Goal: Communication & Community: Answer question/provide support

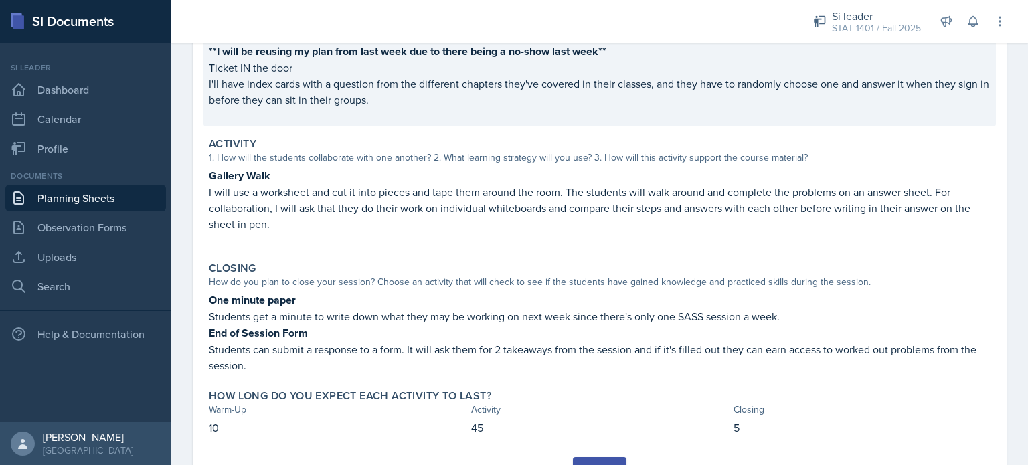
scroll to position [235, 0]
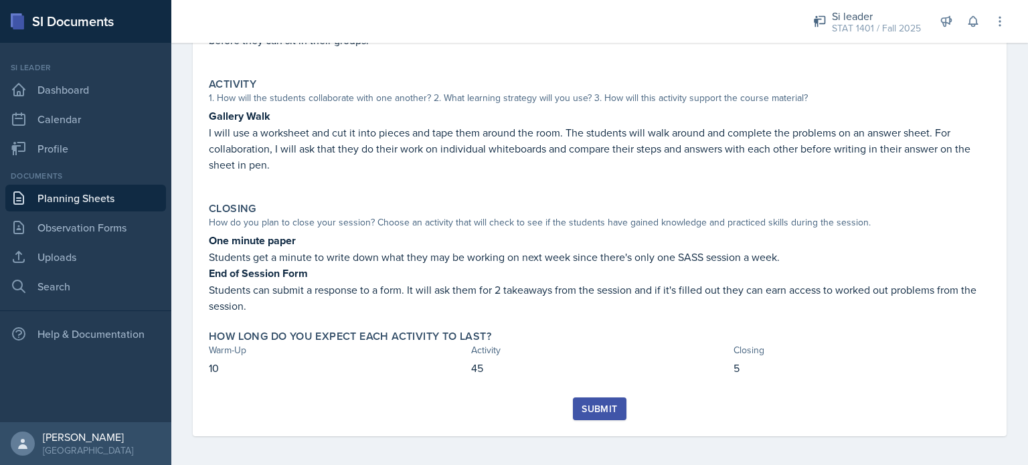
click at [588, 405] on div "Submit" at bounding box center [598, 408] width 35 height 11
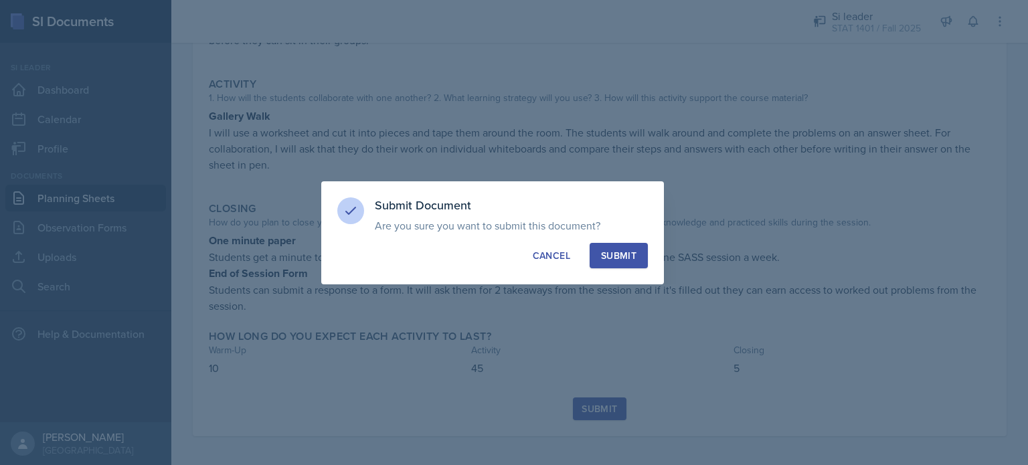
click at [619, 263] on button "Submit" at bounding box center [618, 255] width 58 height 25
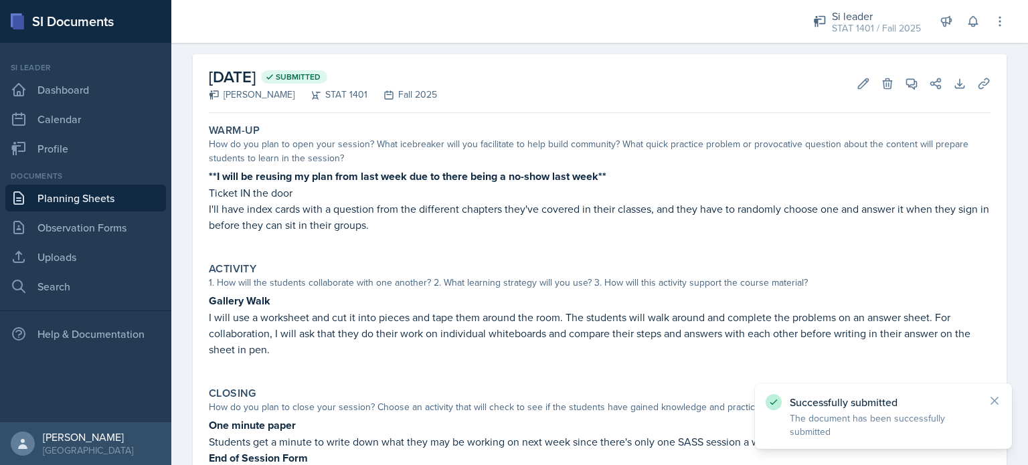
scroll to position [50, 0]
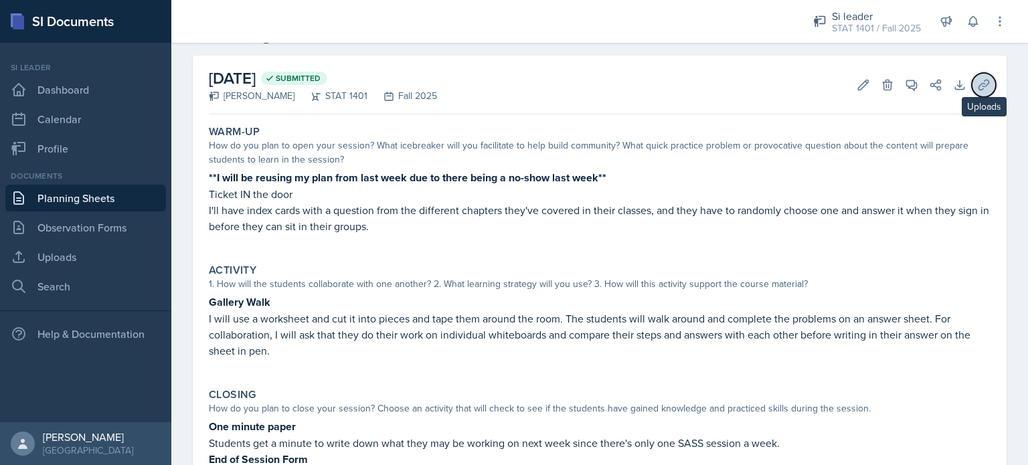
click at [971, 86] on button "Uploads" at bounding box center [983, 85] width 24 height 24
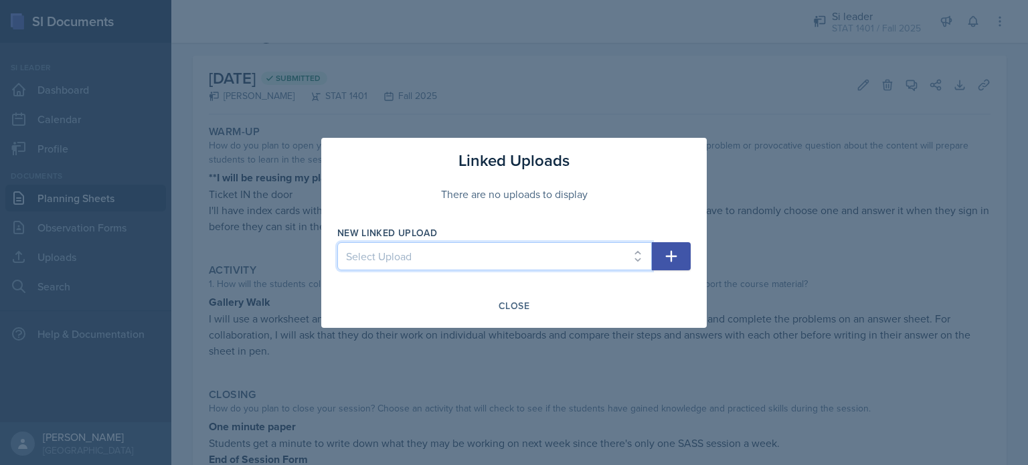
click at [615, 264] on select "Select Upload Stat musical chairs chp. 11&3 Stat speed dating 4-6 speed dating …" at bounding box center [494, 256] width 314 height 28
select select "9d53181f-02d8-4e0d-ad61-2b9dd8c6a707"
click at [337, 242] on select "Select Upload Stat musical chairs chp. 11&3 Stat speed dating 4-6 speed dating …" at bounding box center [494, 256] width 314 height 28
click at [678, 262] on icon "button" at bounding box center [671, 256] width 16 height 16
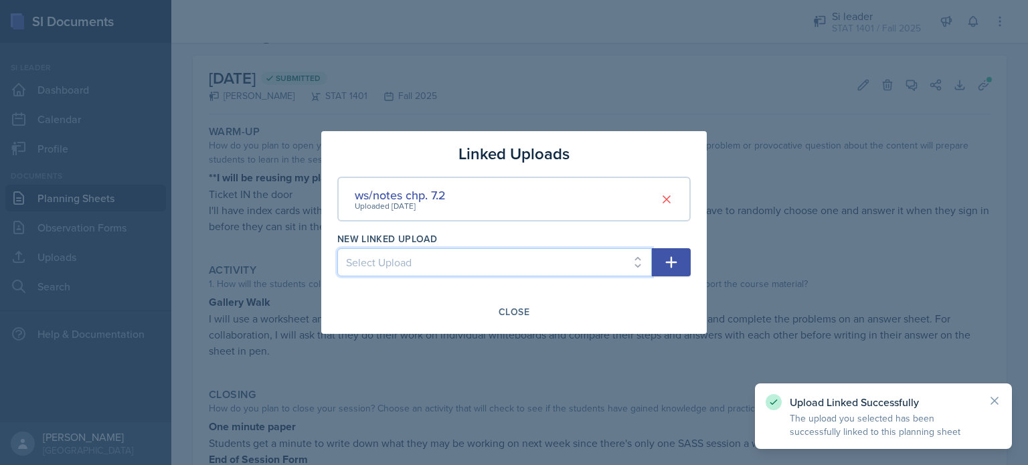
click at [637, 256] on select "Select Upload Stat musical chairs chp. 11&3 Stat speed dating 4-6 speed dating …" at bounding box center [494, 262] width 314 height 28
select select "6131ca6c-a5b2-4fca-81d1-5f0a75425d68"
click at [337, 248] on select "Select Upload Stat musical chairs chp. 11&3 Stat speed dating 4-6 speed dating …" at bounding box center [494, 262] width 314 height 28
click at [664, 264] on icon "button" at bounding box center [671, 262] width 16 height 16
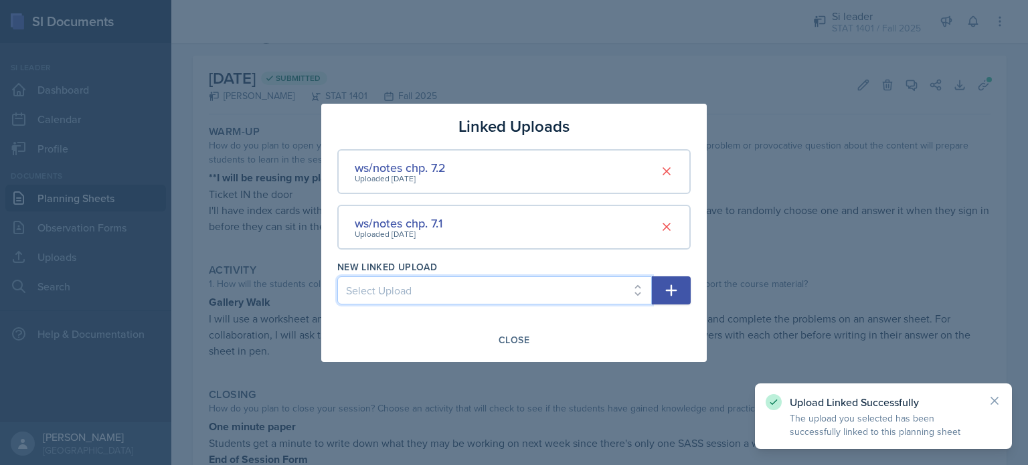
click at [579, 290] on select "Select Upload Stat musical chairs chp. 11&3 Stat speed dating 4-6 speed dating …" at bounding box center [494, 290] width 314 height 28
select select "f5457991-64f6-4345-ab9d-7e47cf3238fa"
click at [337, 276] on select "Select Upload Stat musical chairs chp. 11&3 Stat speed dating 4-6 speed dating …" at bounding box center [494, 290] width 314 height 28
click at [666, 296] on icon "button" at bounding box center [671, 290] width 16 height 16
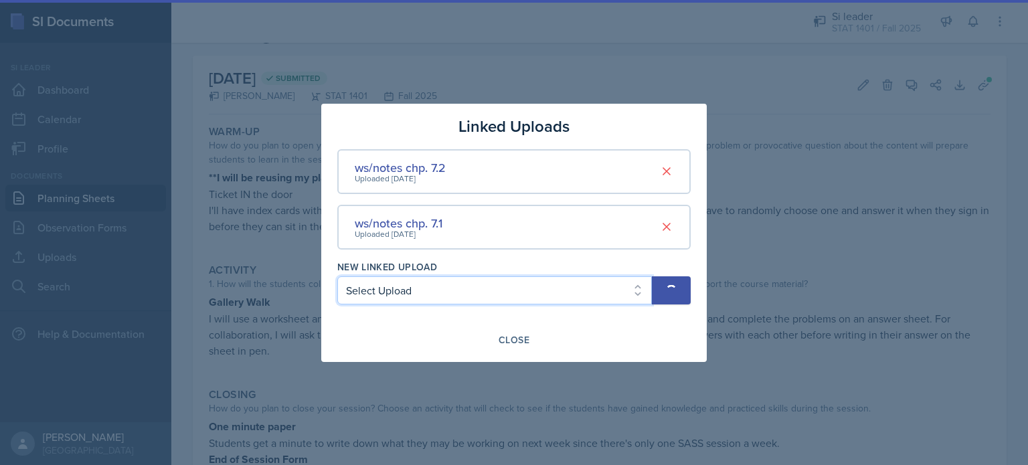
click at [615, 290] on div "New Linked Upload Select Upload Stat musical chairs chp. 11&3 Stat speed dating…" at bounding box center [494, 289] width 314 height 58
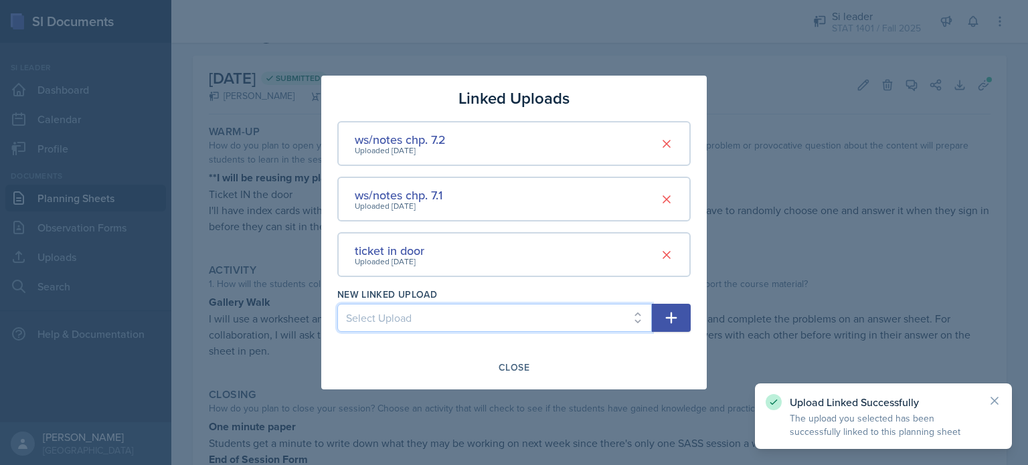
select select "dcf1e014-f0b1-4209-99f1-9501f4a4f87d"
click at [337, 304] on select "Select Upload Stat musical chairs chp. 11&3 Stat speed dating 4-6 speed dating …" at bounding box center [494, 318] width 314 height 28
click at [664, 326] on button "button" at bounding box center [671, 318] width 39 height 28
select select
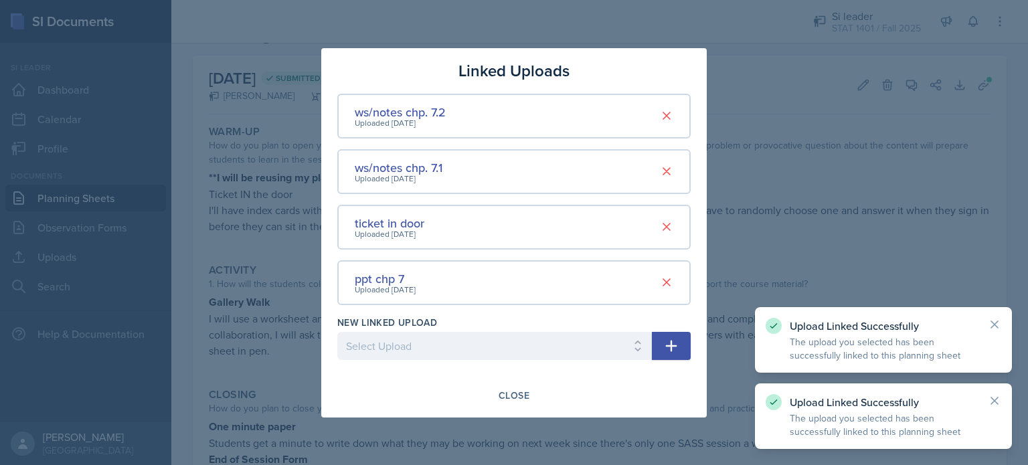
click at [763, 290] on div at bounding box center [514, 232] width 1028 height 465
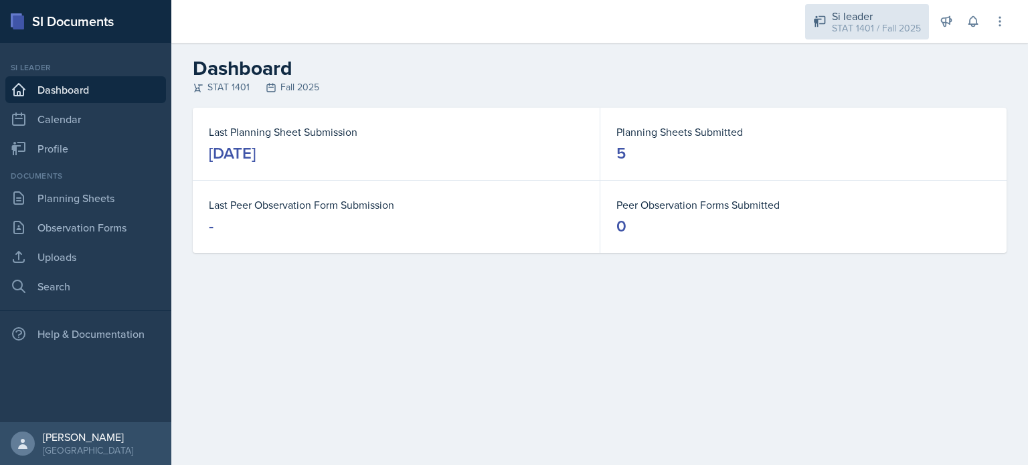
click at [870, 27] on div "STAT 1401 / Fall 2025" at bounding box center [876, 28] width 89 height 14
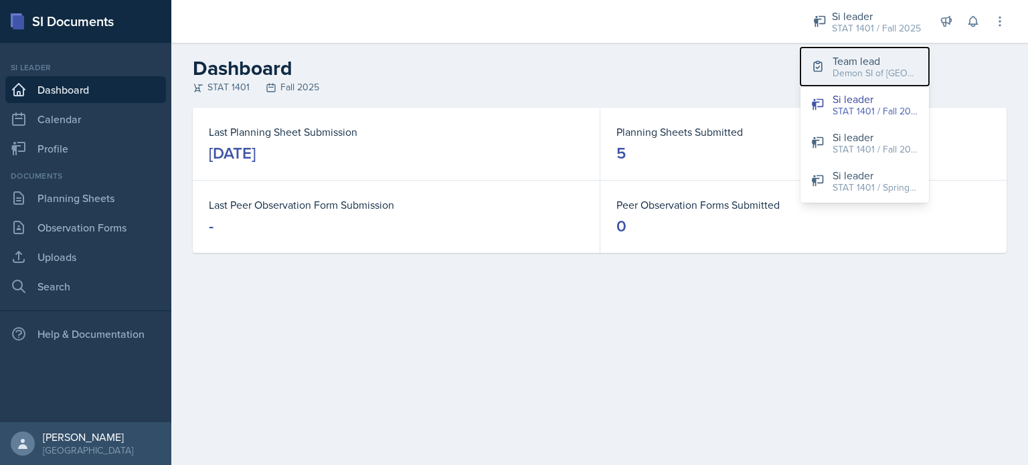
click at [866, 64] on div "Team lead" at bounding box center [875, 61] width 86 height 16
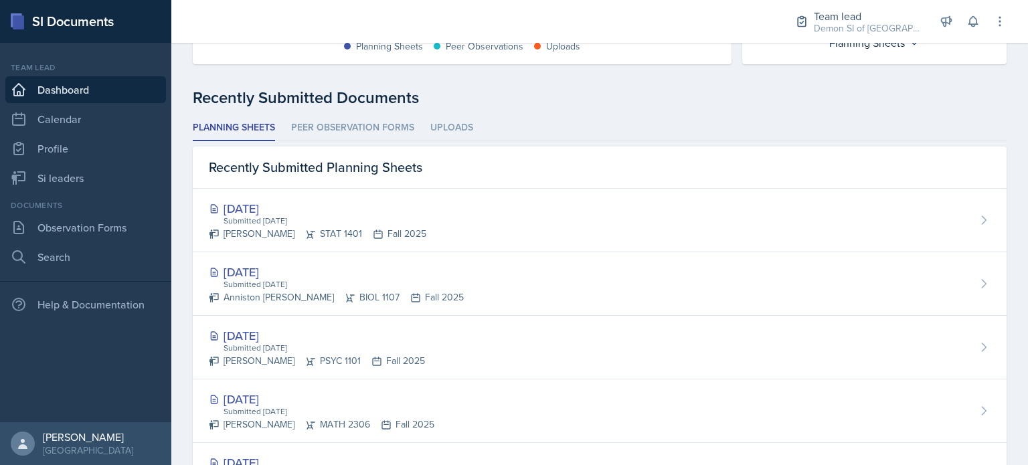
scroll to position [306, 0]
click at [114, 184] on link "Si leaders" at bounding box center [85, 178] width 161 height 27
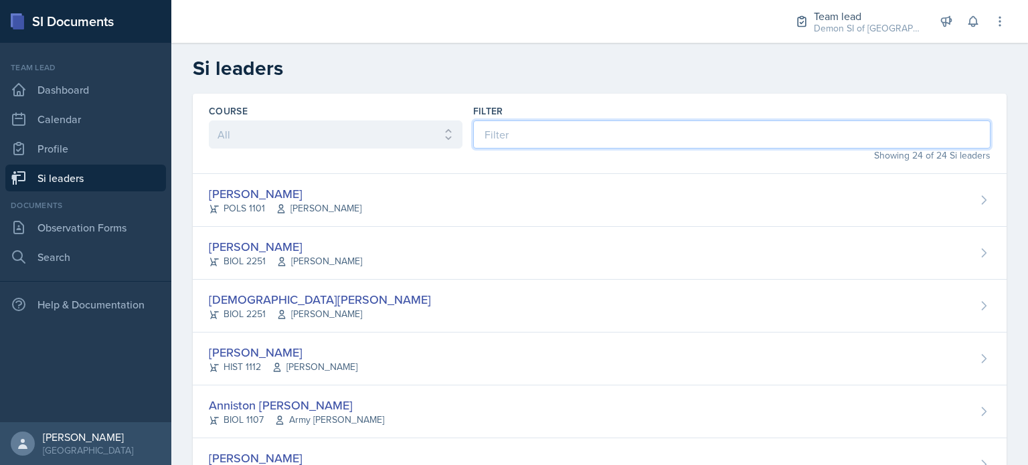
click at [474, 134] on input at bounding box center [731, 134] width 517 height 28
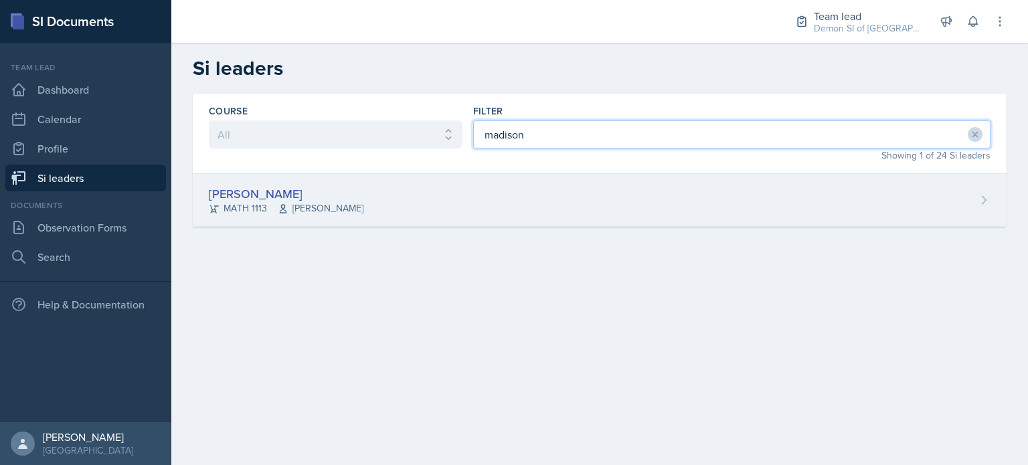
type input "madison"
click at [407, 193] on div "[PERSON_NAME] MATH 1113 [PERSON_NAME]" at bounding box center [599, 200] width 813 height 53
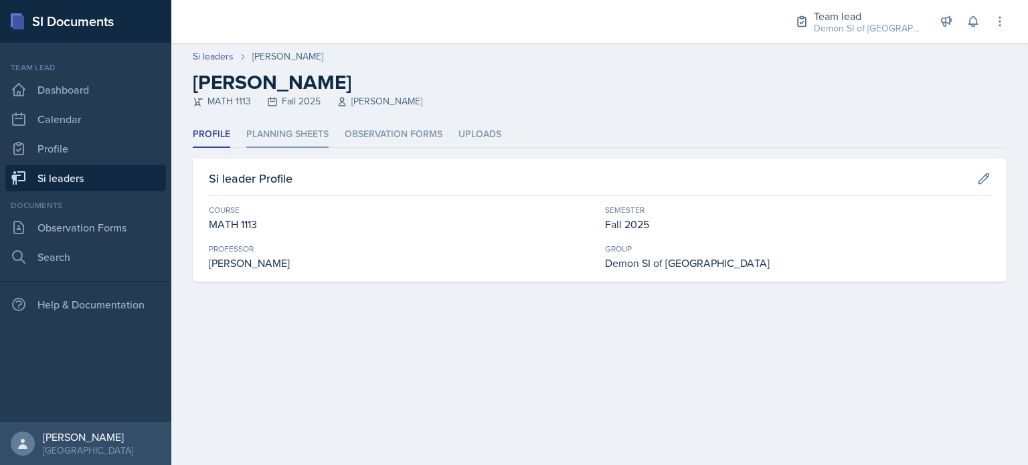
click at [313, 141] on li "Planning Sheets" at bounding box center [287, 135] width 82 height 26
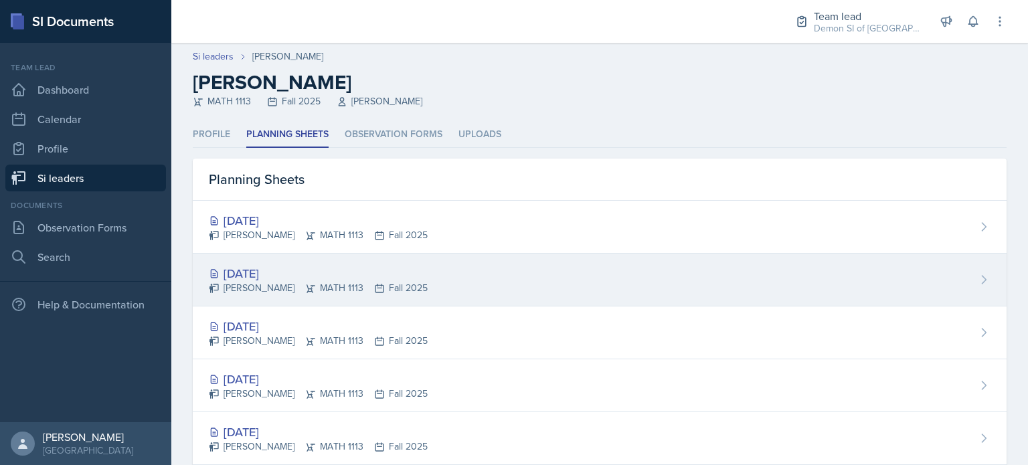
click at [290, 284] on div "[PERSON_NAME] MATH 1113 Fall 2025" at bounding box center [318, 288] width 219 height 14
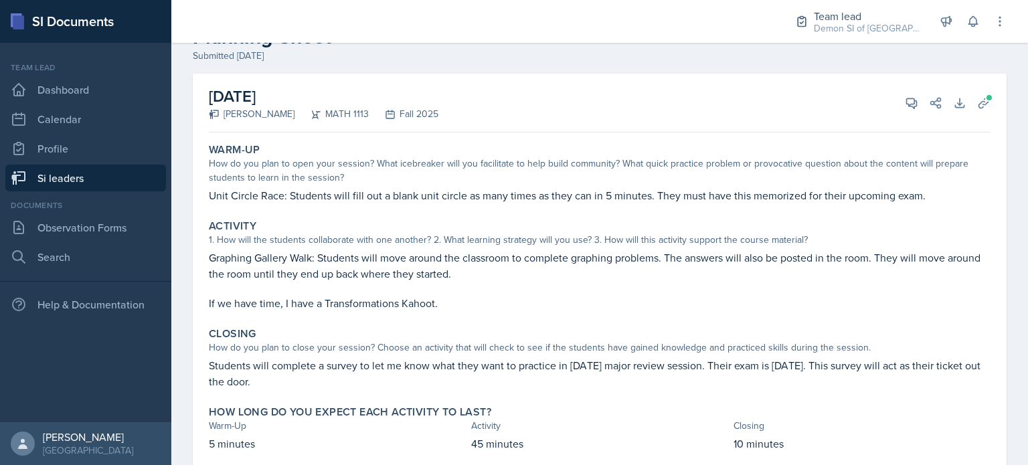
scroll to position [51, 0]
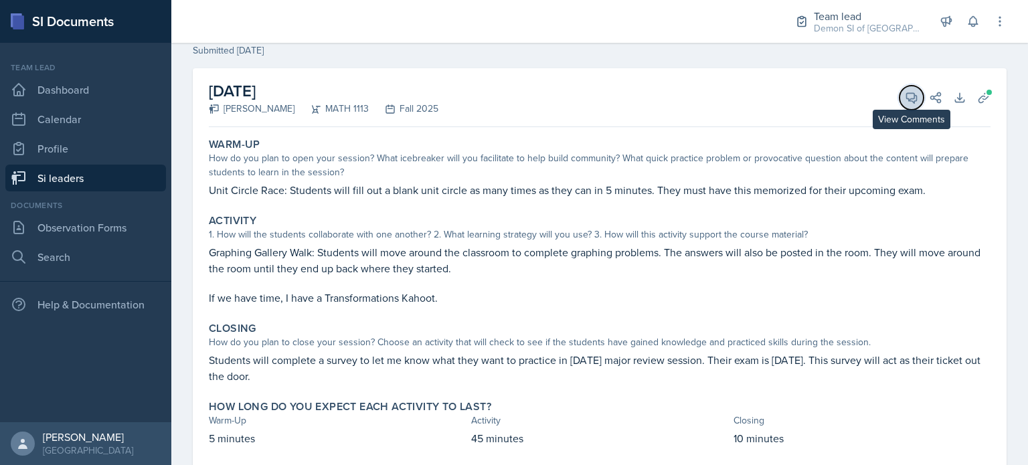
click at [906, 96] on icon at bounding box center [911, 98] width 10 height 10
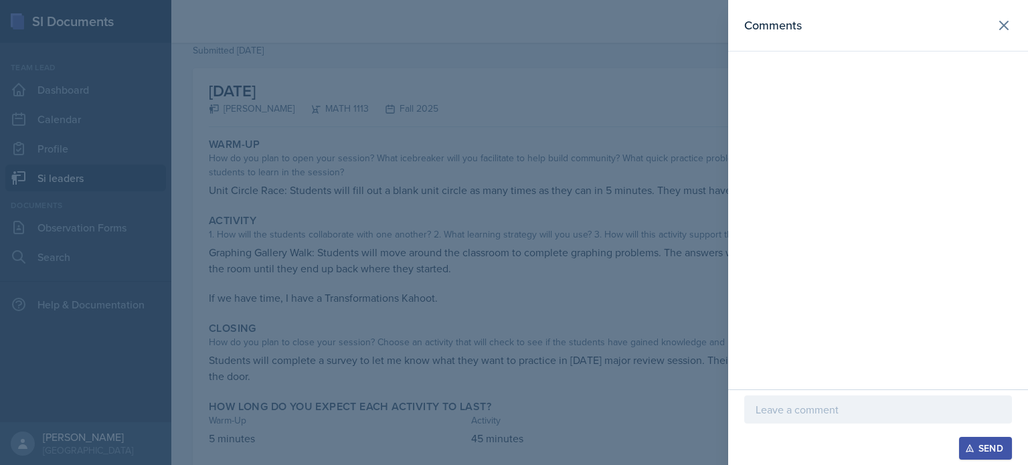
click at [825, 401] on div at bounding box center [878, 409] width 268 height 28
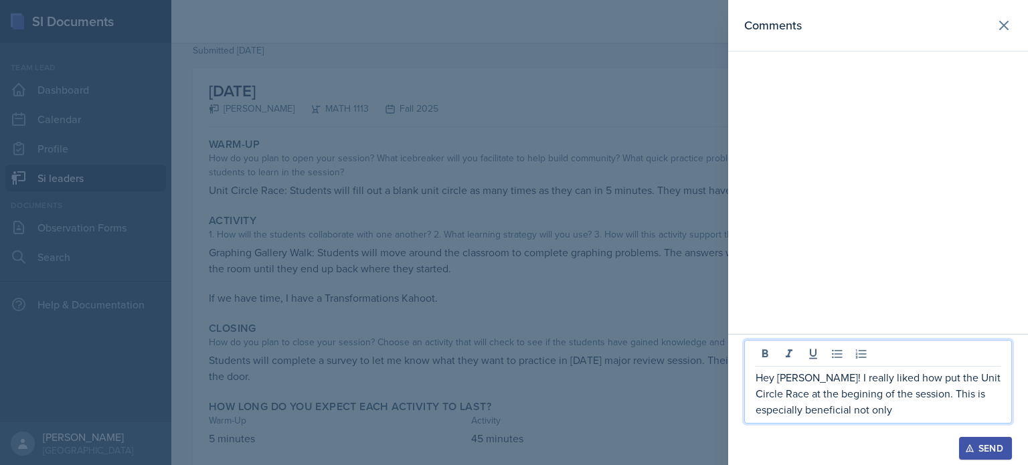
click at [799, 410] on p "Hey [PERSON_NAME]! I really liked how put the Unit Circle Race at the begining …" at bounding box center [877, 393] width 245 height 48
click at [853, 411] on p "Hey [PERSON_NAME]! I really liked how put the Unit Circle Race at the begining …" at bounding box center [877, 393] width 245 height 48
click at [896, 407] on p "Hey [PERSON_NAME]! I really liked how put the Unit Circle Race at the begining …" at bounding box center [877, 393] width 245 height 48
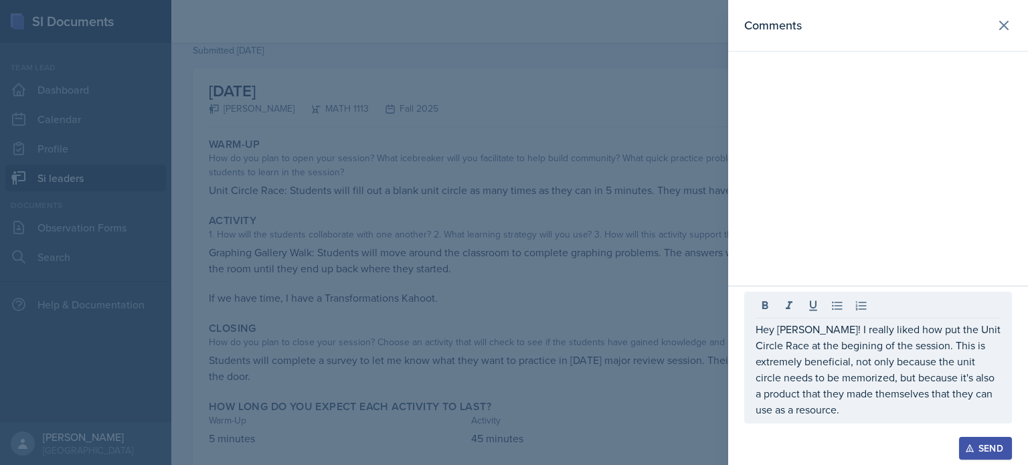
click at [981, 445] on div "Send" at bounding box center [984, 448] width 35 height 11
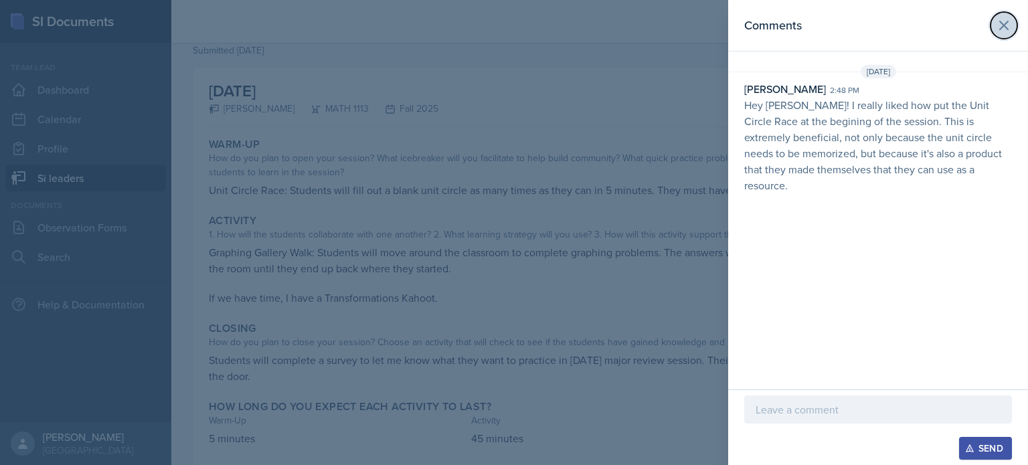
click at [1015, 29] on button at bounding box center [1003, 25] width 27 height 27
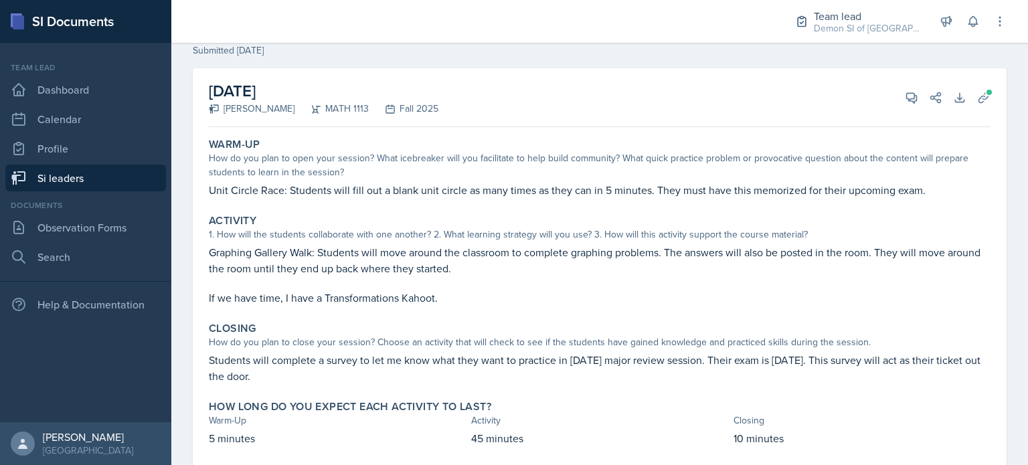
scroll to position [0, 0]
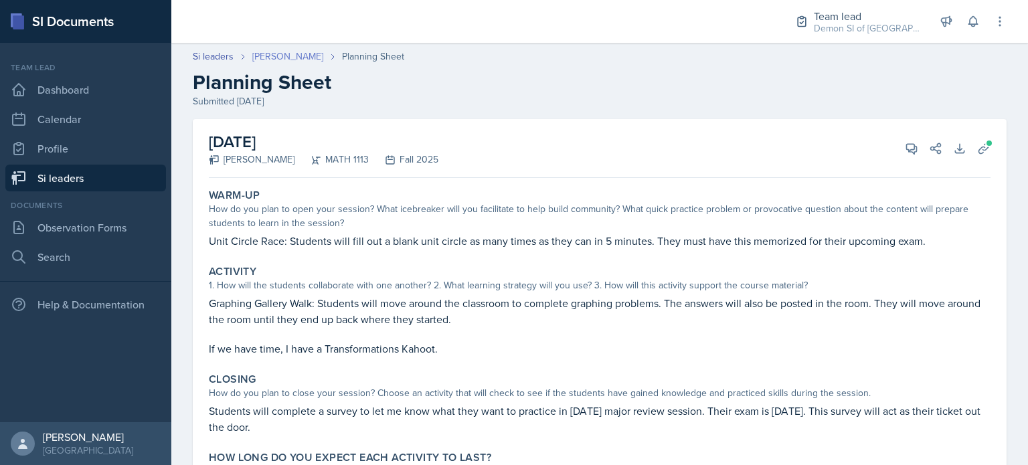
click at [286, 55] on link "[PERSON_NAME]" at bounding box center [287, 57] width 71 height 14
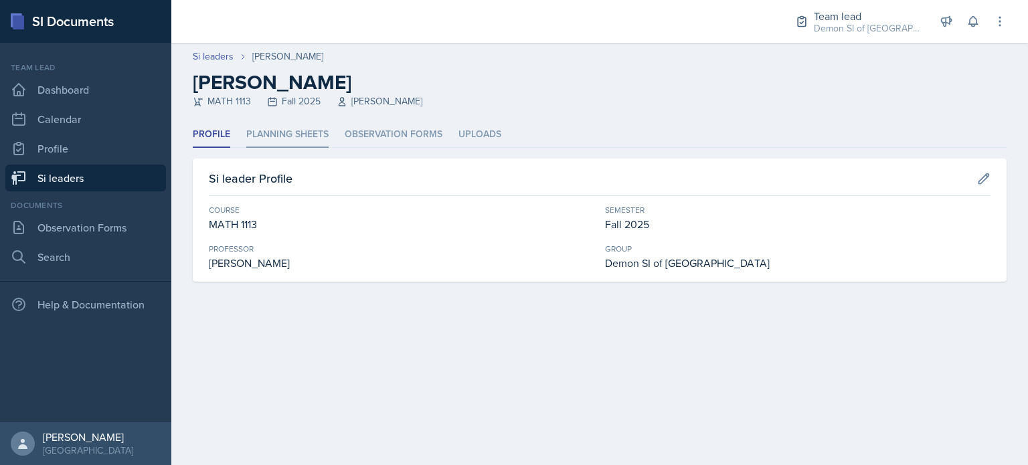
click at [295, 132] on li "Planning Sheets" at bounding box center [287, 135] width 82 height 26
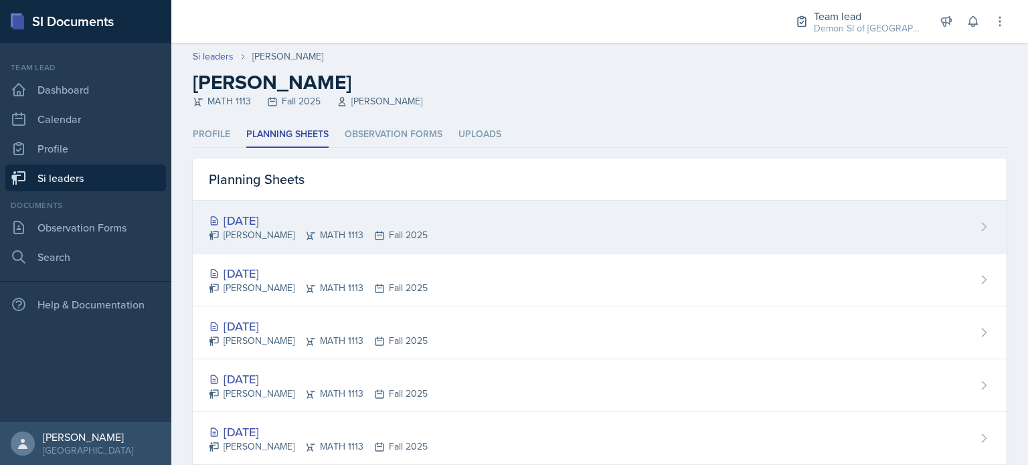
click at [294, 211] on div "[DATE]" at bounding box center [318, 220] width 219 height 18
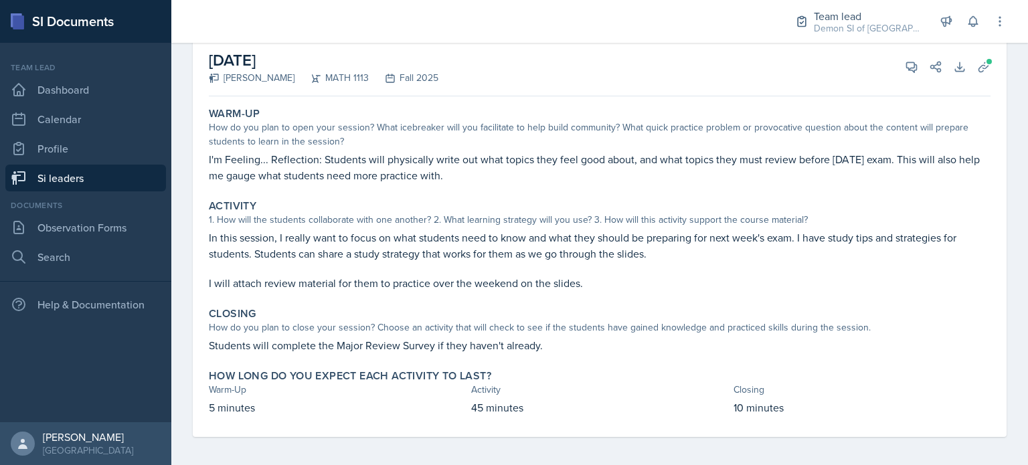
scroll to position [86, 0]
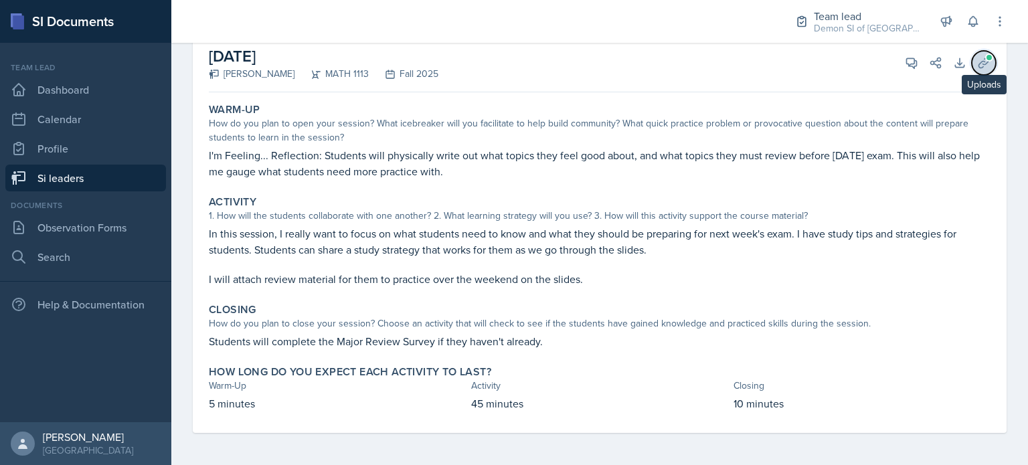
click at [971, 51] on button "Uploads" at bounding box center [983, 63] width 24 height 24
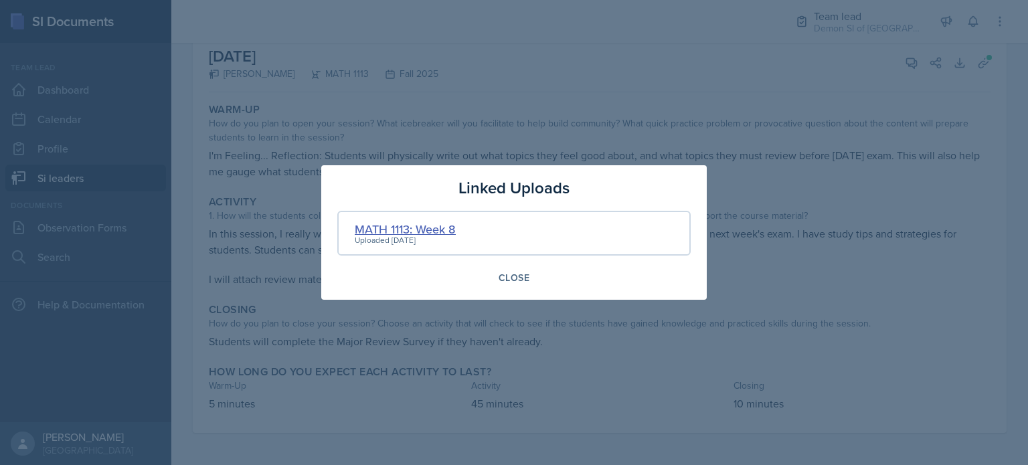
click at [447, 221] on div "MATH 1113: Week 8" at bounding box center [405, 229] width 101 height 18
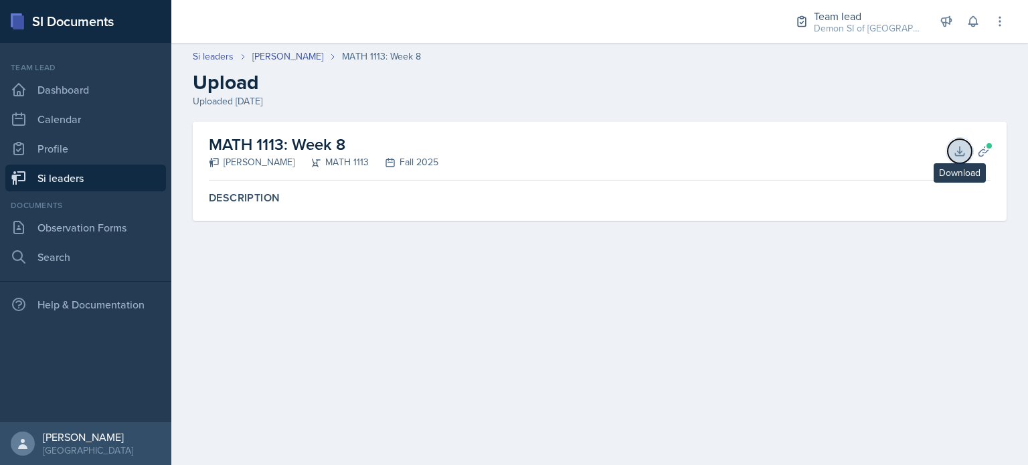
click at [961, 148] on icon at bounding box center [959, 150] width 13 height 13
click at [305, 60] on link "[PERSON_NAME]" at bounding box center [287, 57] width 71 height 14
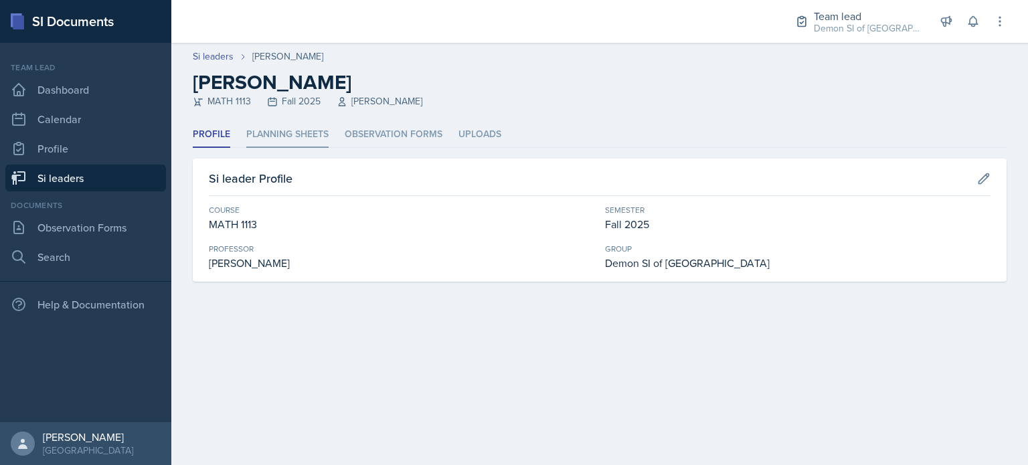
click at [262, 128] on li "Planning Sheets" at bounding box center [287, 135] width 82 height 26
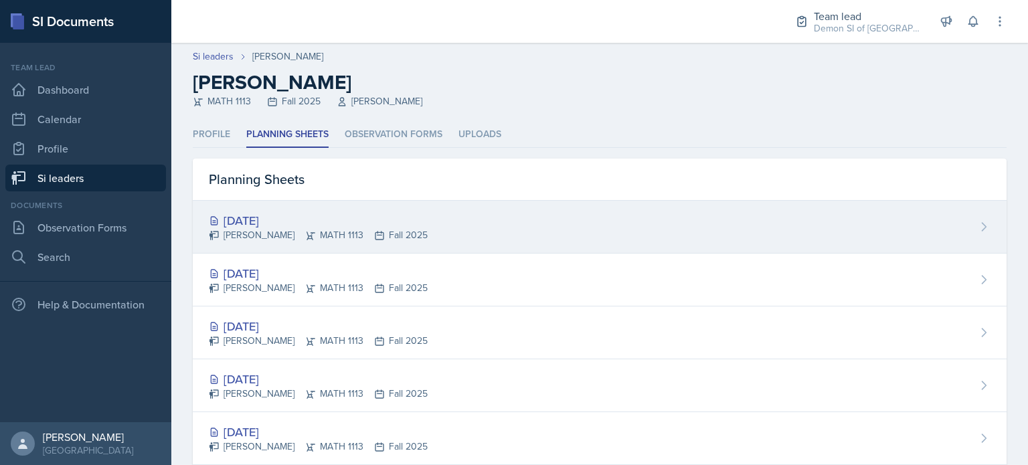
click at [331, 209] on div "[DATE] [PERSON_NAME] MATH 1113 Fall 2025" at bounding box center [599, 227] width 813 height 53
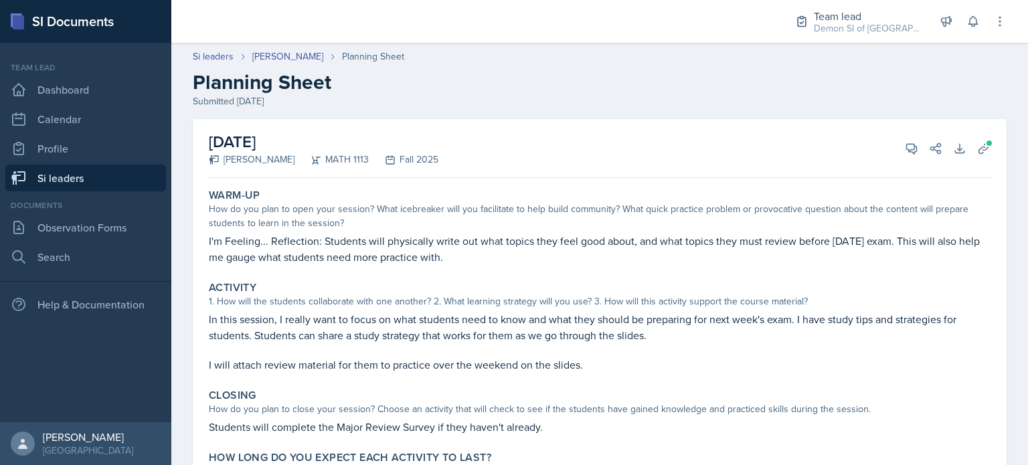
click at [894, 154] on div "View Comments Comments Send Share" at bounding box center [918, 148] width 48 height 13
click at [899, 153] on button "View Comments" at bounding box center [911, 148] width 24 height 24
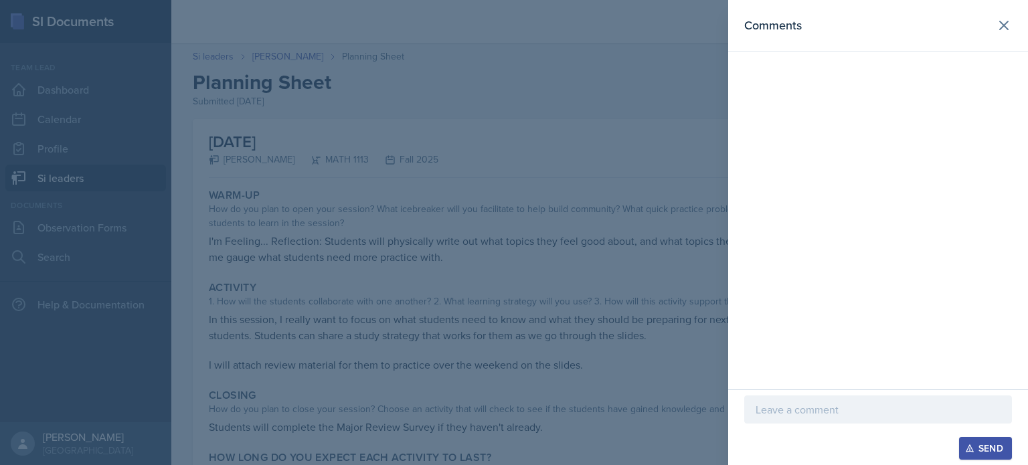
click at [836, 411] on p at bounding box center [877, 409] width 245 height 16
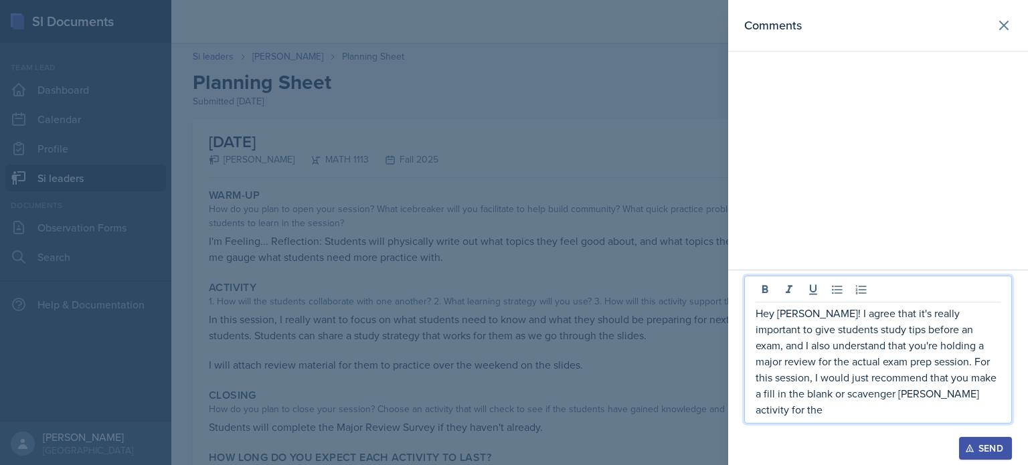
click at [795, 409] on p "Hey [PERSON_NAME]! I agree that it's really important to give students study ti…" at bounding box center [877, 361] width 245 height 112
click at [859, 408] on p "Hey [PERSON_NAME]! I agree that it's really important to give students study ti…" at bounding box center [877, 361] width 245 height 112
click at [977, 409] on p "Hey [PERSON_NAME]! I agree that it's really important to give students study ti…" at bounding box center [877, 361] width 245 height 112
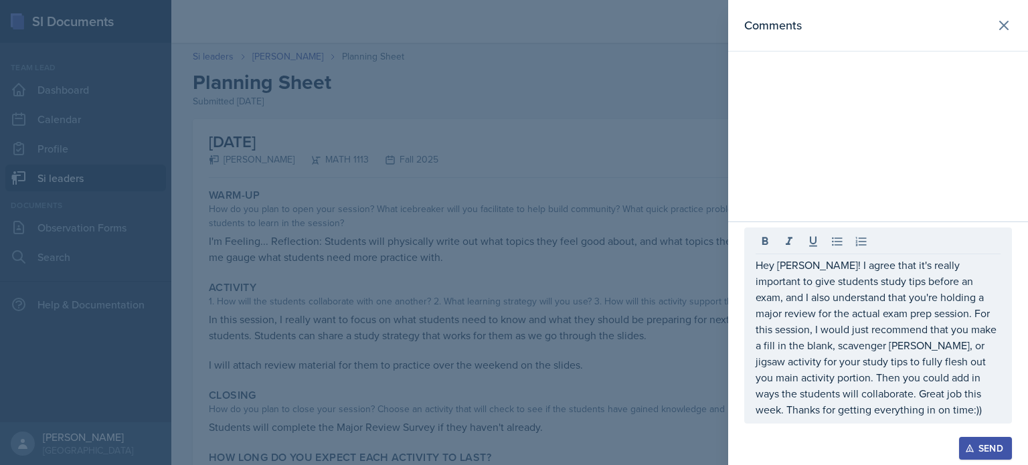
click at [1005, 454] on button "Send" at bounding box center [985, 448] width 53 height 23
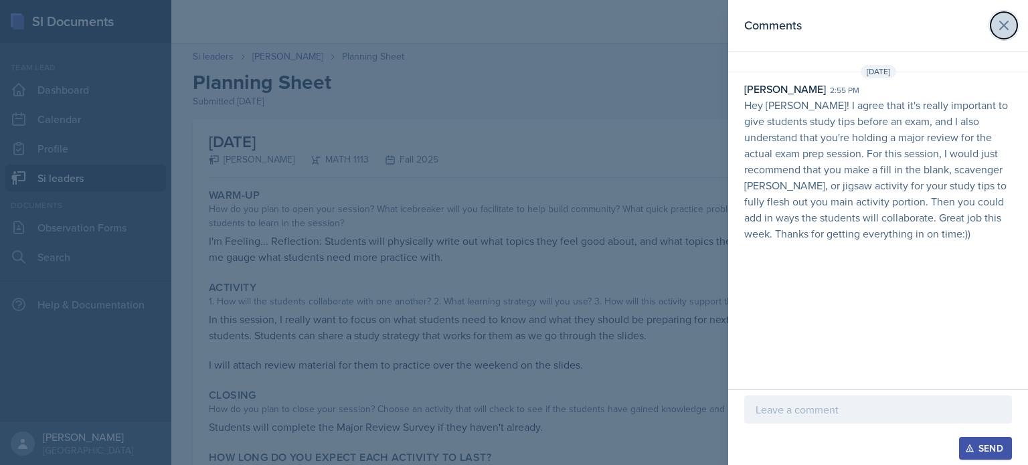
click at [1001, 29] on icon at bounding box center [1003, 25] width 16 height 16
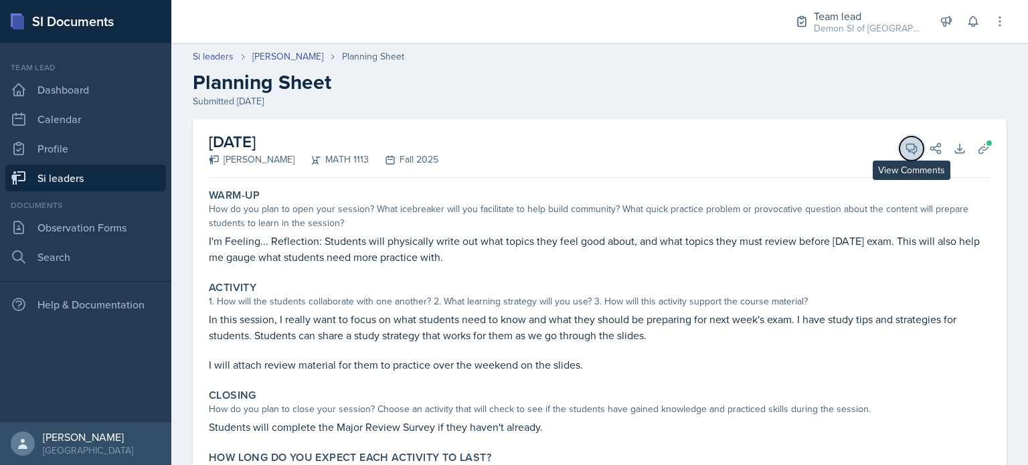
click at [904, 150] on icon at bounding box center [910, 148] width 13 height 13
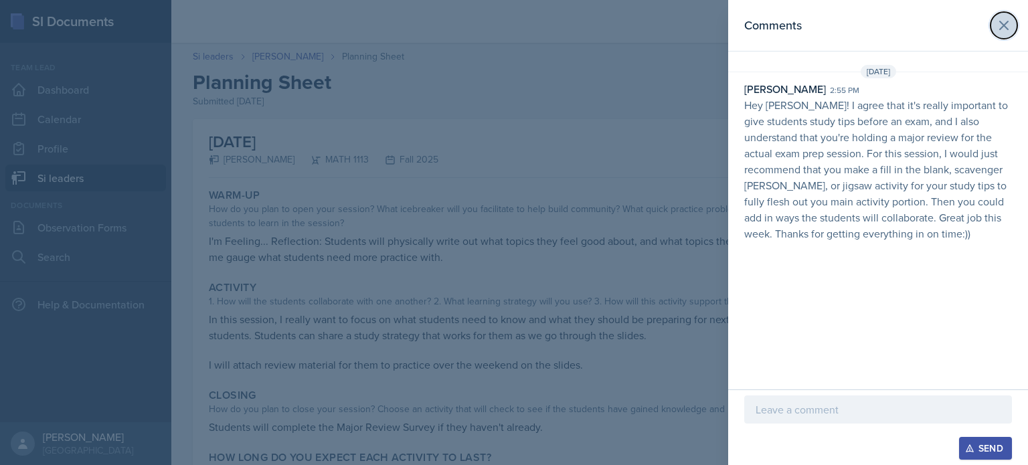
click at [1004, 19] on icon at bounding box center [1003, 25] width 16 height 16
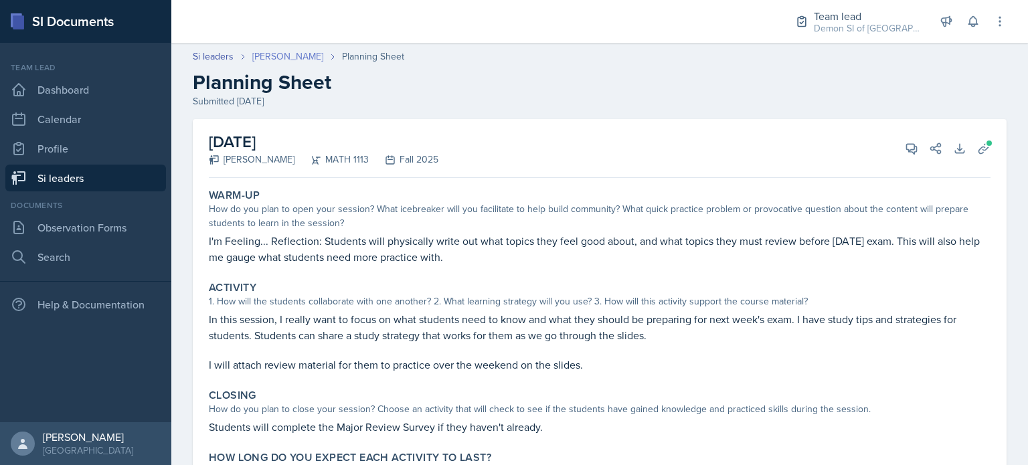
click at [301, 57] on link "[PERSON_NAME]" at bounding box center [287, 57] width 71 height 14
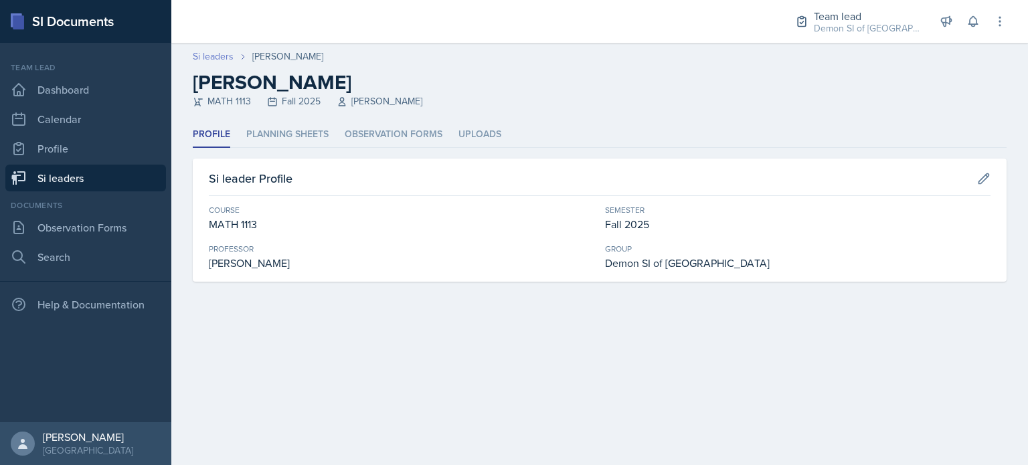
click at [222, 52] on link "Si leaders" at bounding box center [213, 57] width 41 height 14
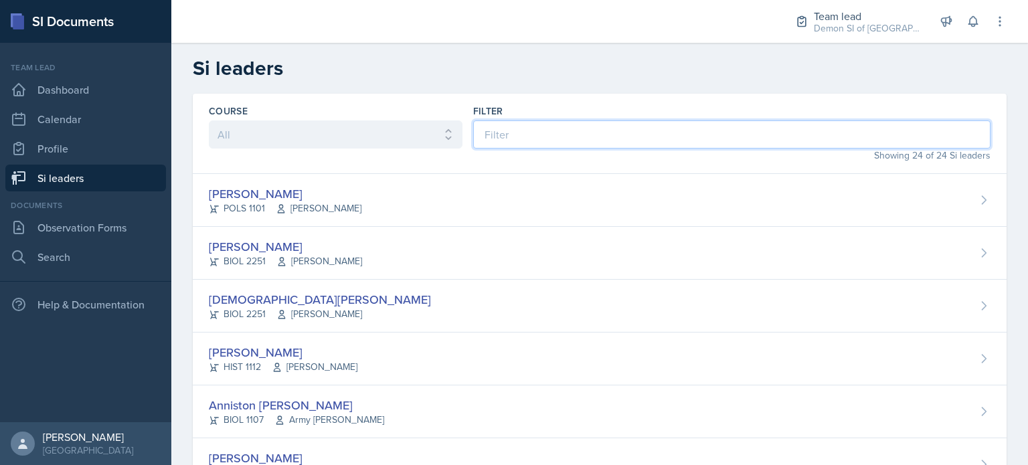
click at [484, 128] on input at bounding box center [731, 134] width 517 height 28
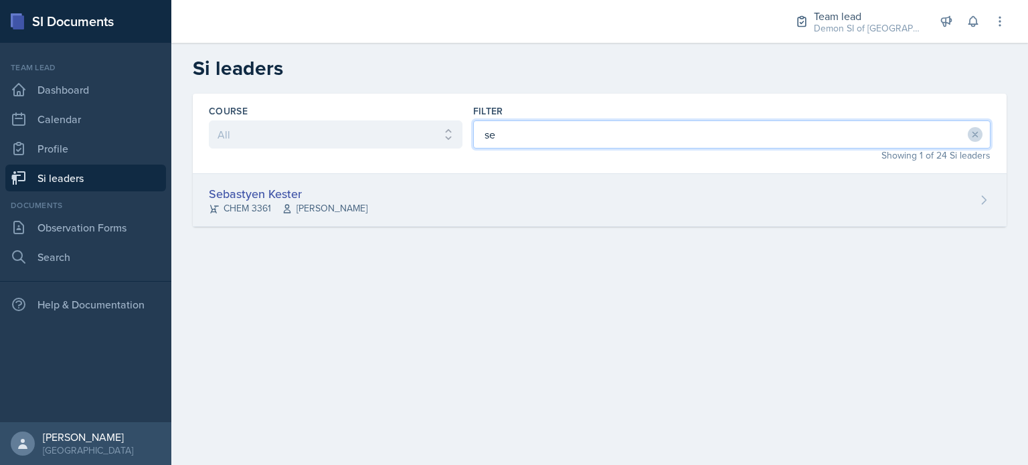
type input "se"
click at [379, 195] on div "Sebastyen Kester CHEM 3361 [PERSON_NAME]" at bounding box center [599, 200] width 813 height 53
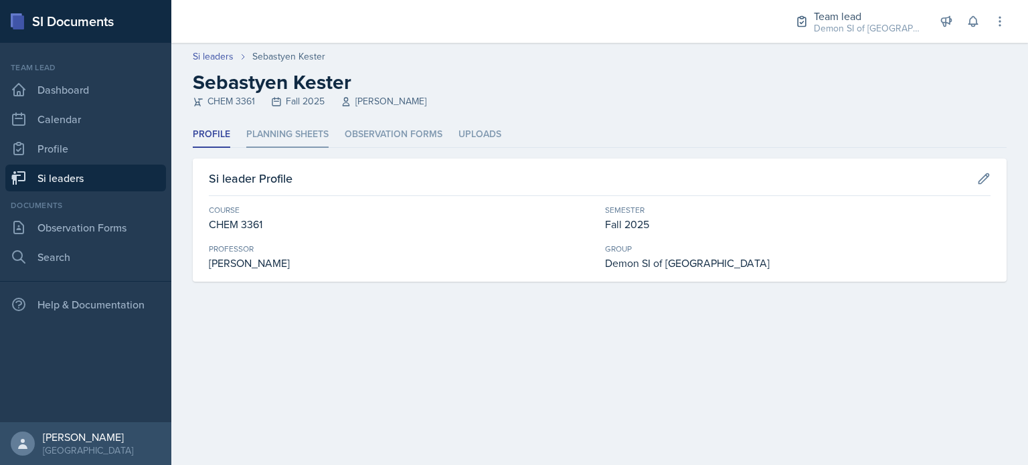
click at [284, 133] on li "Planning Sheets" at bounding box center [287, 135] width 82 height 26
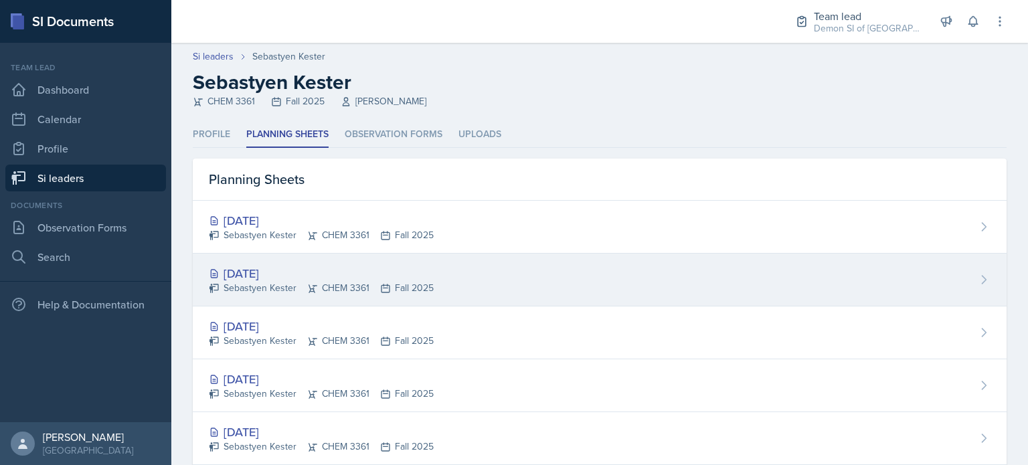
click at [296, 258] on div "[DATE] Sebastyen Kester CHEM 3361 Fall 2025" at bounding box center [599, 280] width 813 height 53
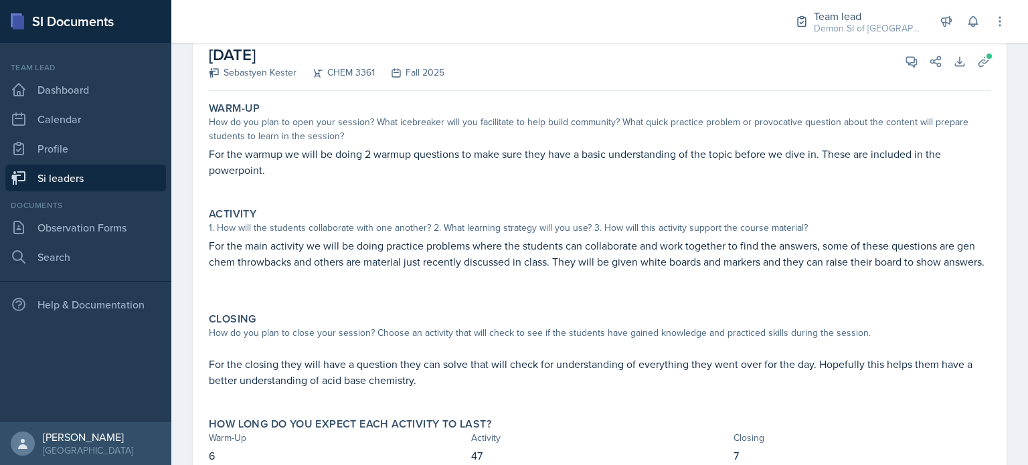
scroll to position [88, 0]
click at [899, 64] on button "View Comments" at bounding box center [911, 61] width 24 height 24
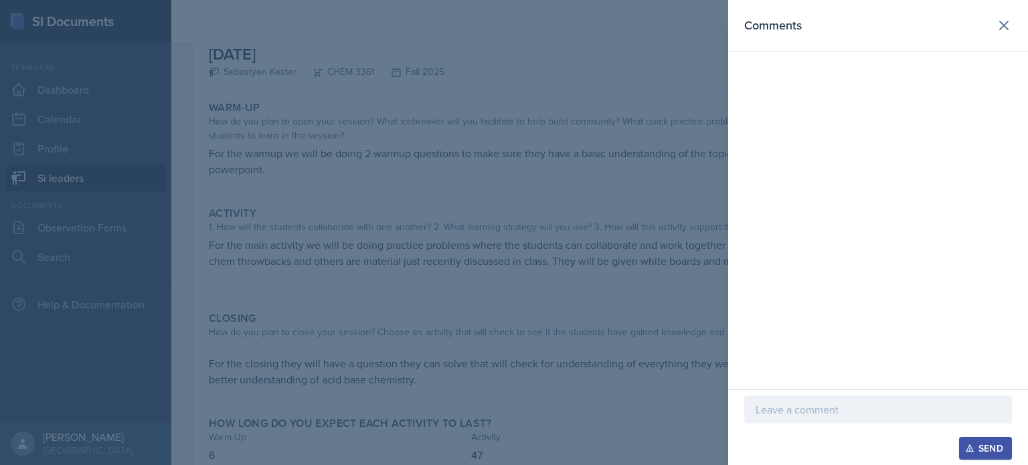
click at [809, 409] on p at bounding box center [877, 409] width 245 height 16
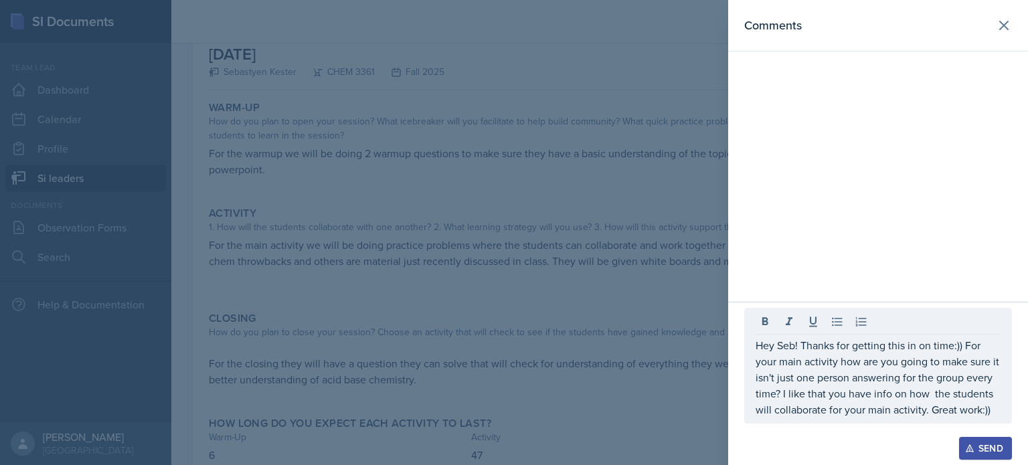
click at [971, 440] on button "Send" at bounding box center [985, 448] width 53 height 23
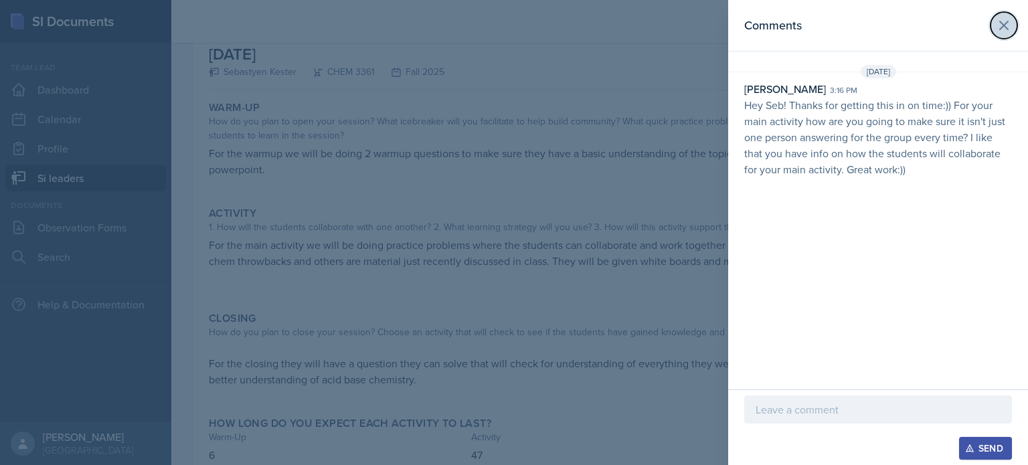
click at [1005, 27] on icon at bounding box center [1003, 25] width 8 height 8
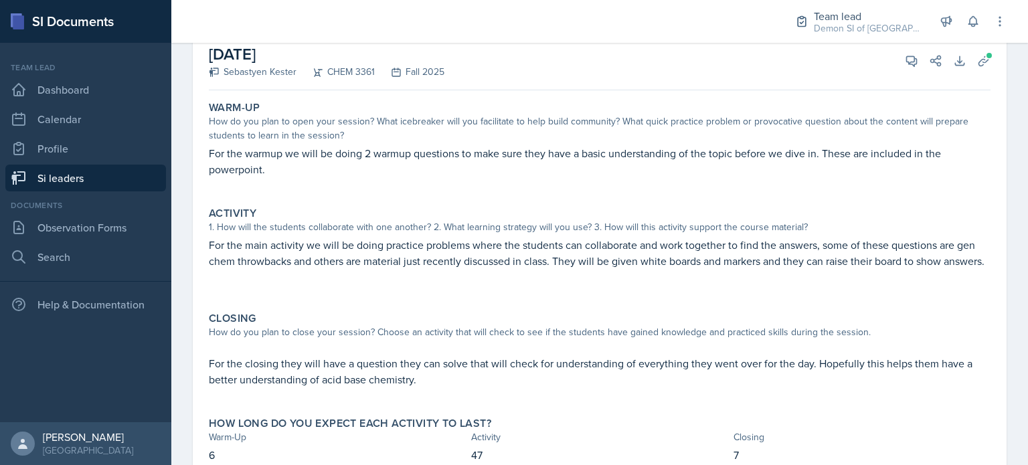
scroll to position [0, 0]
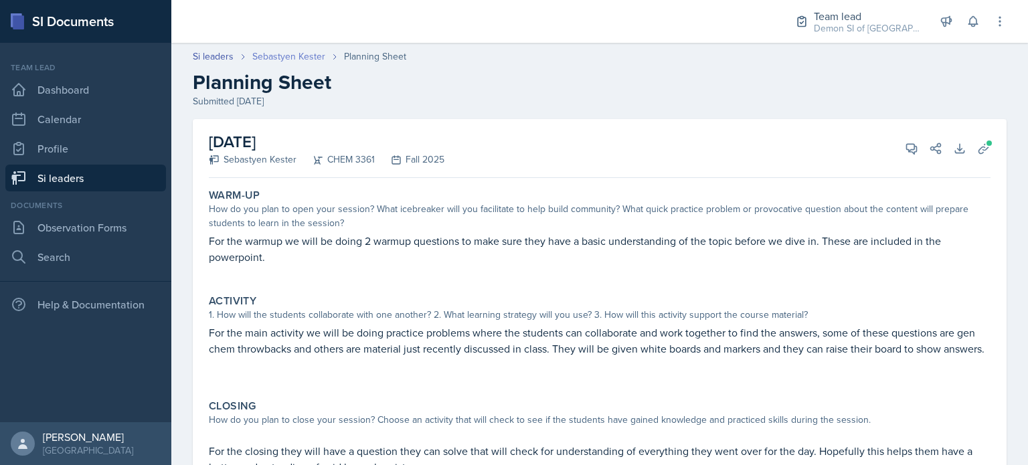
click at [276, 56] on link "Sebastyen Kester" at bounding box center [288, 57] width 73 height 14
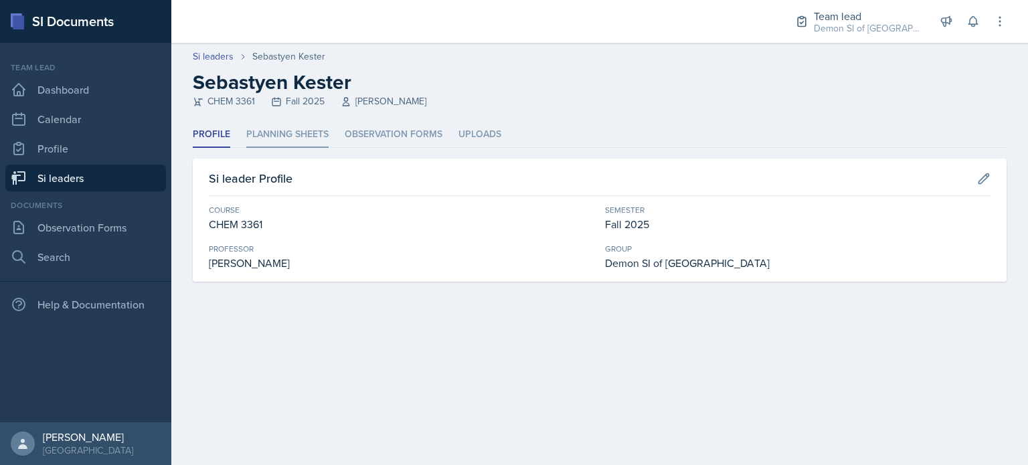
click at [286, 134] on li "Planning Sheets" at bounding box center [287, 135] width 82 height 26
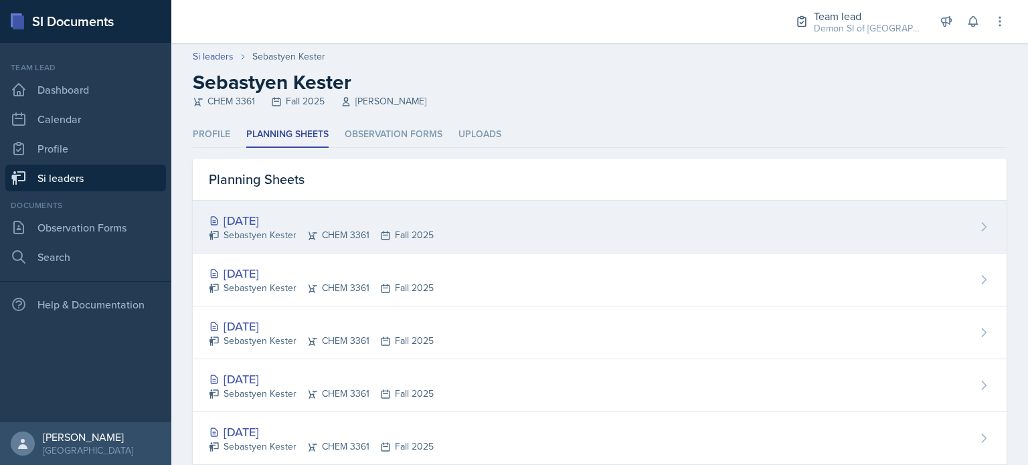
click at [310, 208] on div "[DATE] Sebastyen Kester CHEM 3361 Fall 2025" at bounding box center [599, 227] width 813 height 53
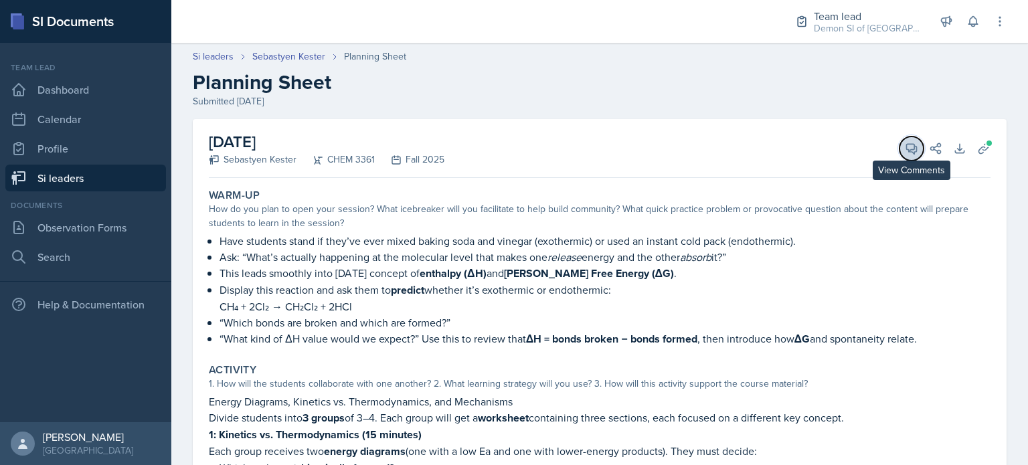
click at [909, 149] on button "View Comments" at bounding box center [911, 148] width 24 height 24
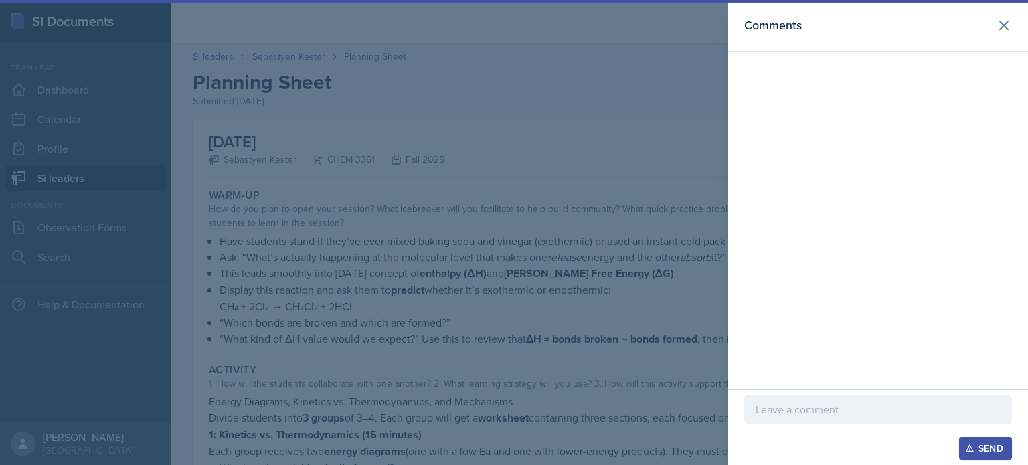
click at [800, 425] on div at bounding box center [878, 429] width 268 height 13
click at [797, 417] on p at bounding box center [877, 409] width 245 height 16
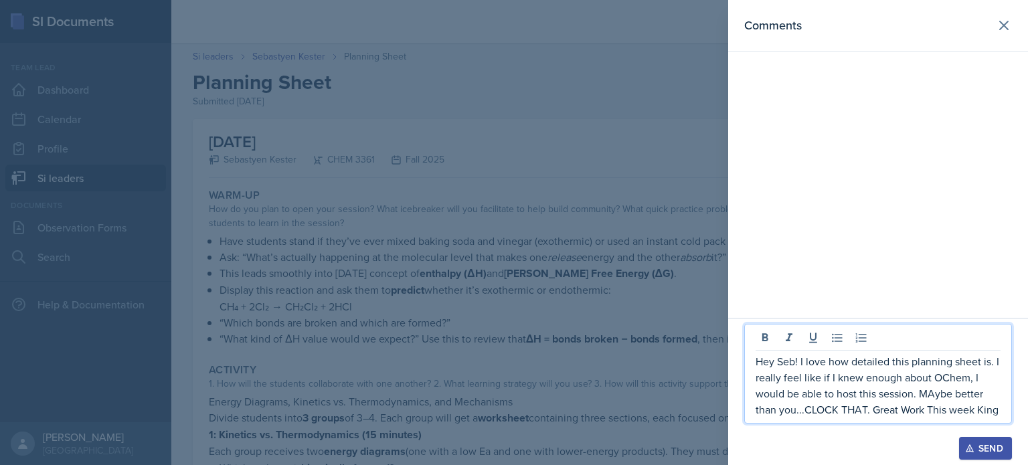
click at [928, 411] on p "Hey Seb! I love how detailed this planning sheet is. I really feel like if I kn…" at bounding box center [877, 385] width 245 height 64
click at [984, 407] on p "Hey Seb! I love how detailed this planning sheet is. I really feel like if I kn…" at bounding box center [877, 385] width 245 height 64
click at [995, 412] on p "Hey Seb! I love how detailed this planning sheet is. I really feel like if I kn…" at bounding box center [877, 385] width 245 height 64
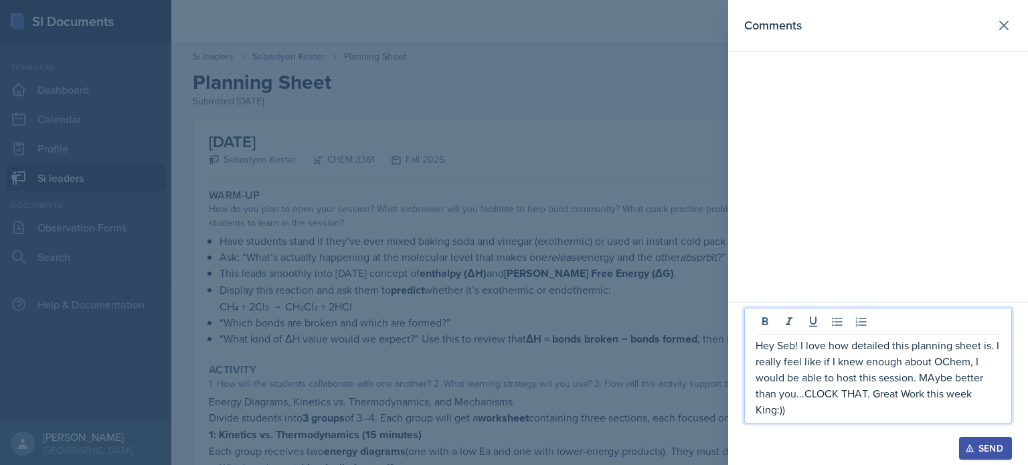
click at [908, 387] on p "Hey Seb! I love how detailed this planning sheet is. I really feel like if I kn…" at bounding box center [877, 377] width 245 height 80
click at [975, 446] on div "Send" at bounding box center [984, 448] width 35 height 11
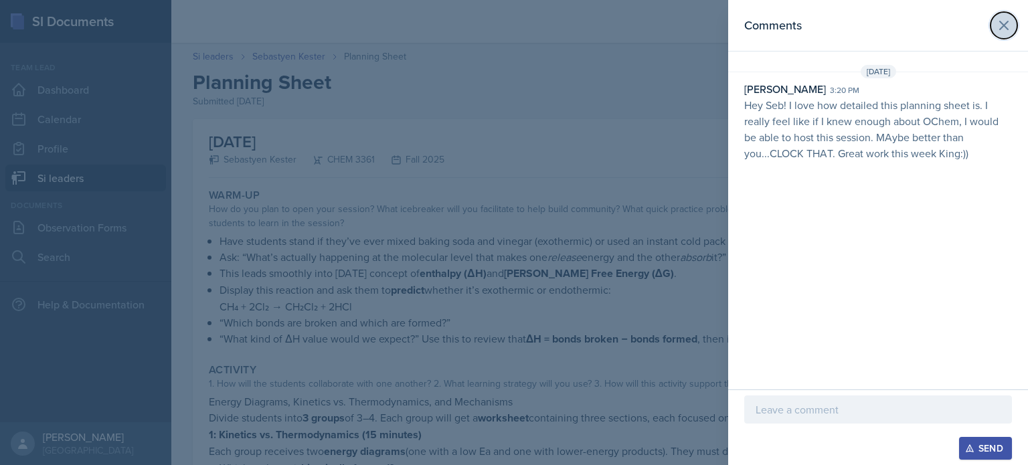
click at [995, 31] on button at bounding box center [1003, 25] width 27 height 27
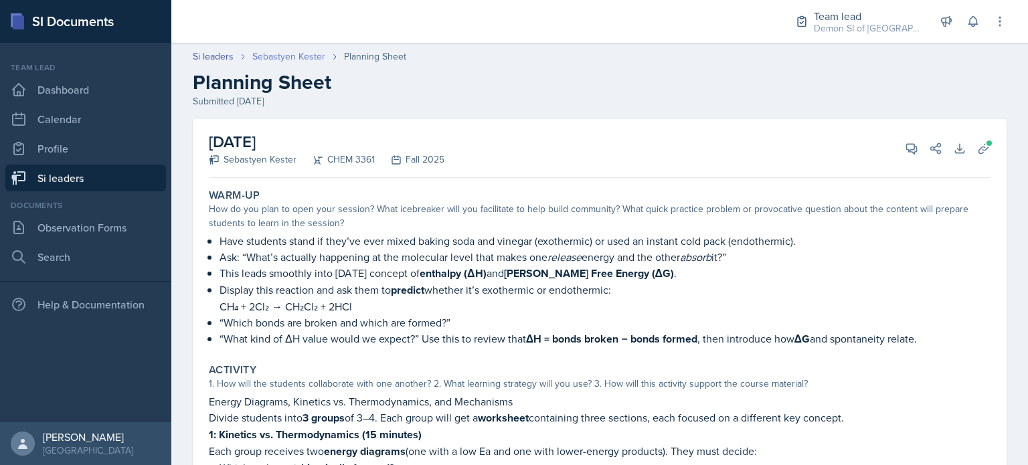
click at [296, 50] on link "Sebastyen Kester" at bounding box center [288, 57] width 73 height 14
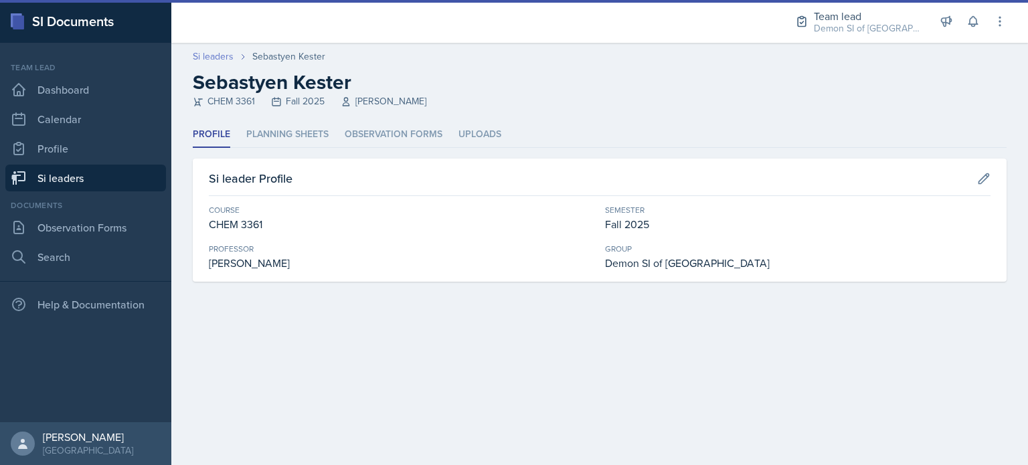
click at [209, 60] on link "Si leaders" at bounding box center [213, 57] width 41 height 14
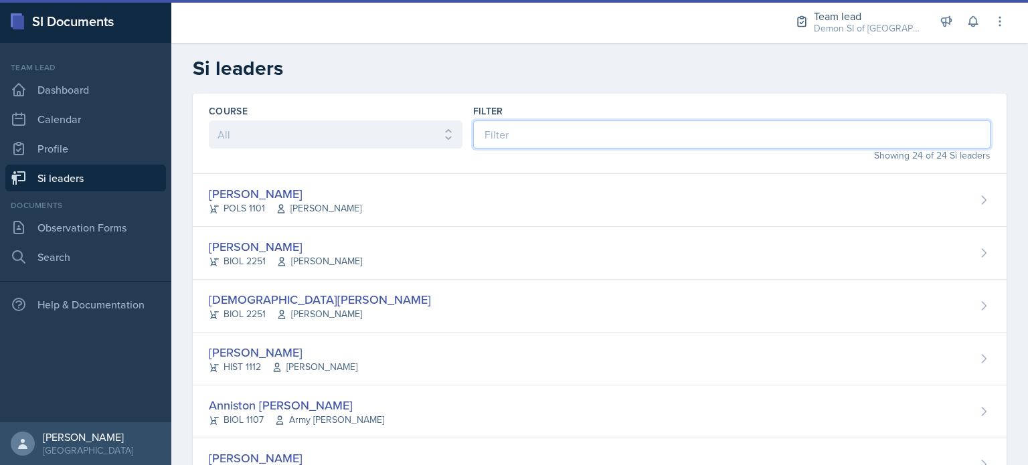
click at [496, 126] on input at bounding box center [731, 134] width 517 height 28
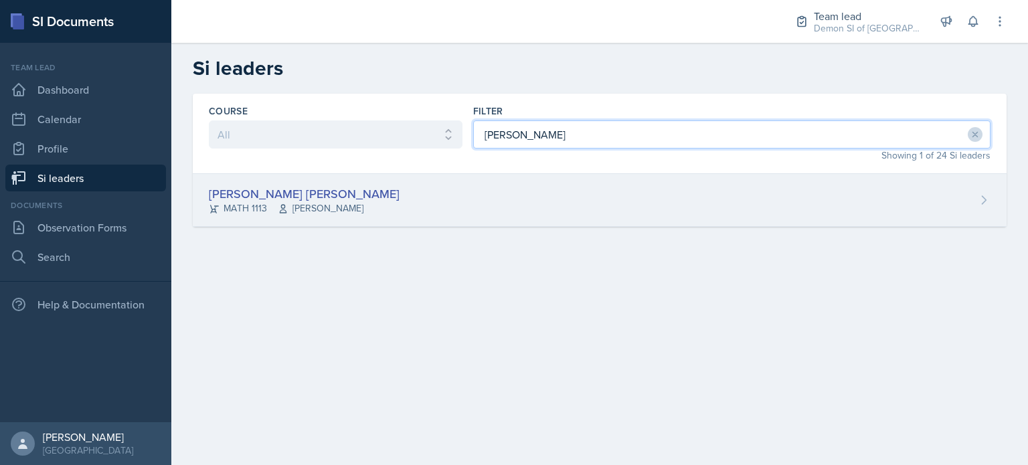
type input "[PERSON_NAME]"
click at [389, 204] on div "MATH 1113 [PERSON_NAME]" at bounding box center [304, 208] width 191 height 14
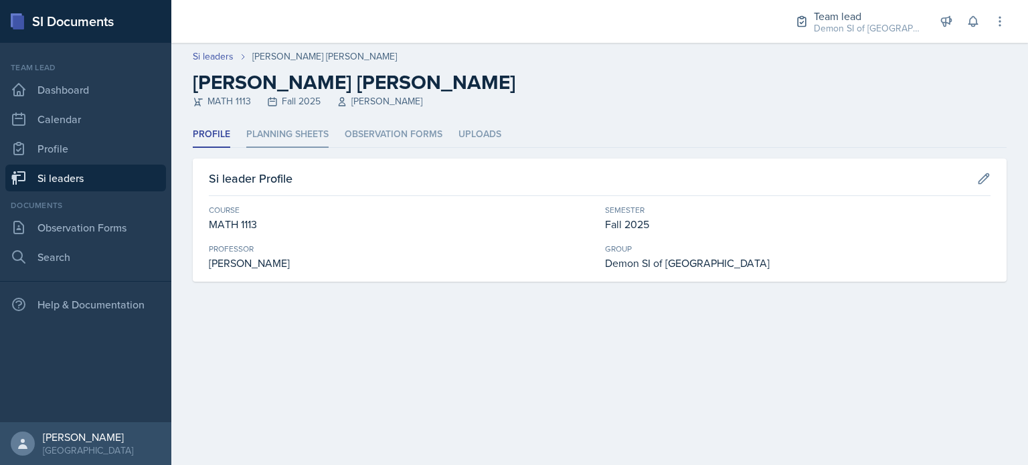
click at [292, 133] on li "Planning Sheets" at bounding box center [287, 135] width 82 height 26
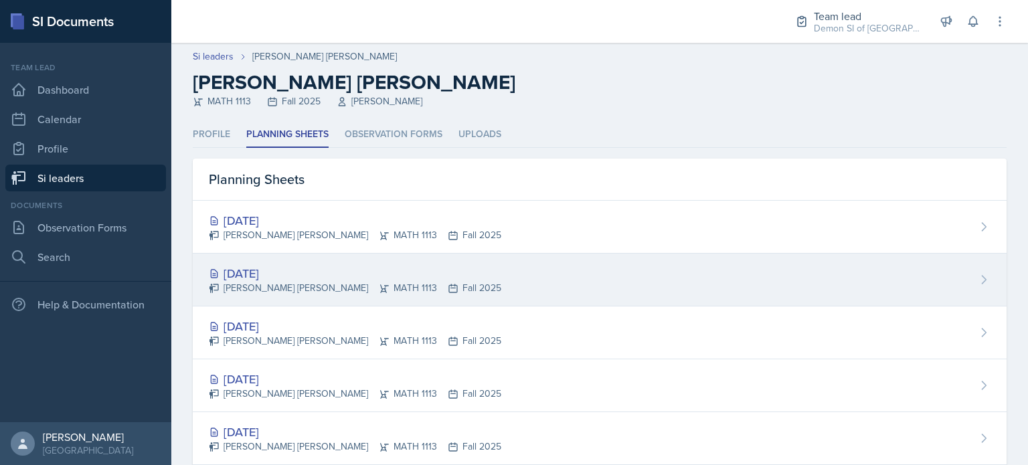
click at [334, 255] on div "[DATE] [PERSON_NAME] [PERSON_NAME] MATH 1113 Fall 2025" at bounding box center [599, 280] width 813 height 53
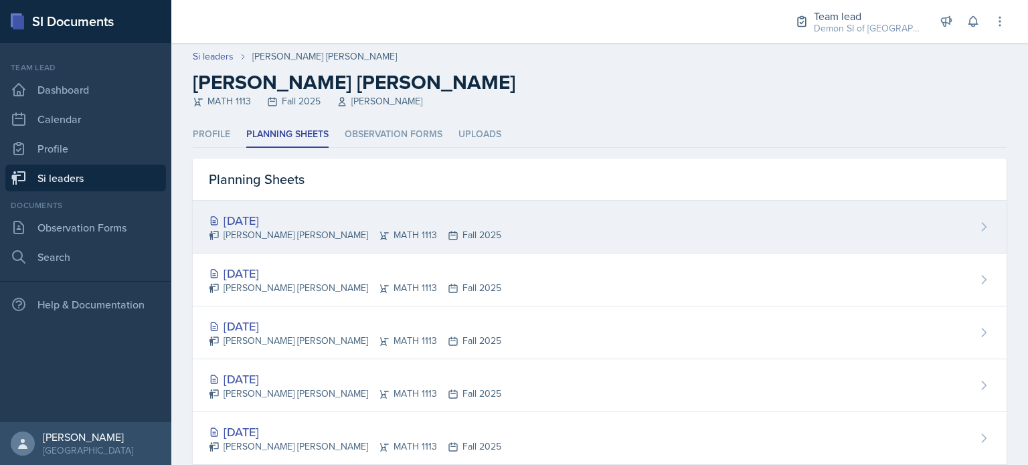
click at [335, 229] on div "[PERSON_NAME] [PERSON_NAME] MATH 1113 Fall 2025" at bounding box center [355, 235] width 292 height 14
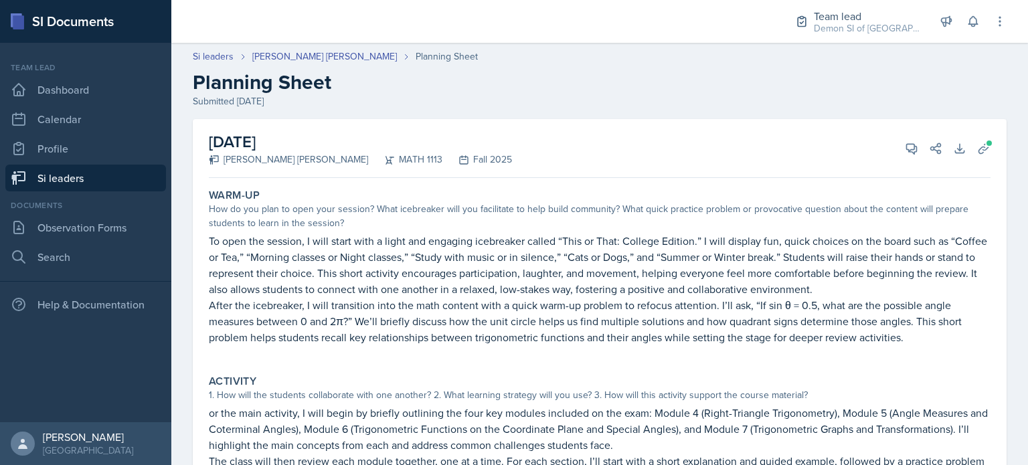
click at [894, 153] on div "View Comments Comments Send Share" at bounding box center [918, 148] width 48 height 13
click at [904, 147] on icon at bounding box center [910, 148] width 13 height 13
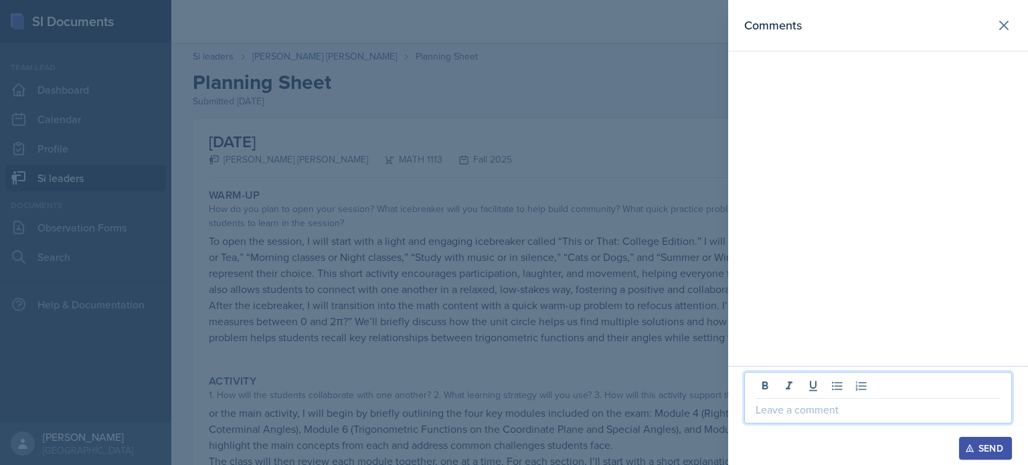
click at [781, 409] on p at bounding box center [877, 409] width 245 height 16
click at [771, 412] on p "[PERSON_NAME]" at bounding box center [877, 409] width 245 height 16
click at [819, 409] on p "Hey [PERSON_NAME]" at bounding box center [877, 409] width 245 height 16
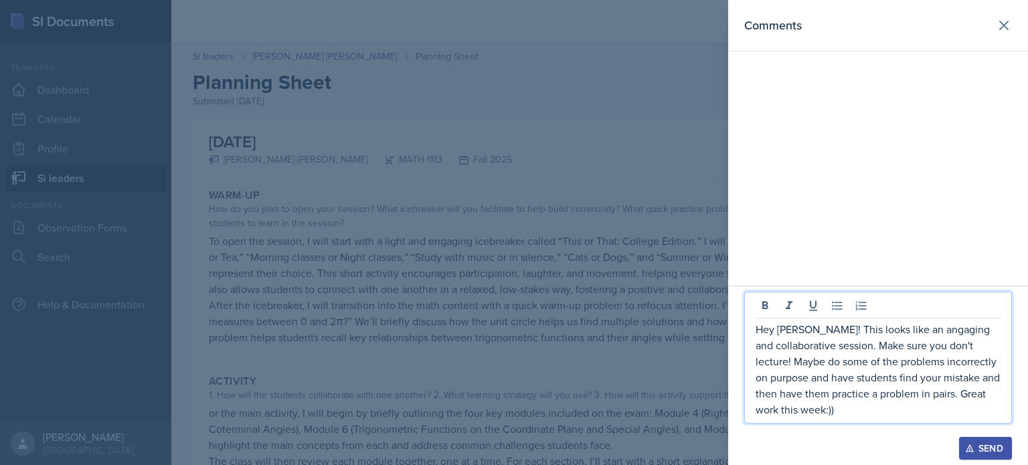
click at [825, 411] on p "Hey [PERSON_NAME]! This looks like an angaging and collaborative session. Make …" at bounding box center [877, 369] width 245 height 96
click at [977, 447] on div "Send" at bounding box center [984, 448] width 35 height 11
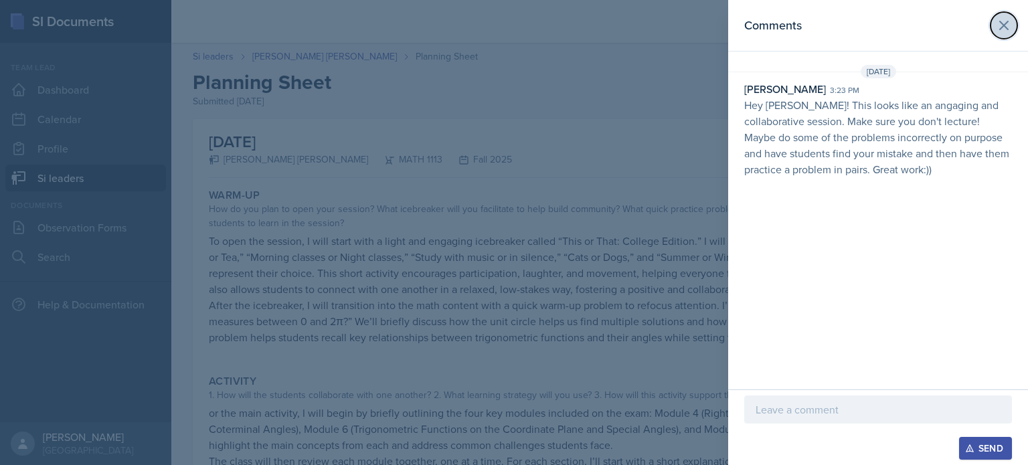
click at [1007, 23] on icon at bounding box center [1003, 25] width 16 height 16
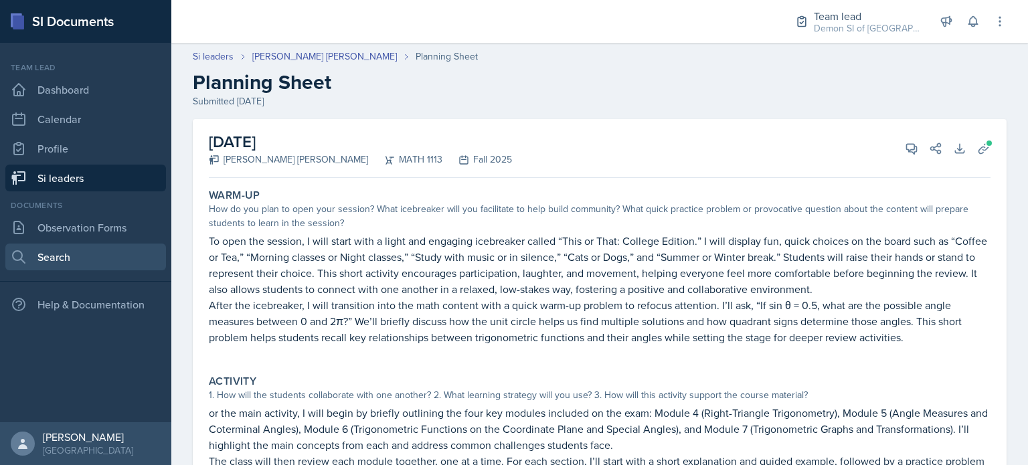
click at [99, 256] on link "Search" at bounding box center [85, 256] width 161 height 27
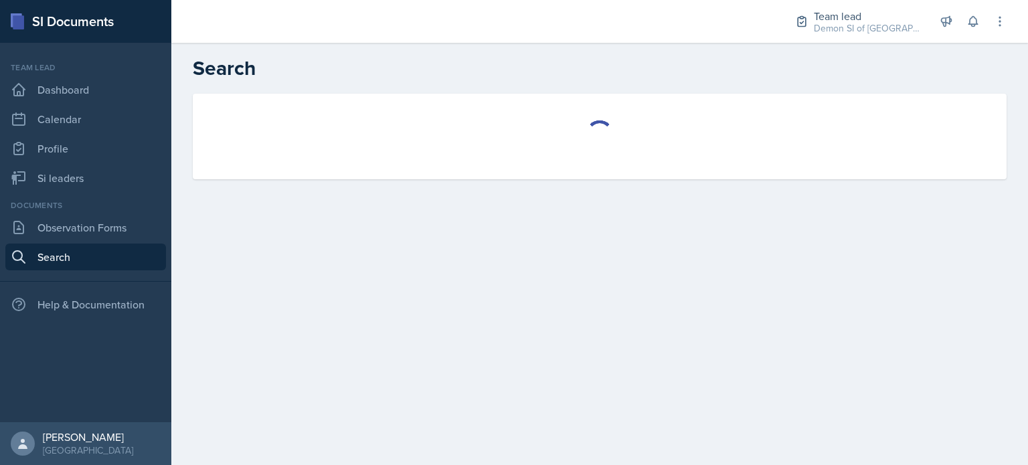
select select "all"
select select "1"
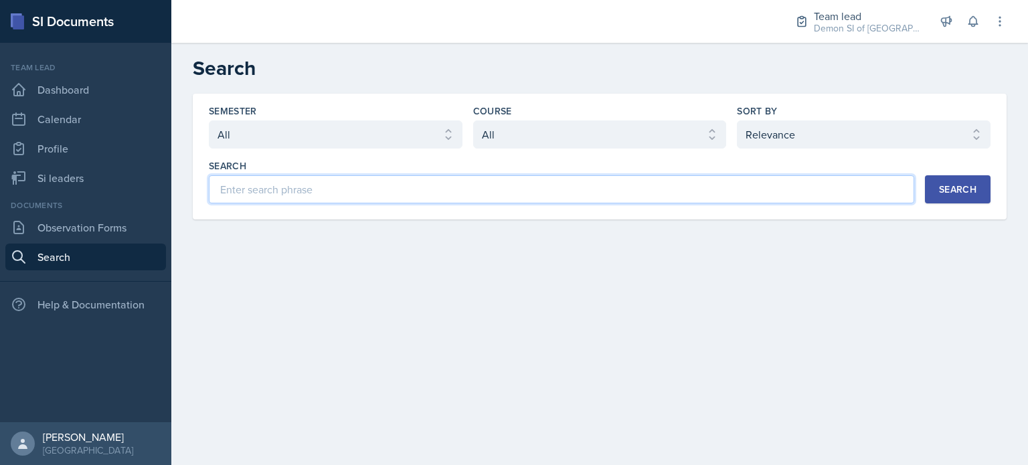
click at [350, 179] on input at bounding box center [561, 189] width 705 height 28
type input "anniston"
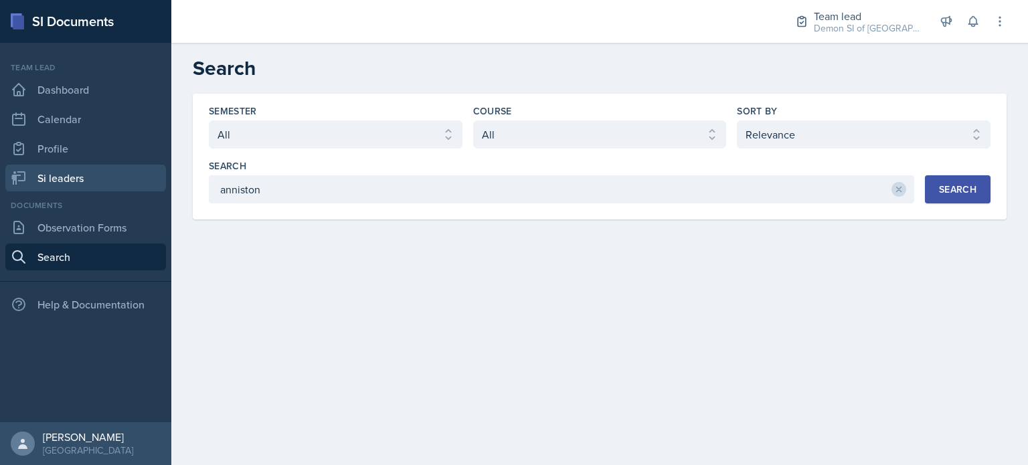
click at [88, 176] on link "Si leaders" at bounding box center [85, 178] width 161 height 27
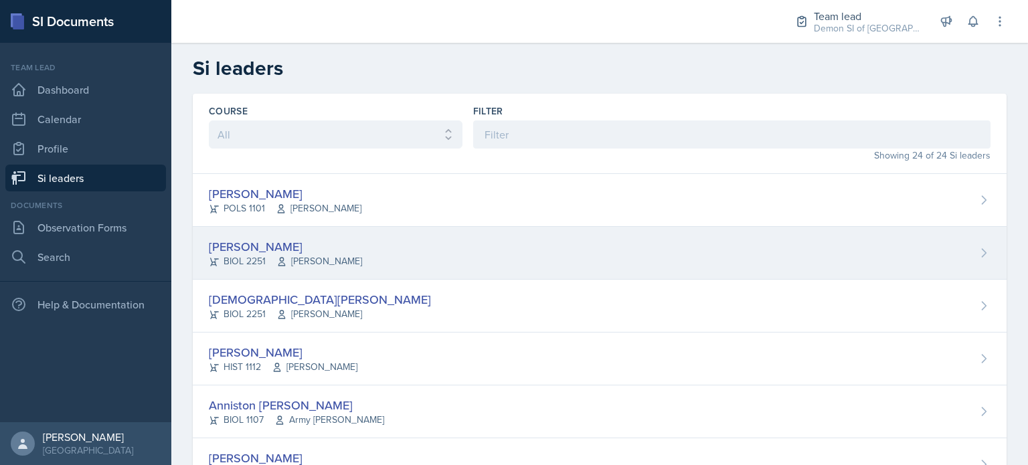
click at [308, 256] on span "[PERSON_NAME]" at bounding box center [319, 261] width 86 height 14
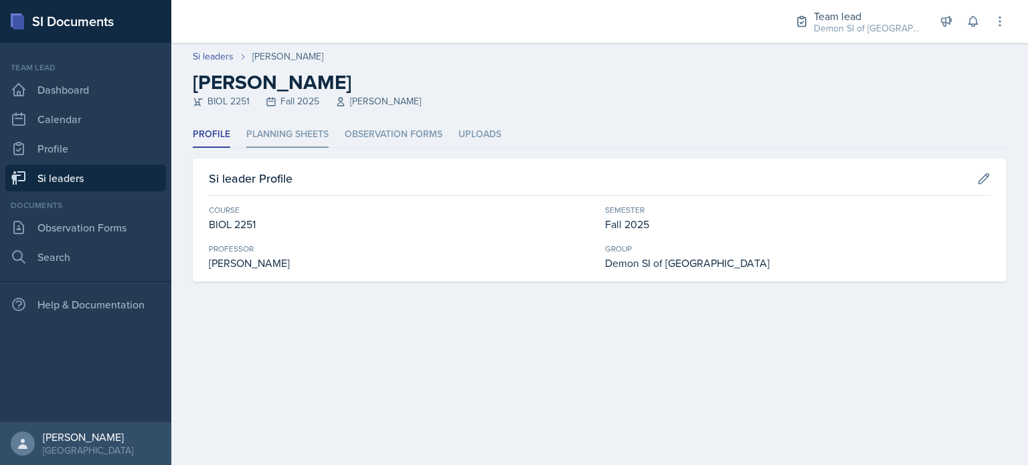
click at [291, 126] on li "Planning Sheets" at bounding box center [287, 135] width 82 height 26
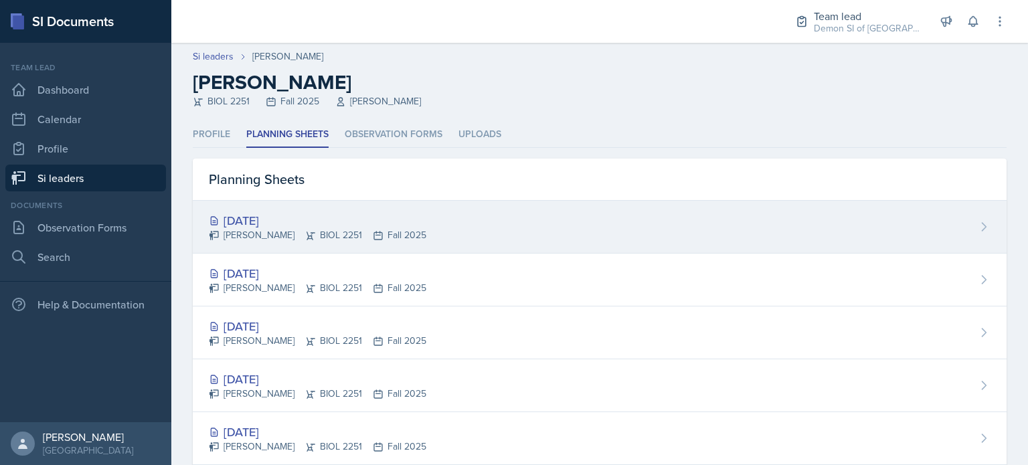
click at [281, 221] on div "[DATE]" at bounding box center [317, 220] width 217 height 18
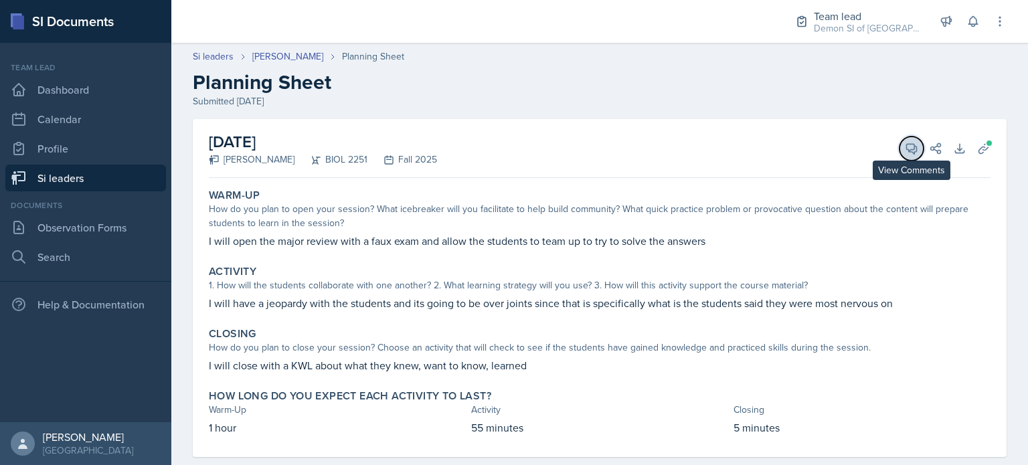
click at [904, 144] on icon at bounding box center [910, 148] width 13 height 13
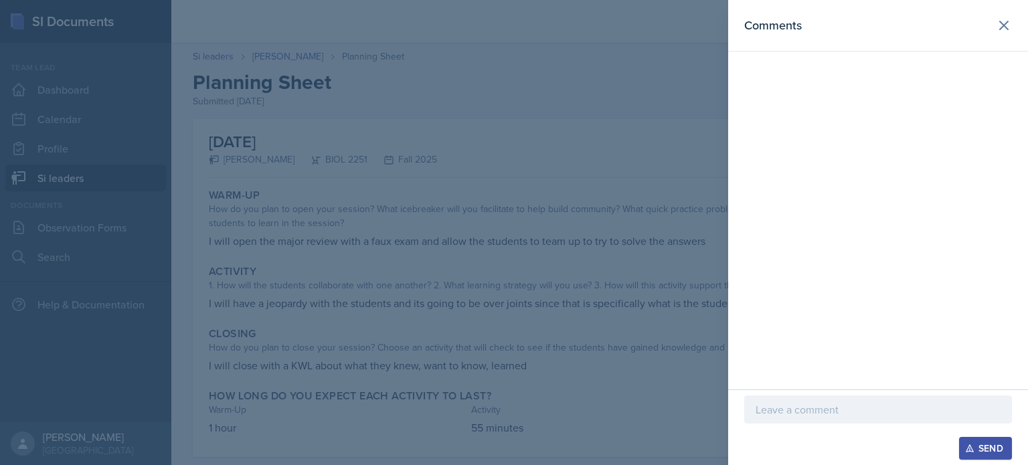
click at [837, 417] on p at bounding box center [877, 409] width 245 height 16
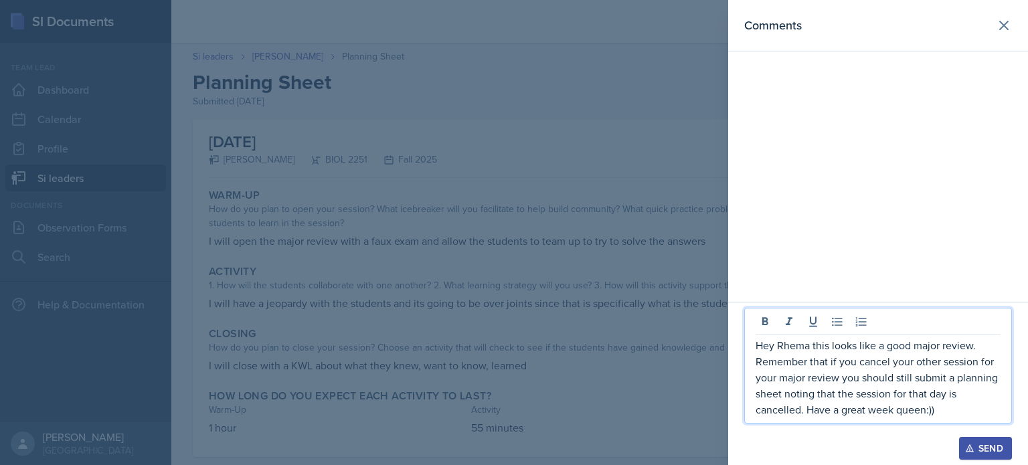
click at [967, 447] on icon "button" at bounding box center [969, 448] width 9 height 9
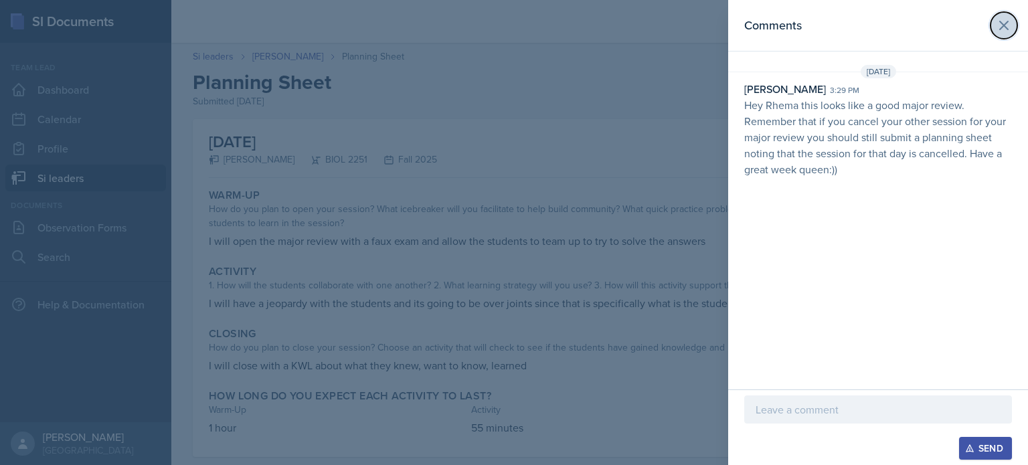
click at [1003, 33] on button at bounding box center [1003, 25] width 27 height 27
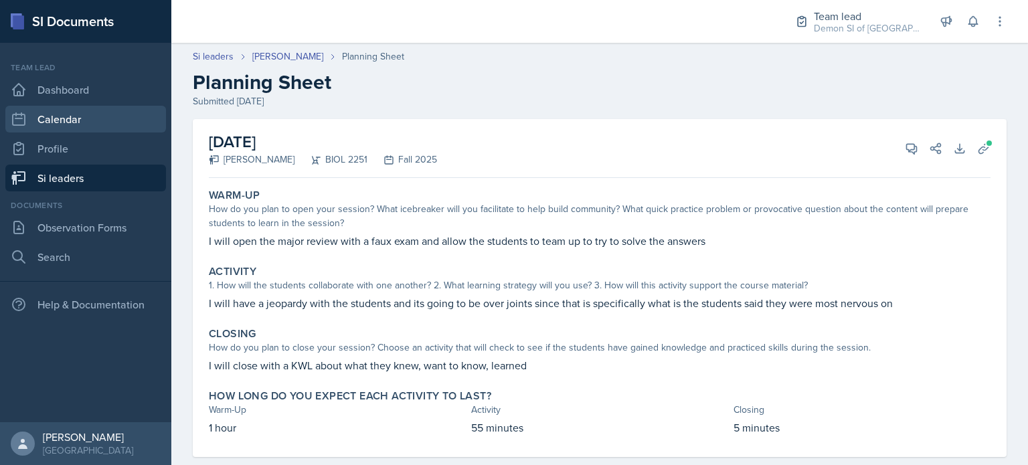
click at [58, 108] on link "Calendar" at bounding box center [85, 119] width 161 height 27
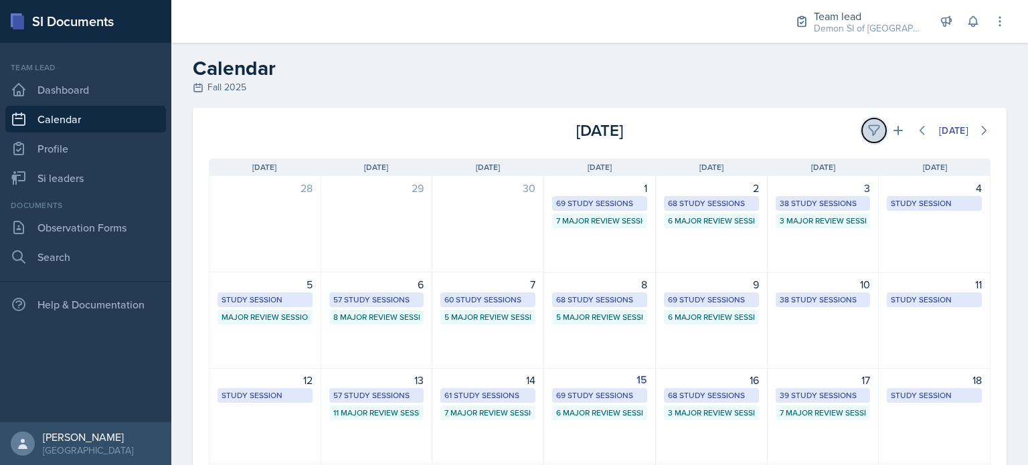
click at [868, 130] on icon at bounding box center [873, 131] width 10 height 10
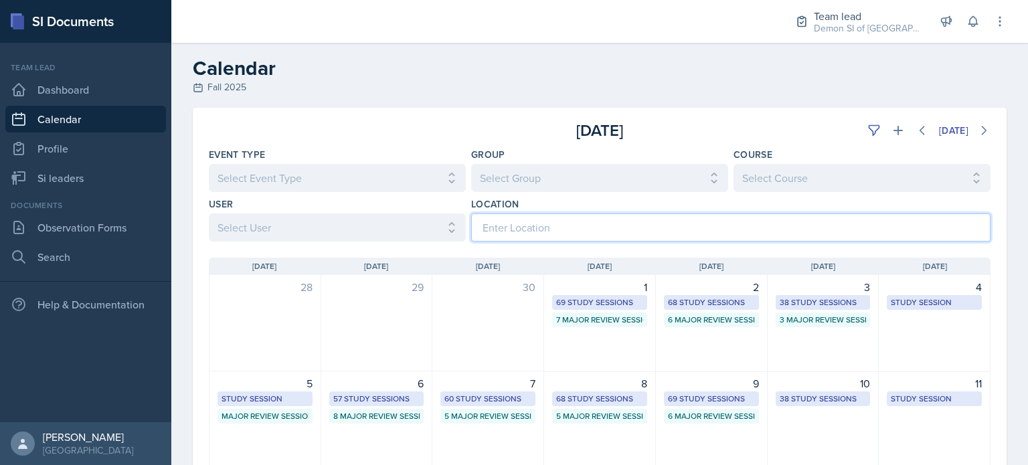
click at [781, 225] on input at bounding box center [730, 227] width 519 height 28
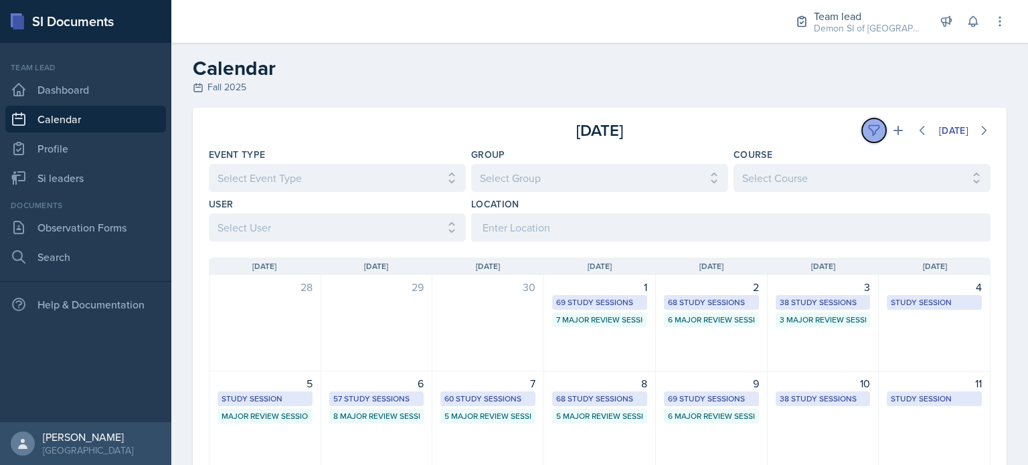
click at [862, 127] on button at bounding box center [874, 130] width 24 height 24
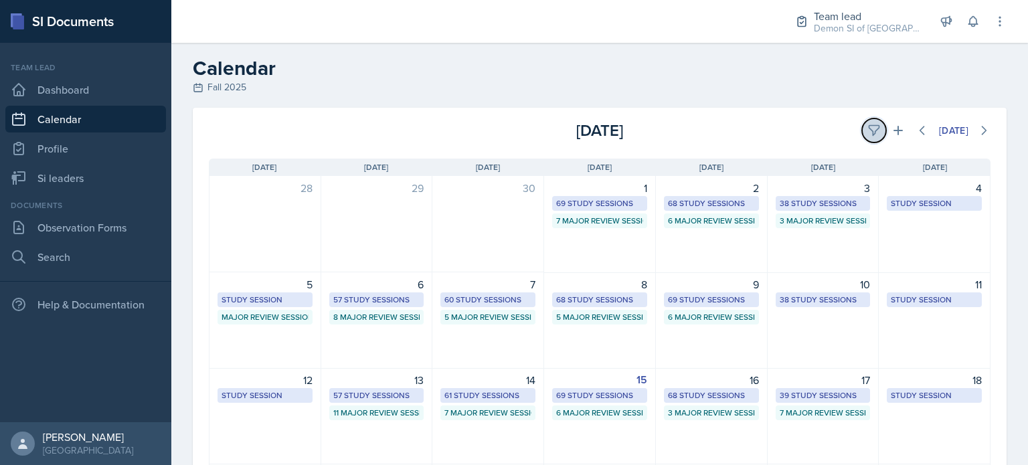
click at [862, 130] on button at bounding box center [874, 130] width 24 height 24
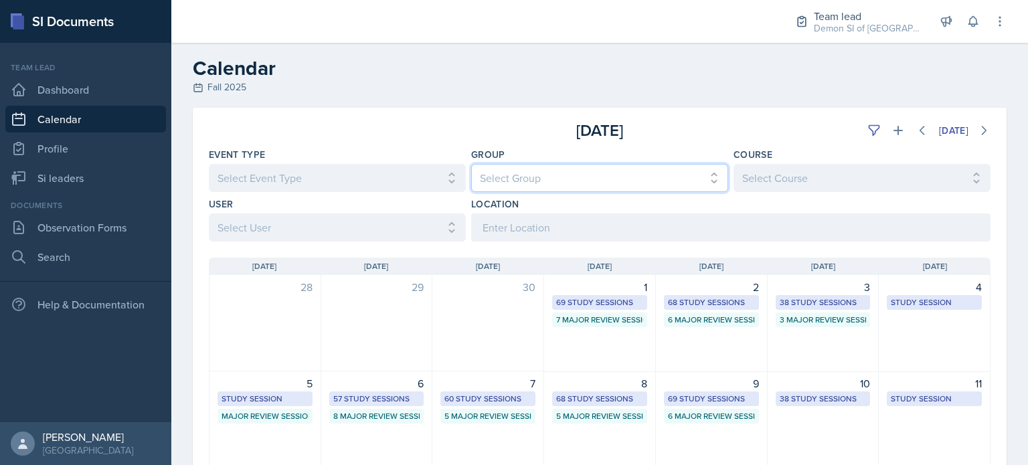
click at [633, 181] on select "Select Group All Demon SI of [GEOGRAPHIC_DATA] Les Mariettables Lion King Mamma…" at bounding box center [599, 178] width 257 height 28
select select "e892a4c8-123a-40ec-8aa5-ee50854cd130"
click at [471, 164] on select "Select Group All Demon SI of [GEOGRAPHIC_DATA] Les Mariettables Lion King Mamma…" at bounding box center [599, 178] width 257 height 28
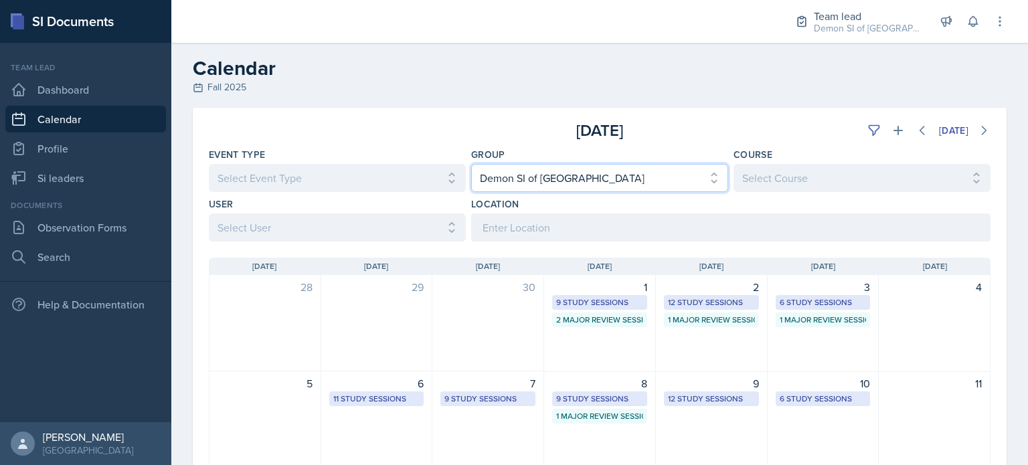
scroll to position [337, 0]
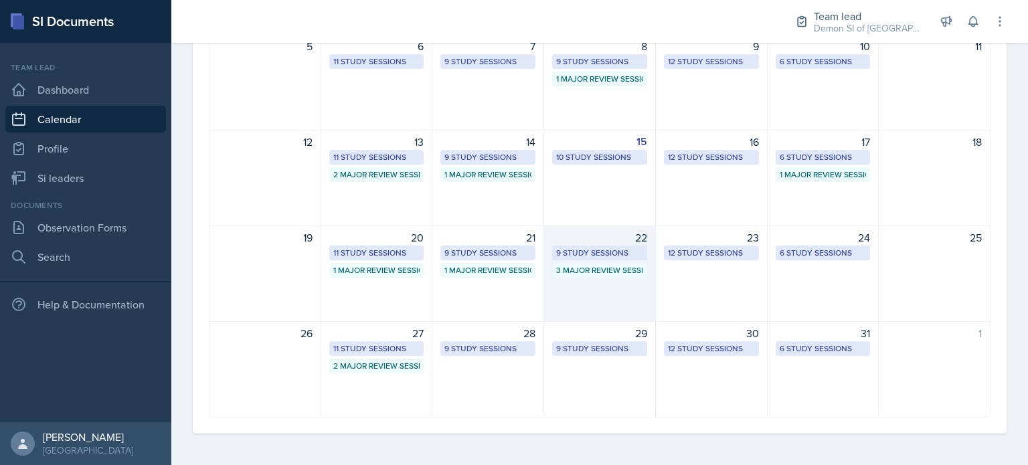
click at [562, 270] on div "3 Major Review Sessions" at bounding box center [599, 270] width 87 height 12
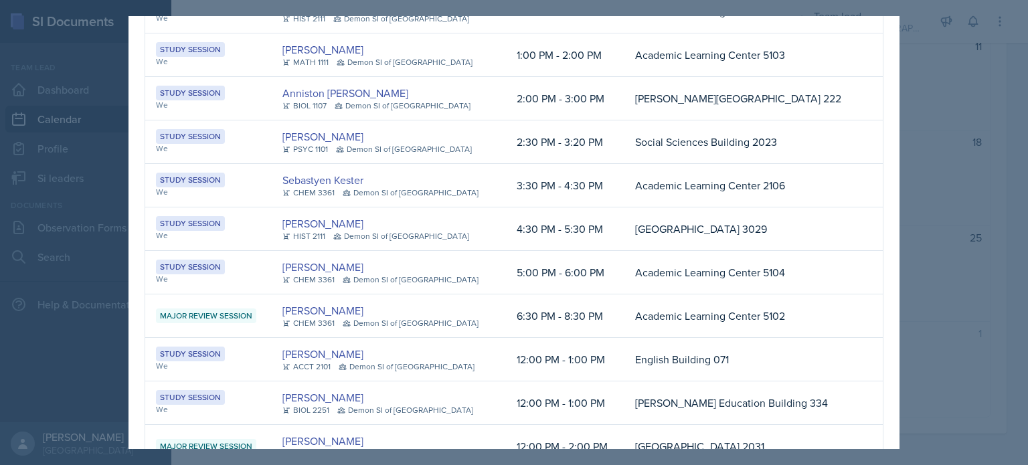
scroll to position [197, 0]
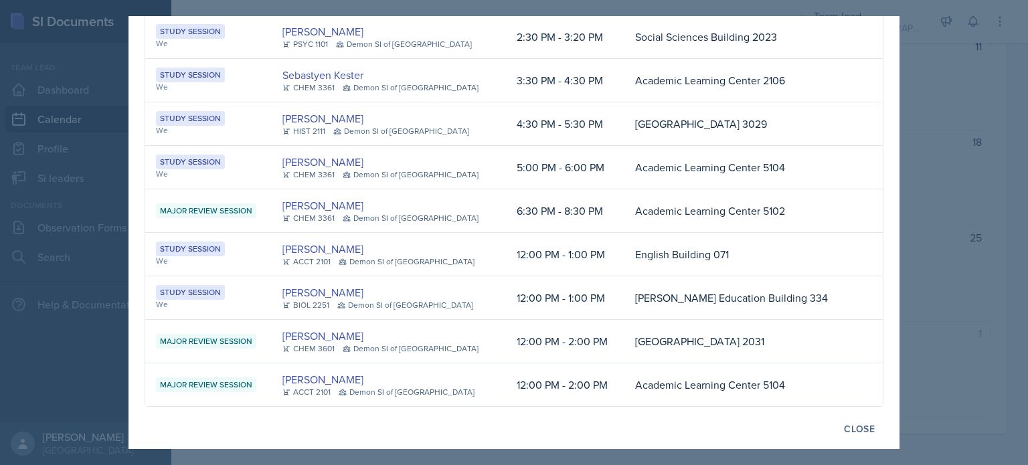
click at [902, 268] on div at bounding box center [514, 232] width 1028 height 465
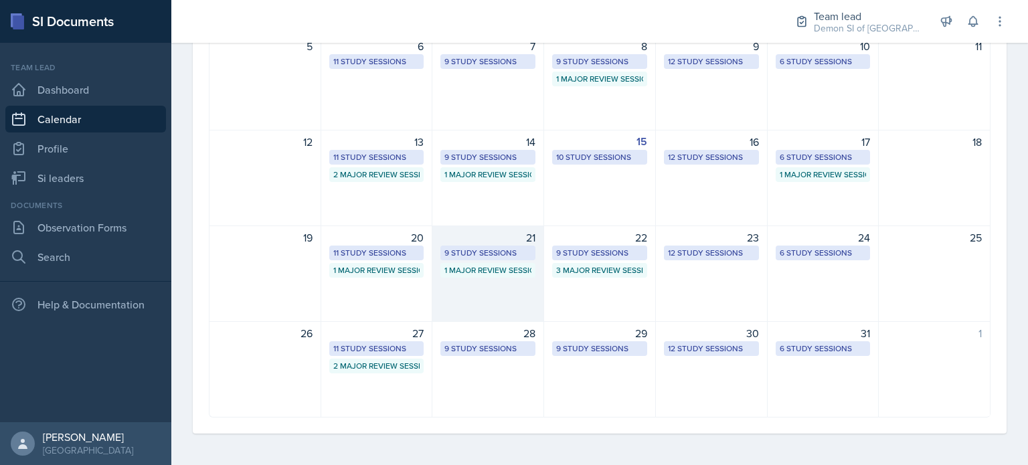
click at [496, 286] on div "21 9 Study Sessions 1 Major Review Session" at bounding box center [488, 273] width 112 height 96
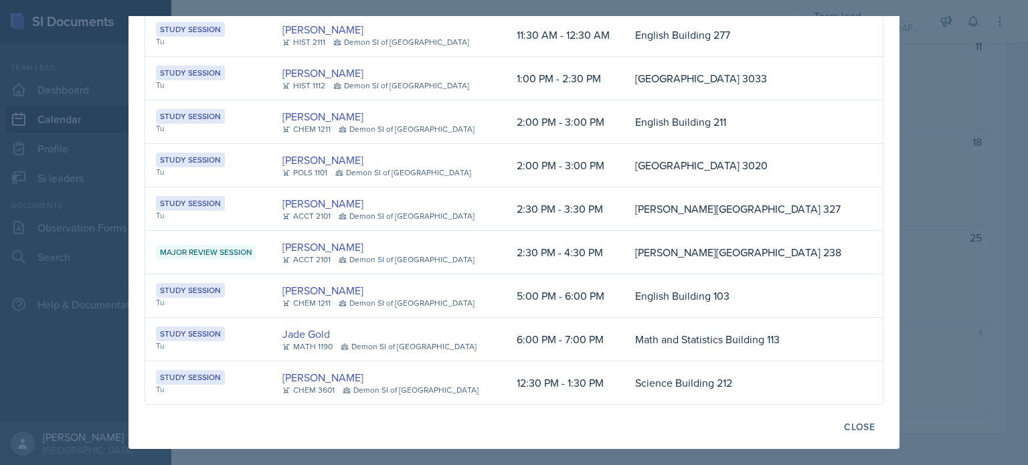
scroll to position [110, 0]
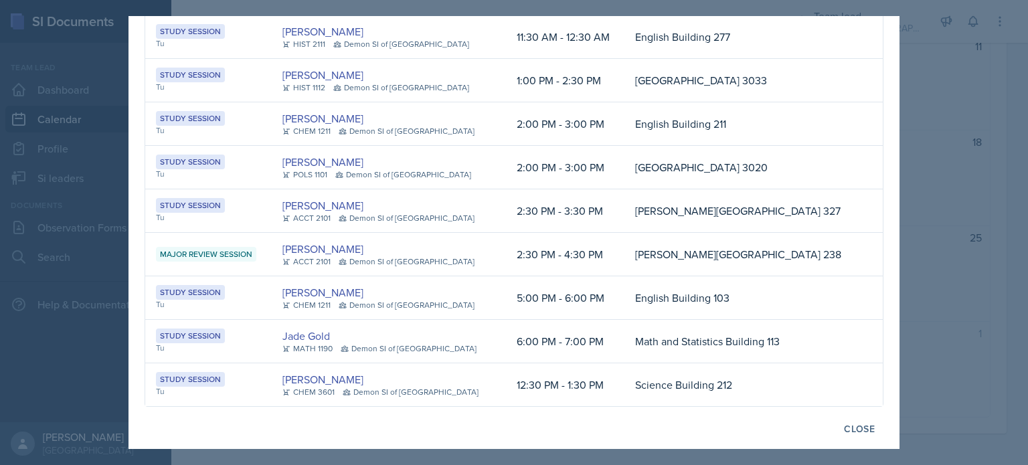
click at [74, 268] on div at bounding box center [514, 232] width 1028 height 465
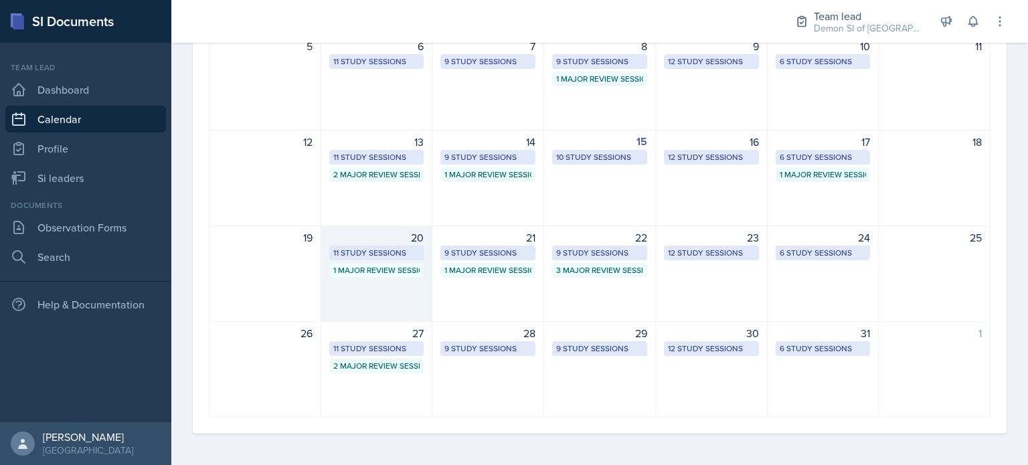
click at [330, 294] on div "20 11 Study Sessions 1 Major Review Session" at bounding box center [377, 273] width 112 height 96
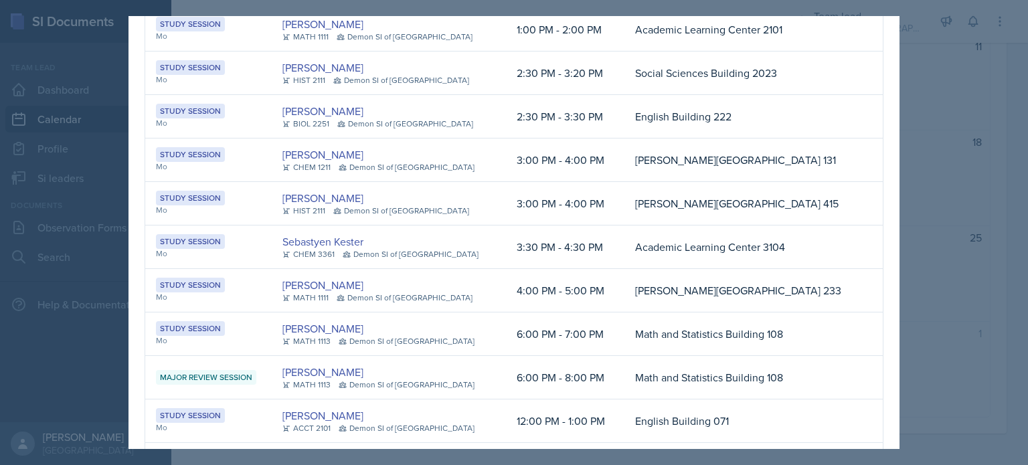
scroll to position [0, 0]
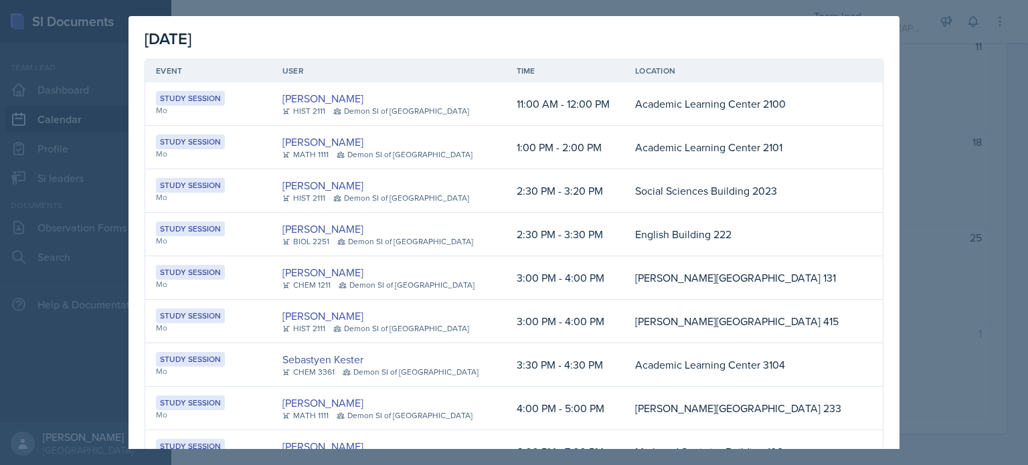
click at [928, 310] on div at bounding box center [514, 232] width 1028 height 465
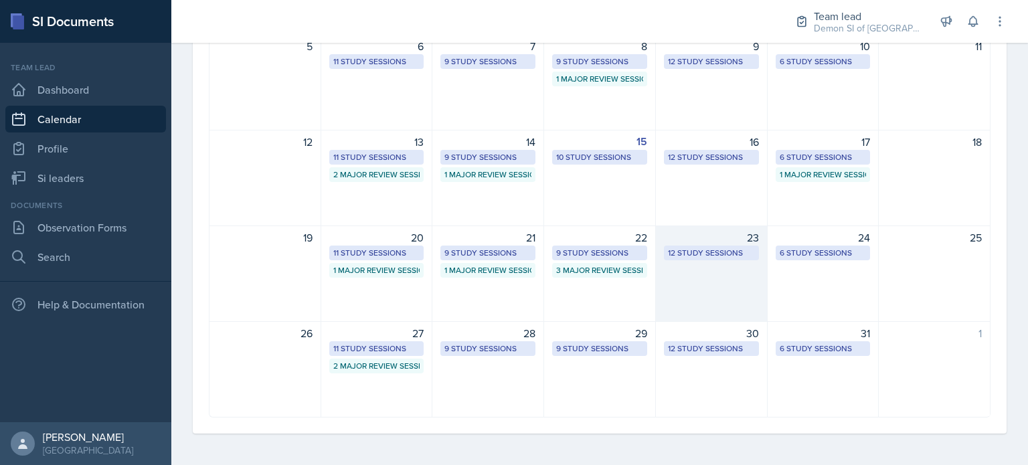
click at [704, 307] on div "23 12 Study Sessions" at bounding box center [712, 273] width 112 height 96
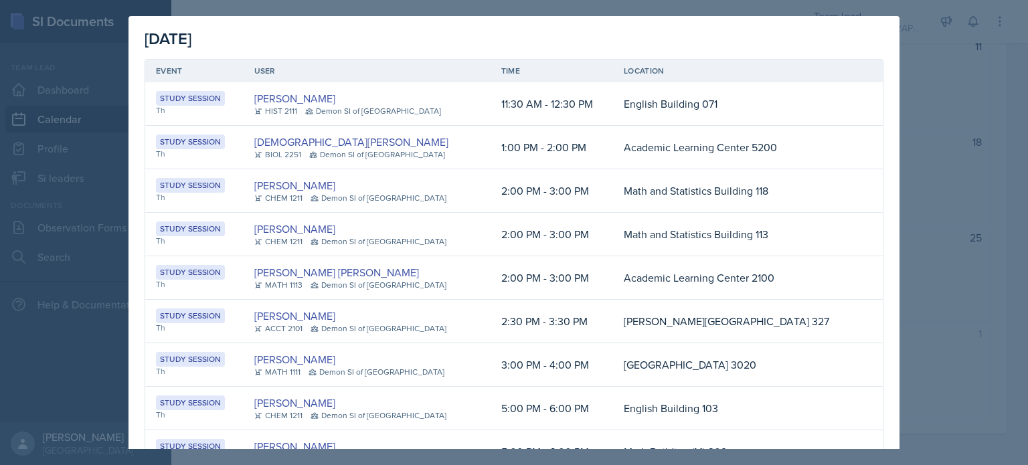
click at [930, 228] on div at bounding box center [514, 232] width 1028 height 465
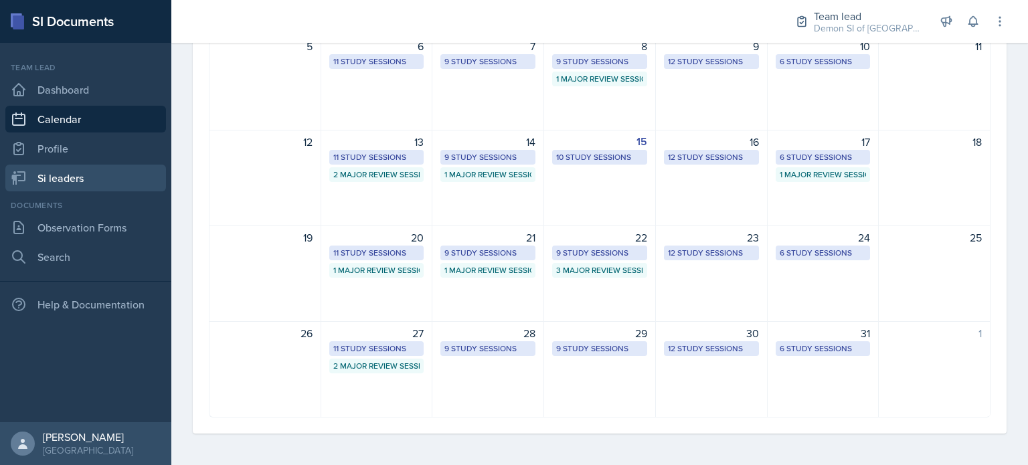
click at [71, 170] on link "Si leaders" at bounding box center [85, 178] width 161 height 27
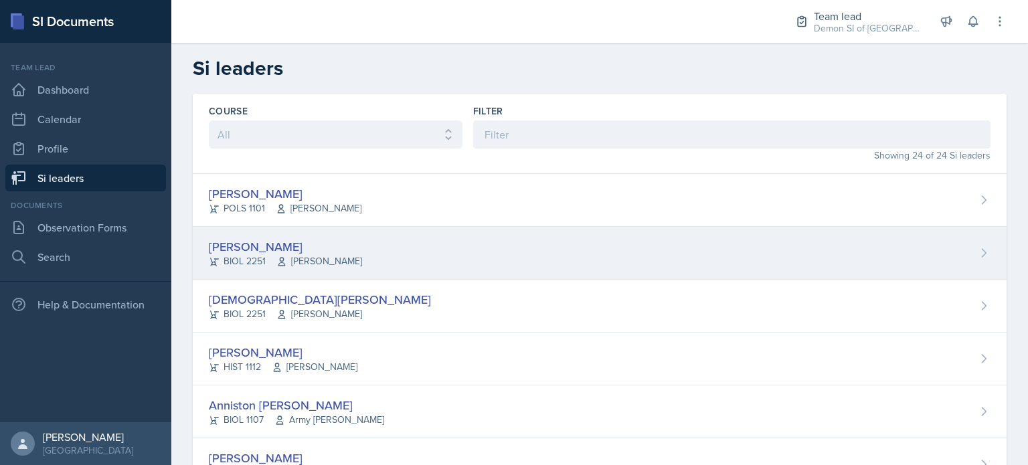
click at [411, 256] on div "[PERSON_NAME] BIOL 2251 [PERSON_NAME]" at bounding box center [599, 253] width 813 height 53
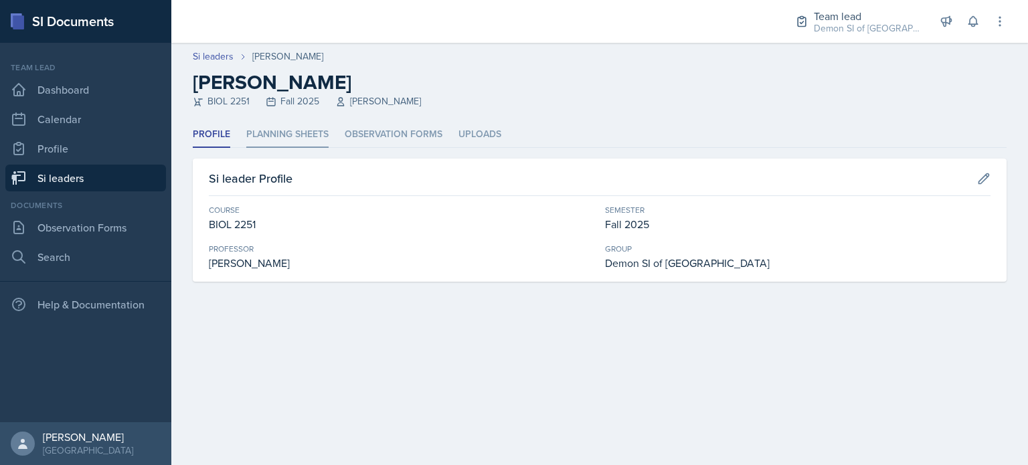
click at [306, 140] on li "Planning Sheets" at bounding box center [287, 135] width 82 height 26
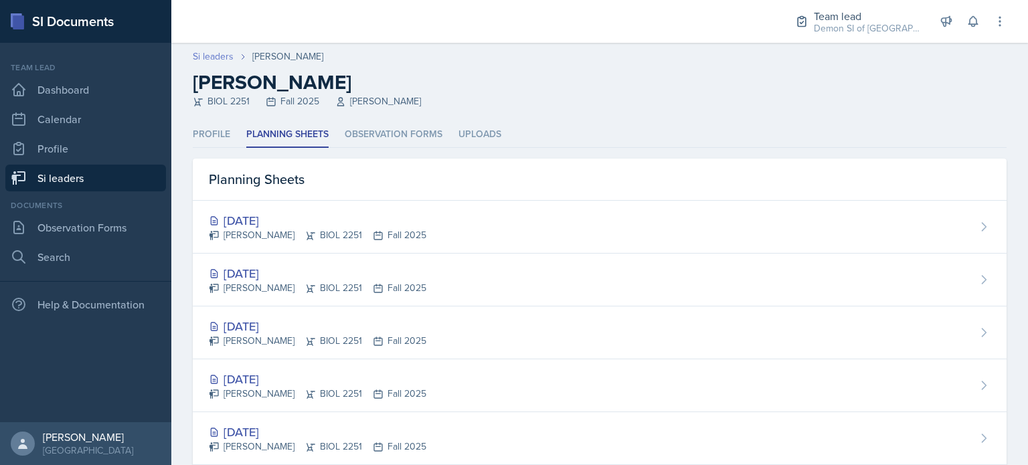
click at [209, 58] on link "Si leaders" at bounding box center [213, 57] width 41 height 14
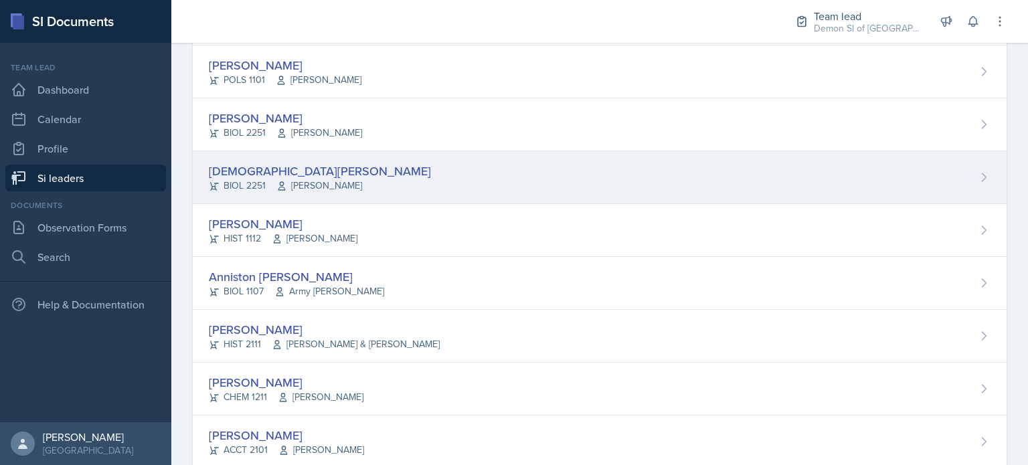
scroll to position [134, 0]
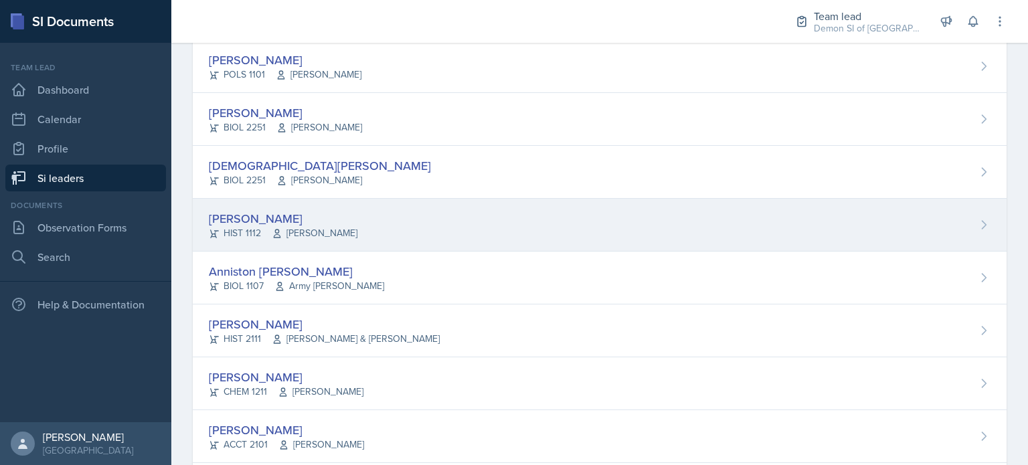
click at [408, 229] on div "[PERSON_NAME] HIST 1112 [PERSON_NAME]" at bounding box center [599, 225] width 813 height 53
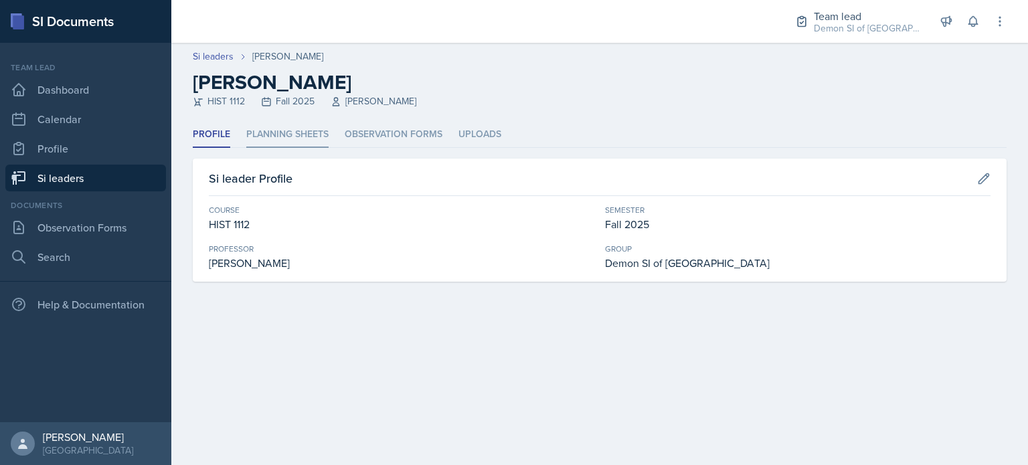
click at [292, 131] on li "Planning Sheets" at bounding box center [287, 135] width 82 height 26
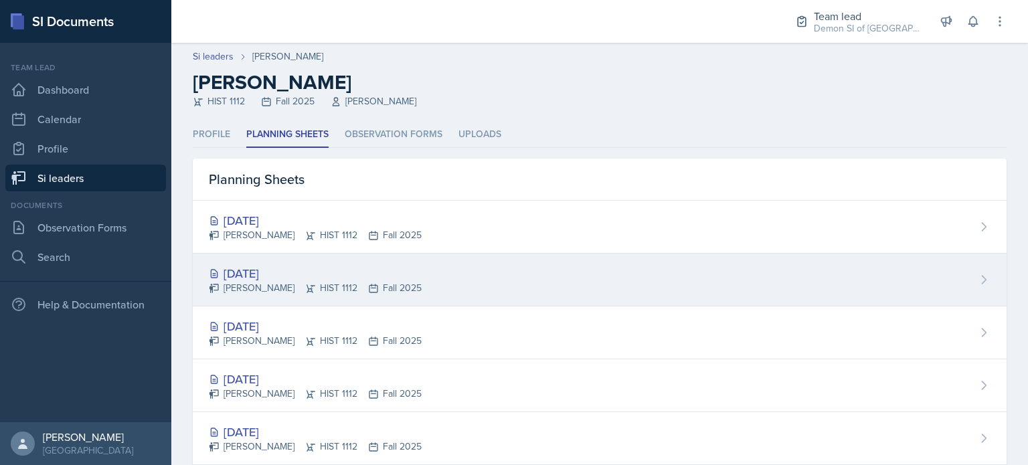
click at [284, 262] on div "[DATE] [PERSON_NAME] HIST 1112 Fall 2025" at bounding box center [599, 280] width 813 height 53
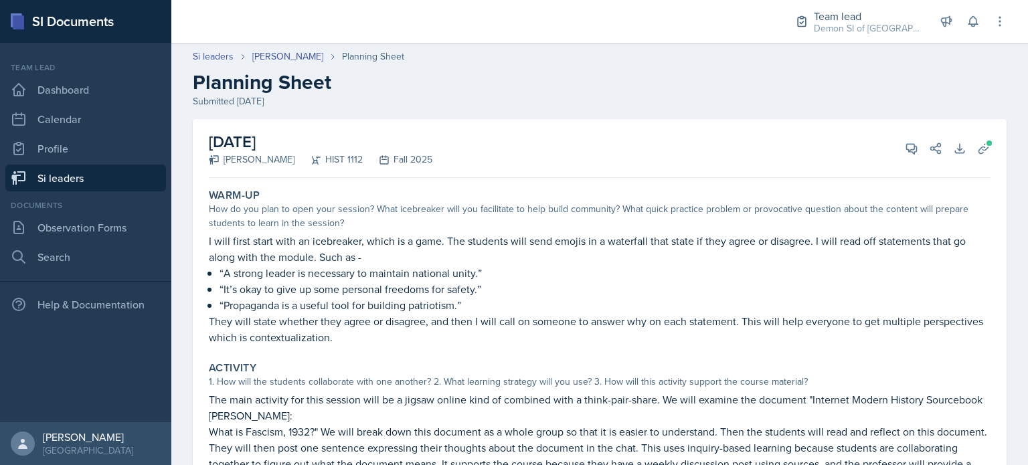
click at [890, 158] on div "[DATE] [PERSON_NAME] HIST 1112 Fall 2025 View Comments Comments Send Share Down…" at bounding box center [599, 148] width 781 height 59
click at [899, 156] on button "View Comments" at bounding box center [911, 148] width 24 height 24
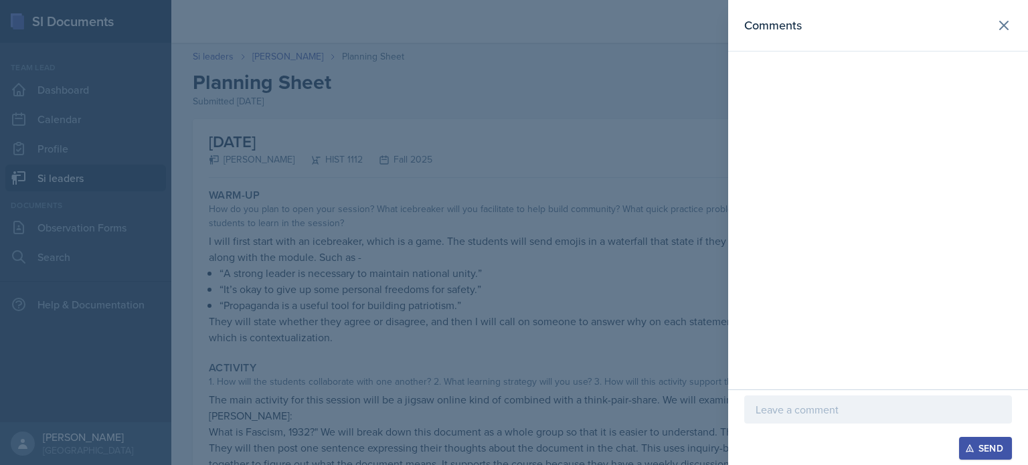
click at [773, 427] on div at bounding box center [878, 429] width 268 height 13
click at [773, 414] on p at bounding box center [877, 409] width 245 height 16
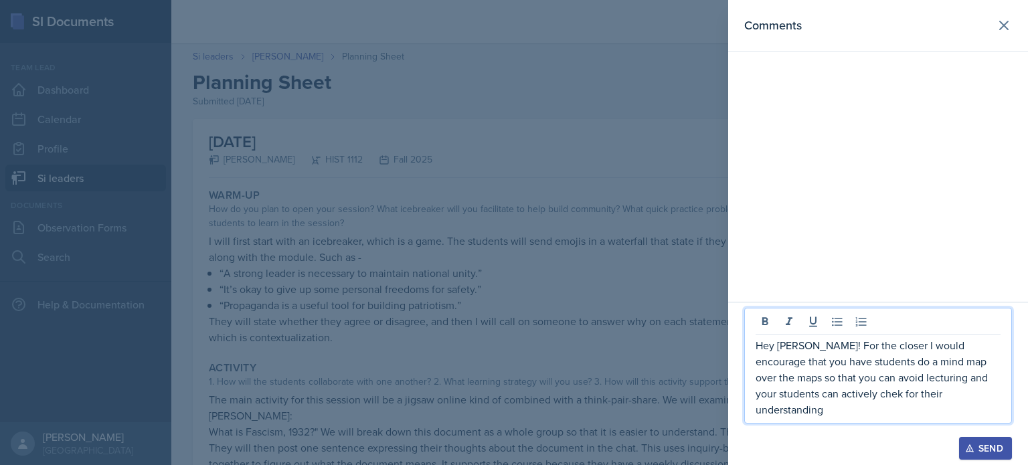
click at [807, 407] on p "Hey [PERSON_NAME]! For the closer I would encourage that you have students do a…" at bounding box center [877, 377] width 245 height 80
click at [809, 409] on p "Hey [PERSON_NAME]! For the closer I would encourage that you have students do a…" at bounding box center [877, 377] width 245 height 80
click at [939, 414] on p "Hey [PERSON_NAME]! For the closer I would encourage that you have students do a…" at bounding box center [877, 377] width 245 height 80
click at [983, 452] on div "Send" at bounding box center [984, 448] width 35 height 11
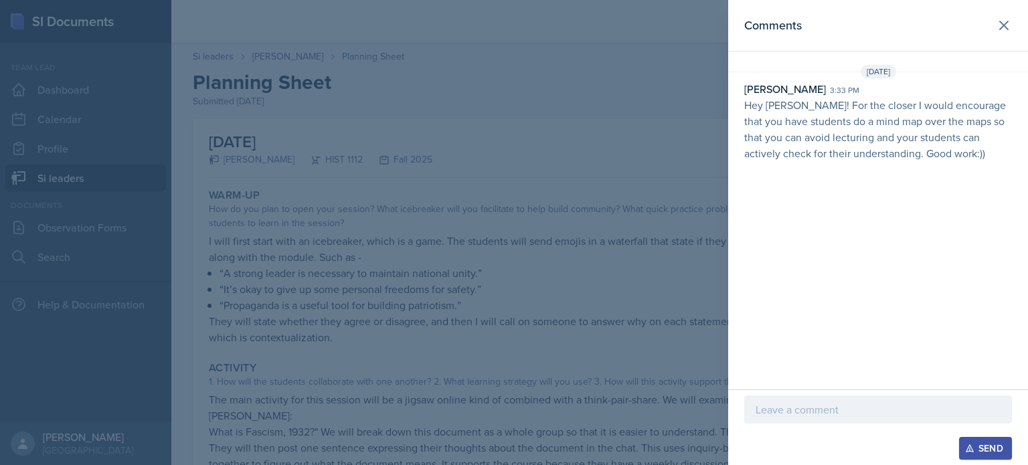
click at [385, 103] on div at bounding box center [514, 232] width 1028 height 465
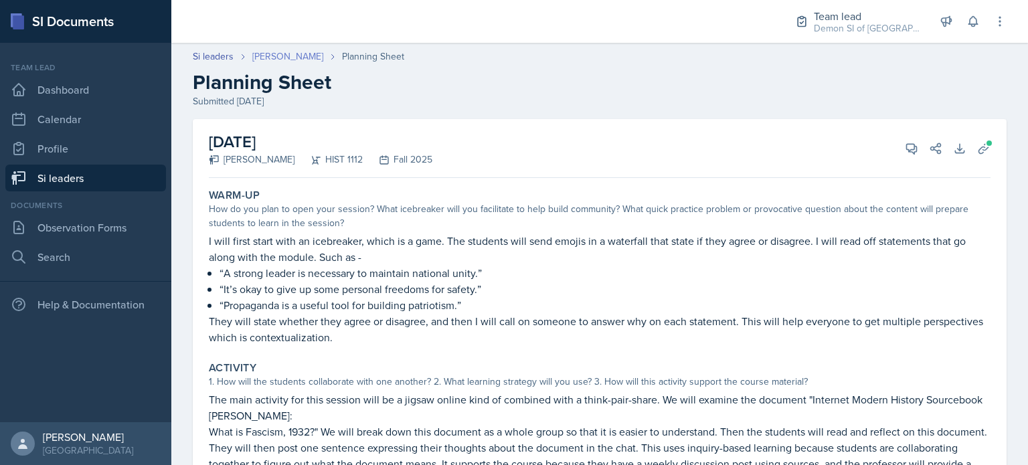
click at [273, 50] on link "[PERSON_NAME]" at bounding box center [287, 57] width 71 height 14
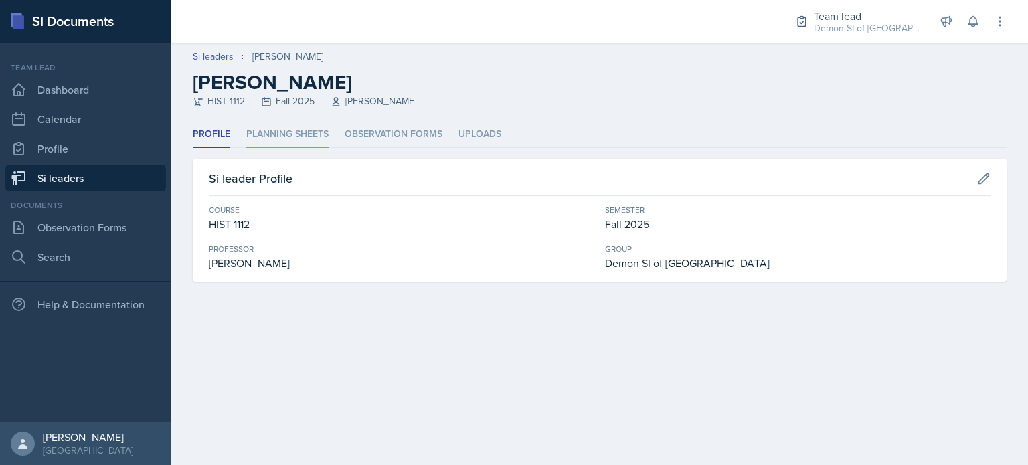
click at [309, 135] on li "Planning Sheets" at bounding box center [287, 135] width 82 height 26
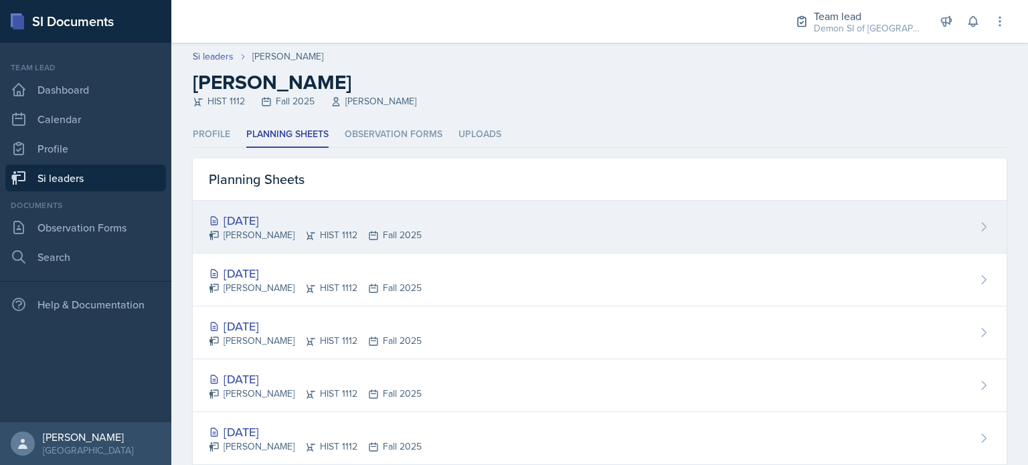
click at [294, 224] on div "[DATE]" at bounding box center [315, 220] width 213 height 18
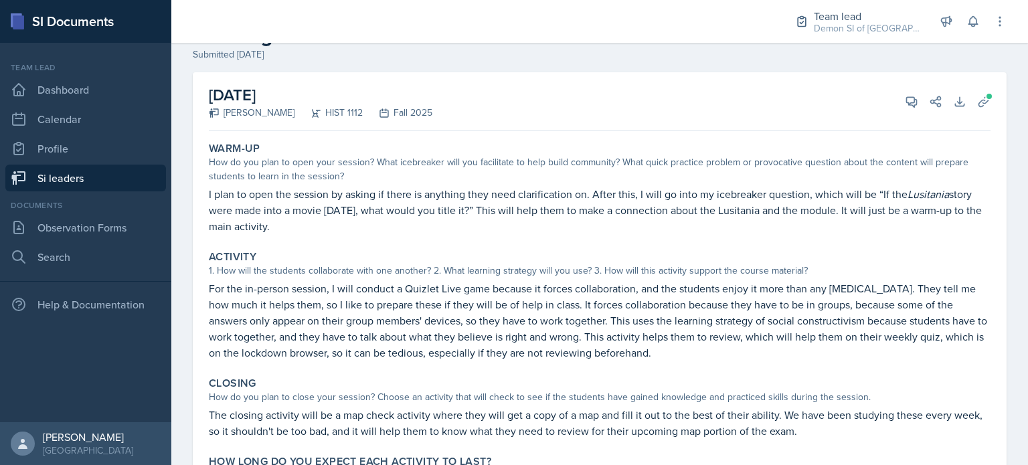
scroll to position [45, 0]
click at [904, 108] on icon at bounding box center [910, 102] width 13 height 13
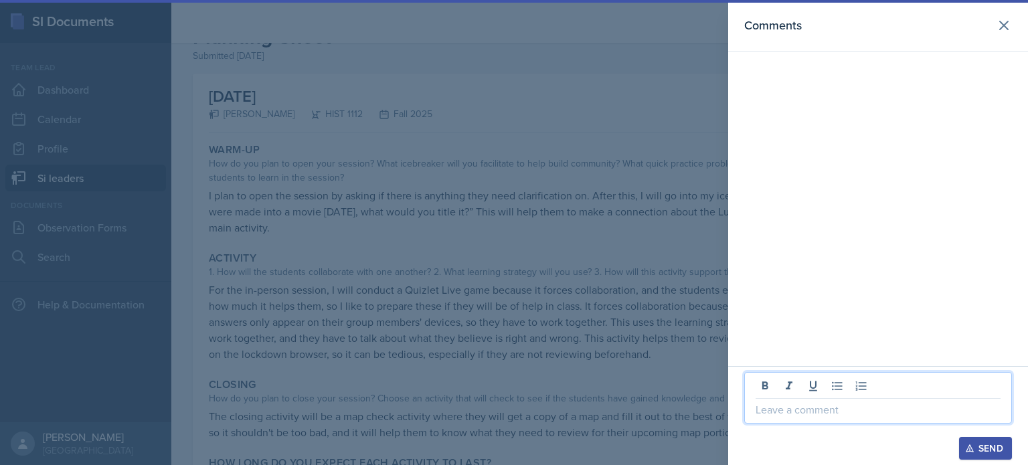
click at [782, 413] on p at bounding box center [877, 409] width 245 height 16
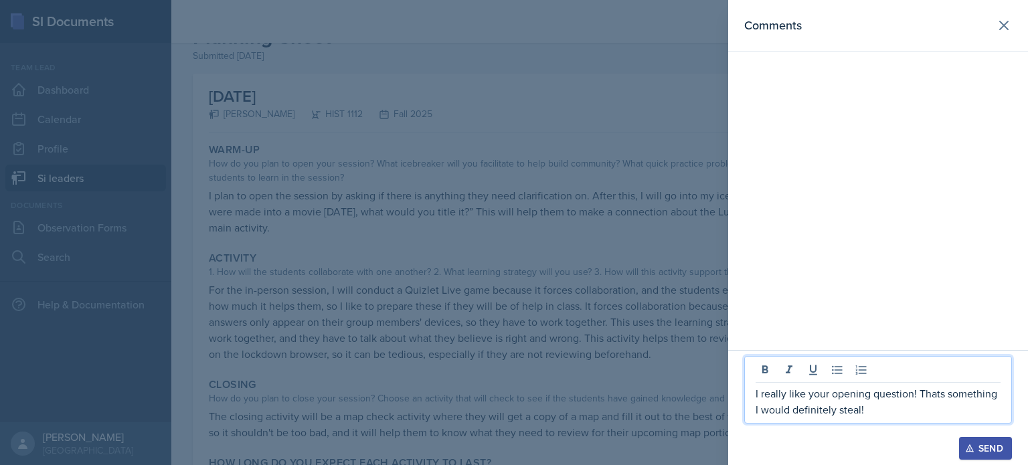
click at [940, 395] on p "I really like your opening question! Thats something I would definitely steal!" at bounding box center [877, 401] width 245 height 32
click at [919, 407] on p "I really like your opening question! That's something I would definitely steal!" at bounding box center [877, 401] width 245 height 32
click at [916, 397] on p "I really like your opening question! That's something I would definitely steal!" at bounding box center [877, 401] width 245 height 32
click at [883, 414] on p "I really like your opening question. That's something I would definitely steal!" at bounding box center [877, 401] width 245 height 32
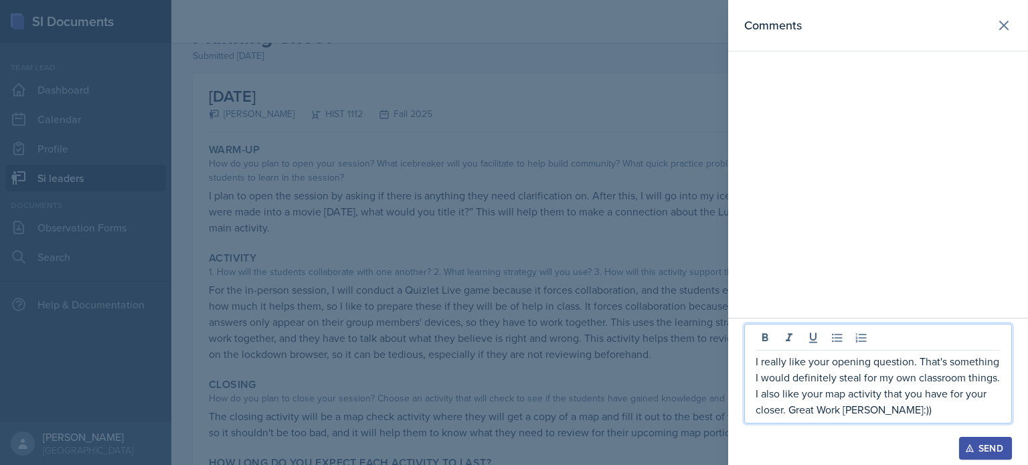
click at [1006, 458] on button "Send" at bounding box center [985, 448] width 53 height 23
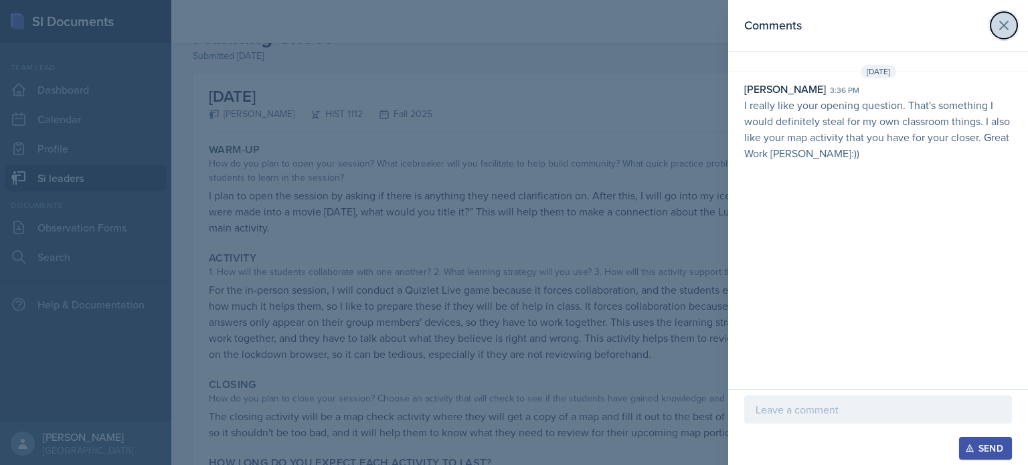
click at [998, 28] on icon at bounding box center [1003, 25] width 16 height 16
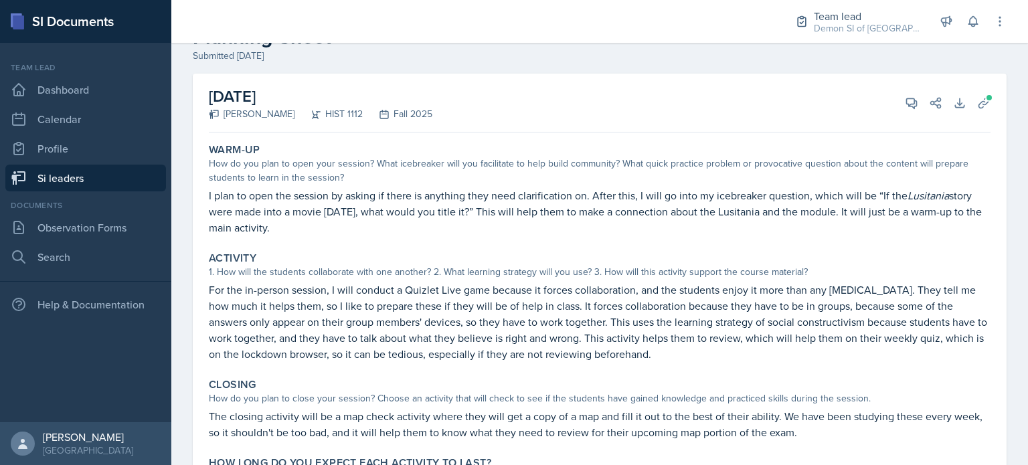
scroll to position [0, 0]
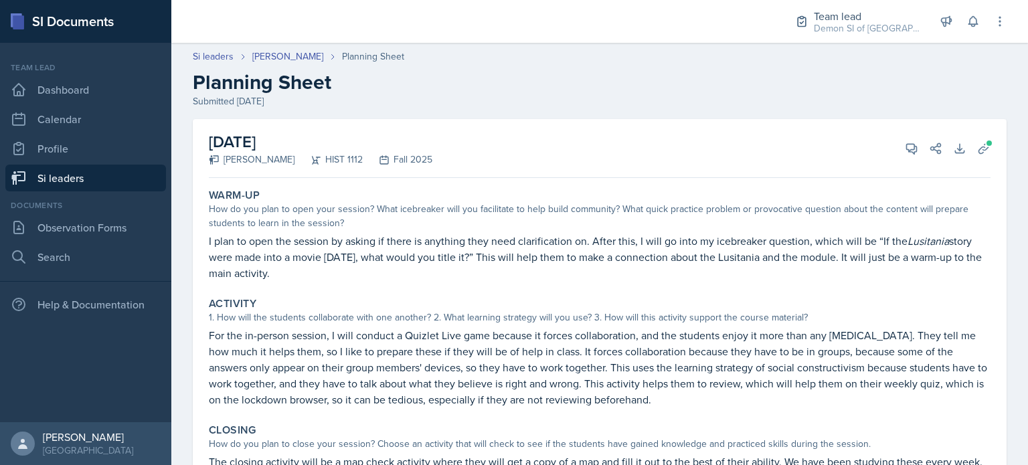
click at [262, 64] on div "Si leaders [PERSON_NAME] Planning Sheet Planning Sheet Submitted [DATE]" at bounding box center [599, 79] width 856 height 59
click at [215, 56] on link "Si leaders" at bounding box center [213, 57] width 41 height 14
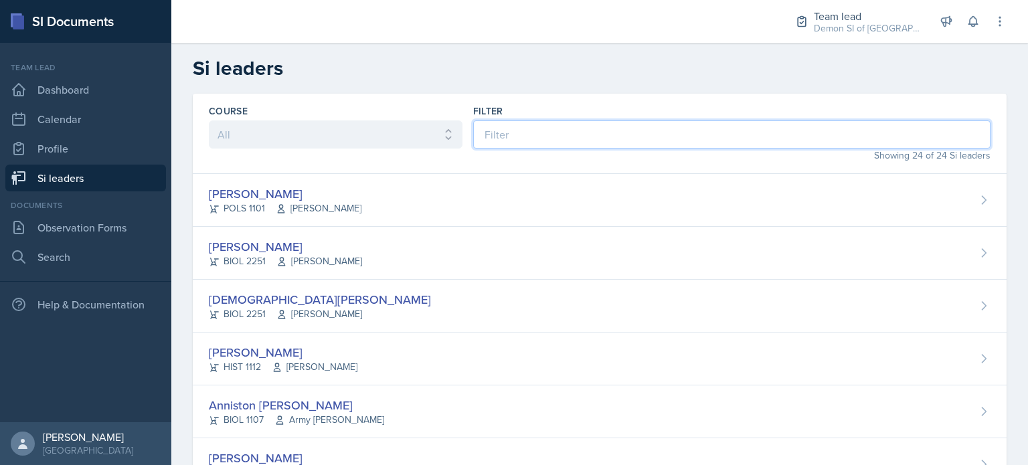
click at [569, 144] on input at bounding box center [731, 134] width 517 height 28
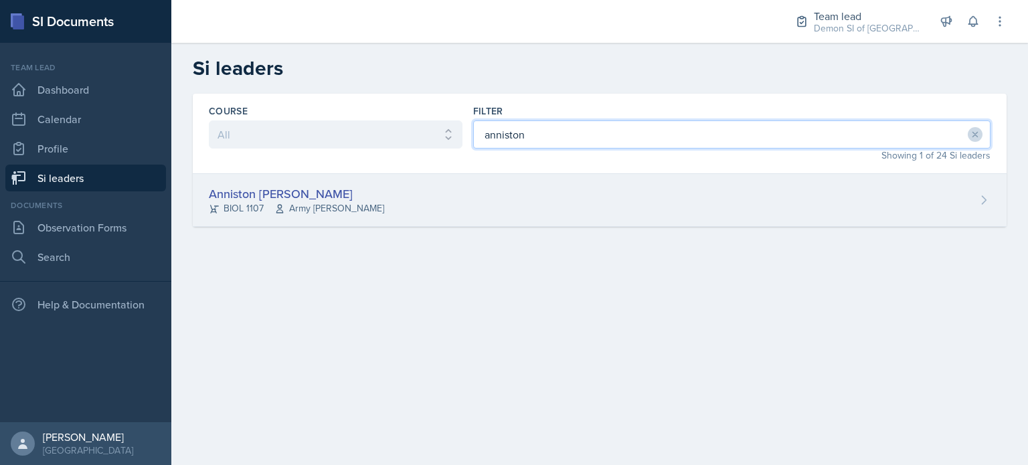
type input "anniston"
click at [339, 181] on div "Anniston [PERSON_NAME] BIOL 1107 Army [PERSON_NAME]" at bounding box center [599, 200] width 813 height 53
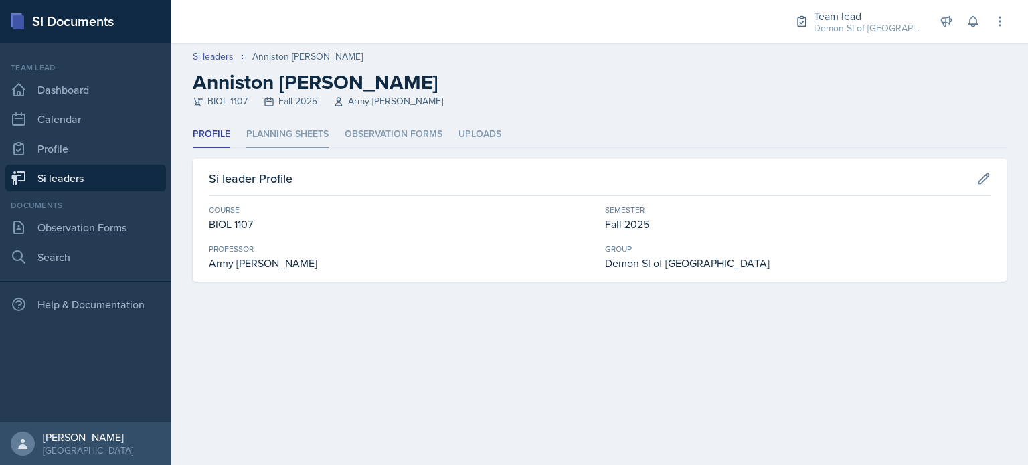
click at [262, 138] on li "Planning Sheets" at bounding box center [287, 135] width 82 height 26
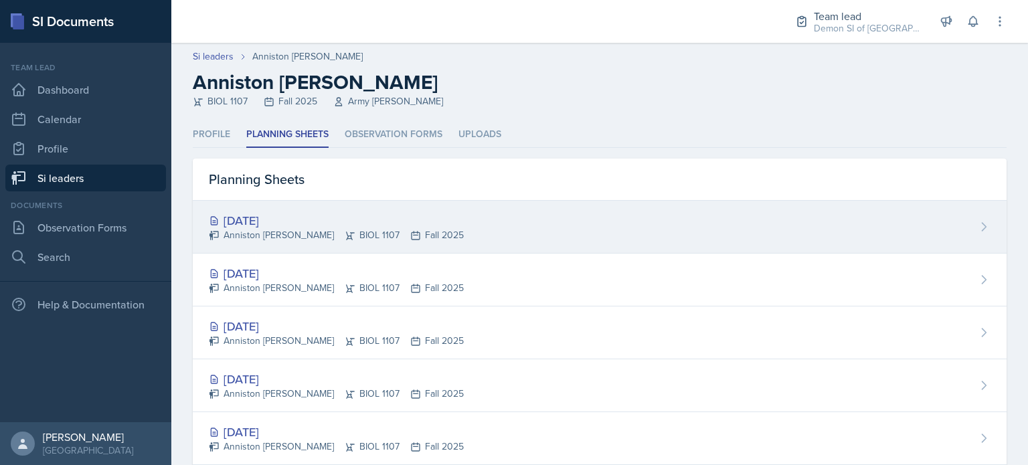
click at [345, 232] on div "Anniston [PERSON_NAME] BIOL 1107 Fall 2025" at bounding box center [336, 235] width 255 height 14
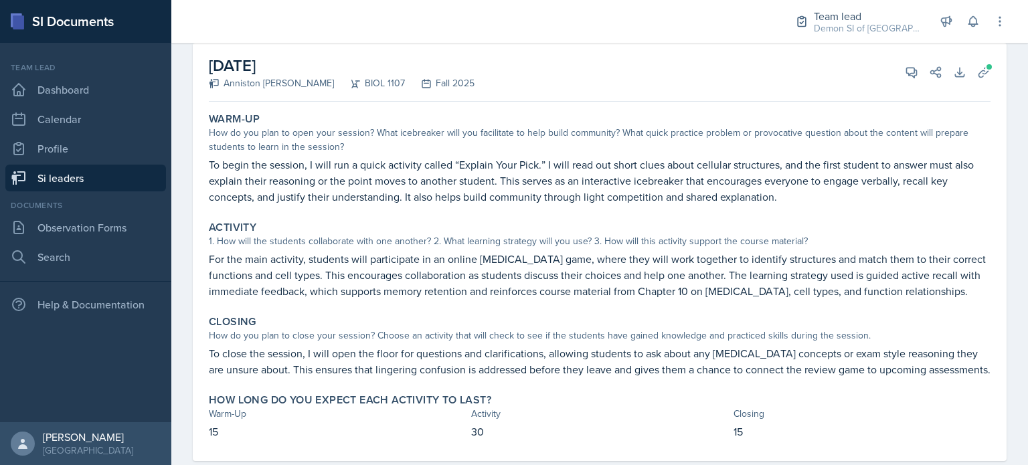
scroll to position [91, 0]
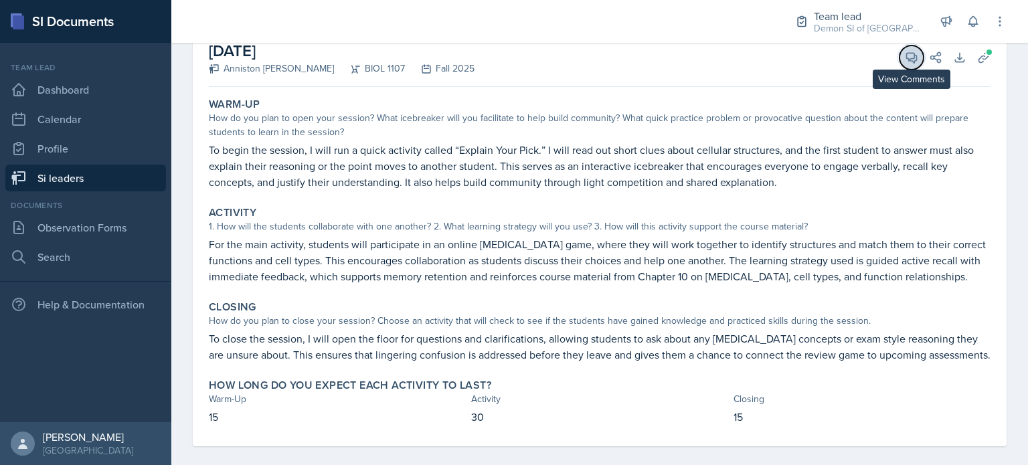
click at [904, 68] on button "View Comments" at bounding box center [911, 57] width 24 height 24
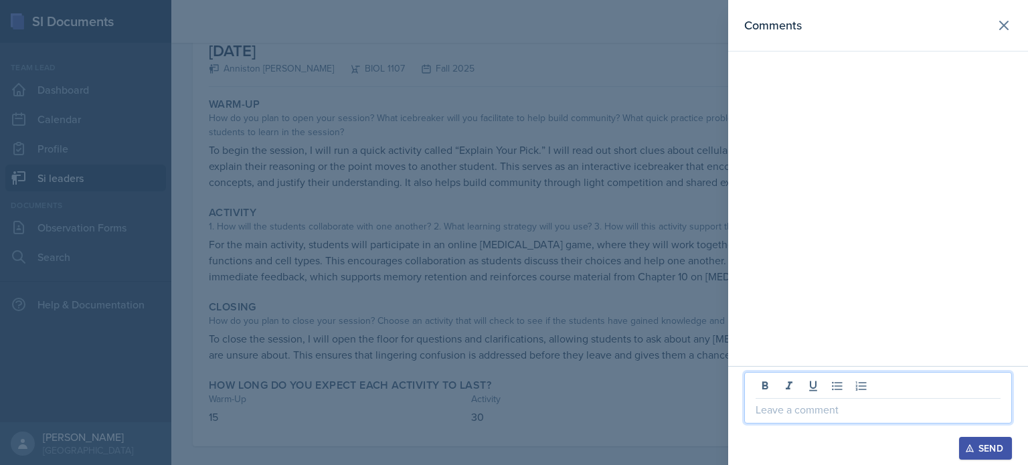
click at [780, 407] on p at bounding box center [877, 409] width 245 height 16
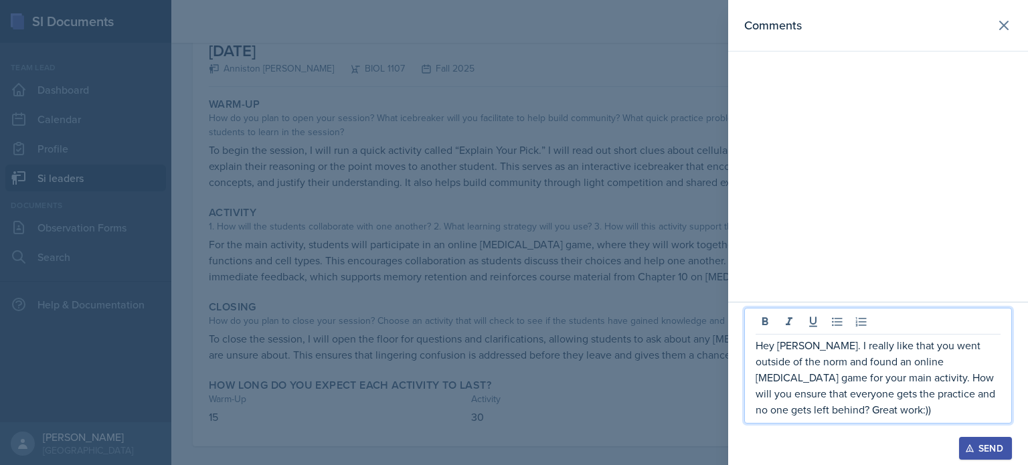
click at [965, 444] on icon "button" at bounding box center [969, 448] width 9 height 9
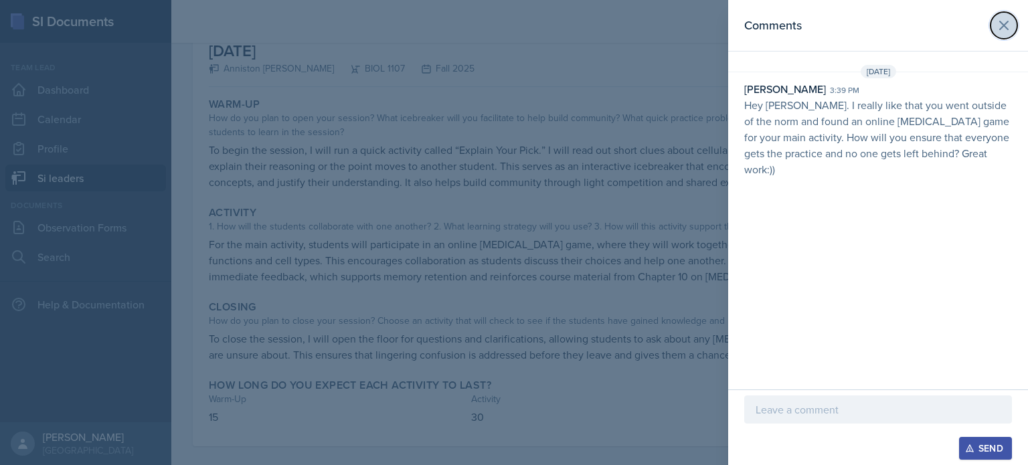
click at [1003, 28] on icon at bounding box center [1003, 25] width 16 height 16
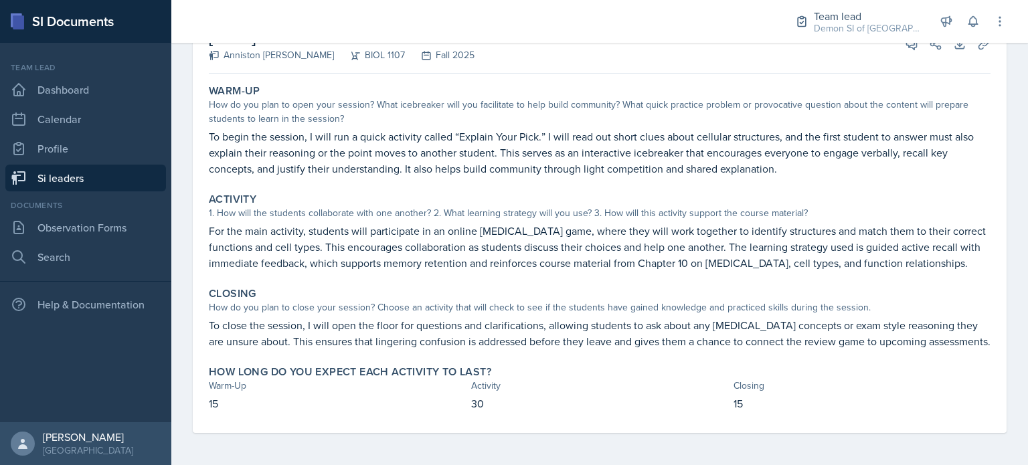
scroll to position [0, 0]
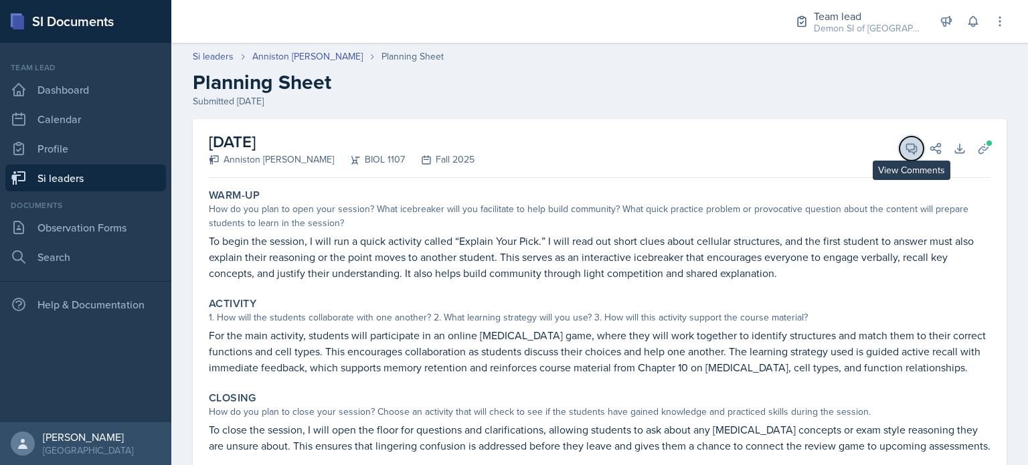
click at [907, 149] on button "View Comments" at bounding box center [911, 148] width 24 height 24
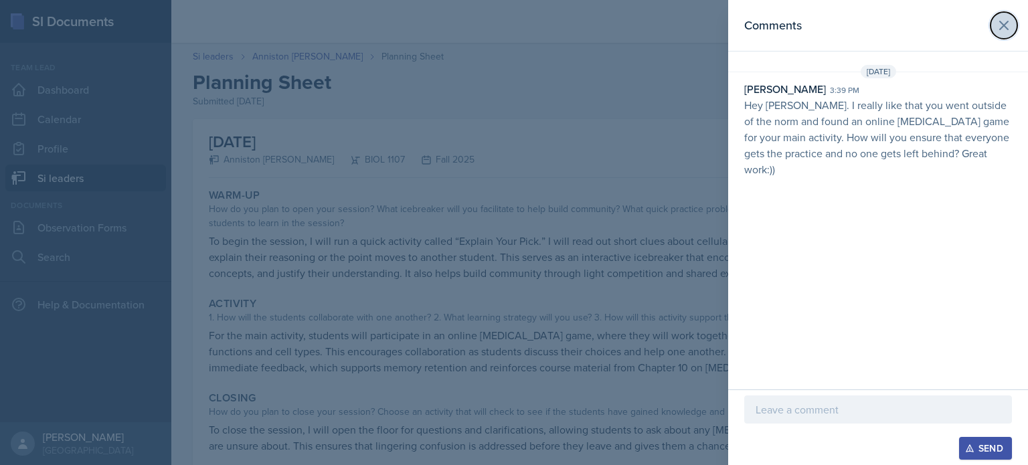
click at [1011, 30] on icon at bounding box center [1003, 25] width 16 height 16
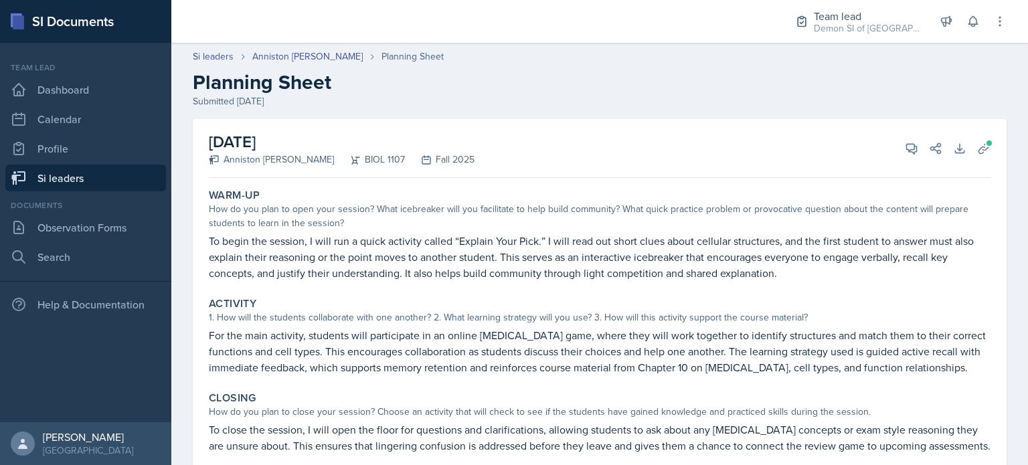
click at [892, 157] on div "[DATE] Anniston [PERSON_NAME] BIOL 1107 Fall 2025 View Comments Comments [DATE]…" at bounding box center [599, 148] width 781 height 59
click at [906, 144] on icon at bounding box center [911, 149] width 10 height 10
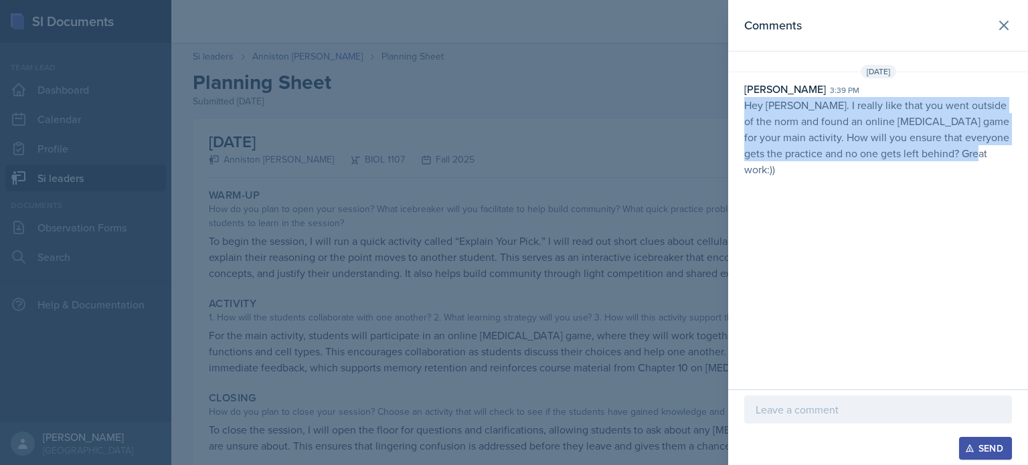
drag, startPoint x: 993, startPoint y: 161, endPoint x: 734, endPoint y: 106, distance: 265.3
click at [734, 106] on div "[DATE] [PERSON_NAME] 3:39 pm Hey [PERSON_NAME]. I really like that you went out…" at bounding box center [878, 124] width 300 height 118
copy p "Hey [PERSON_NAME]. I really like that you went outside of the norm and found an…"
click at [1003, 21] on icon at bounding box center [1003, 25] width 16 height 16
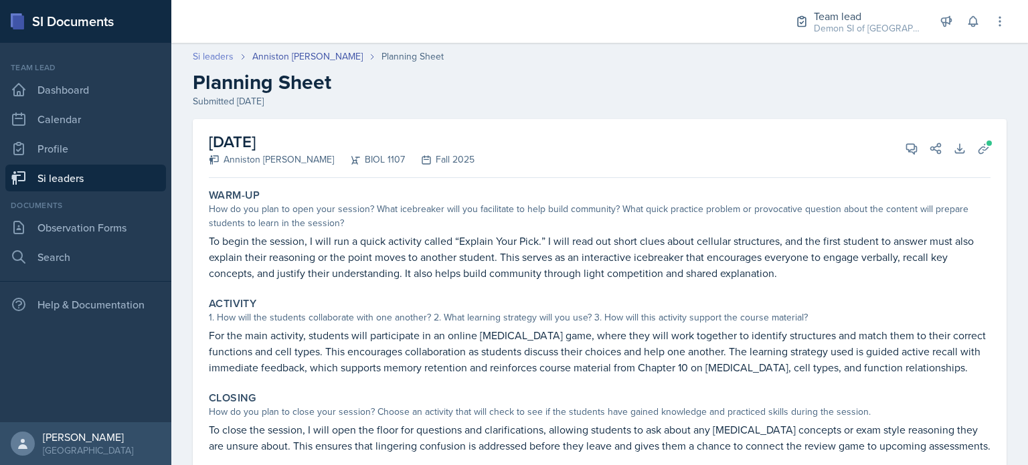
click at [212, 58] on link "Si leaders" at bounding box center [213, 57] width 41 height 14
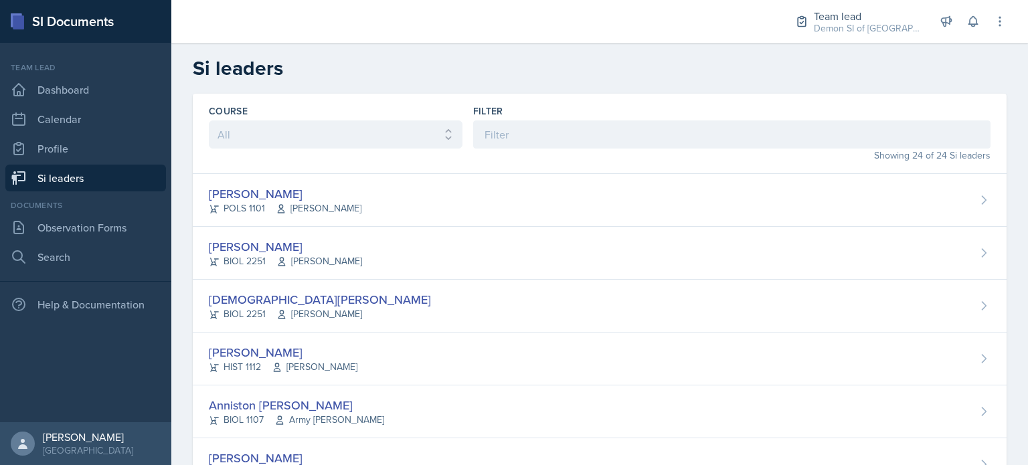
click at [490, 150] on div "Showing 24 of 24 Si leaders" at bounding box center [731, 156] width 517 height 14
click at [484, 138] on input at bounding box center [731, 134] width 517 height 28
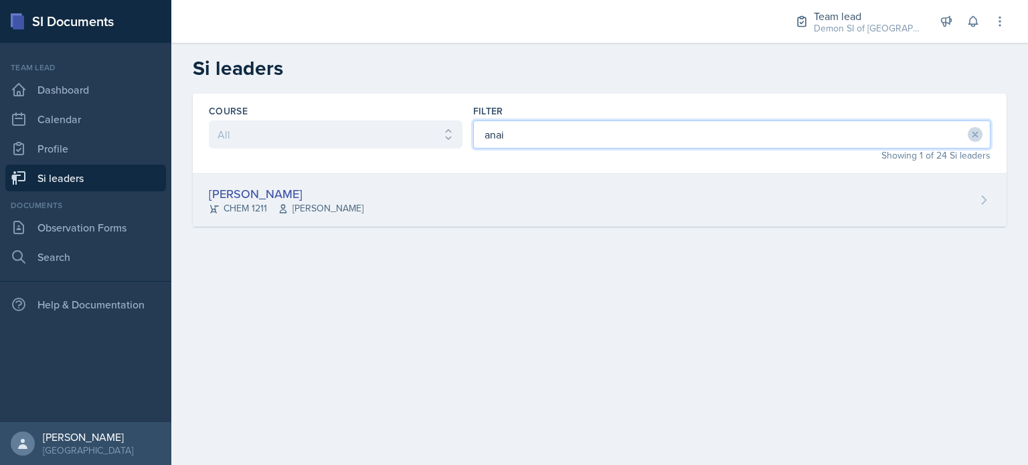
type input "anai"
click at [456, 185] on div "[PERSON_NAME] CHEM 1211 [PERSON_NAME]" at bounding box center [599, 200] width 813 height 53
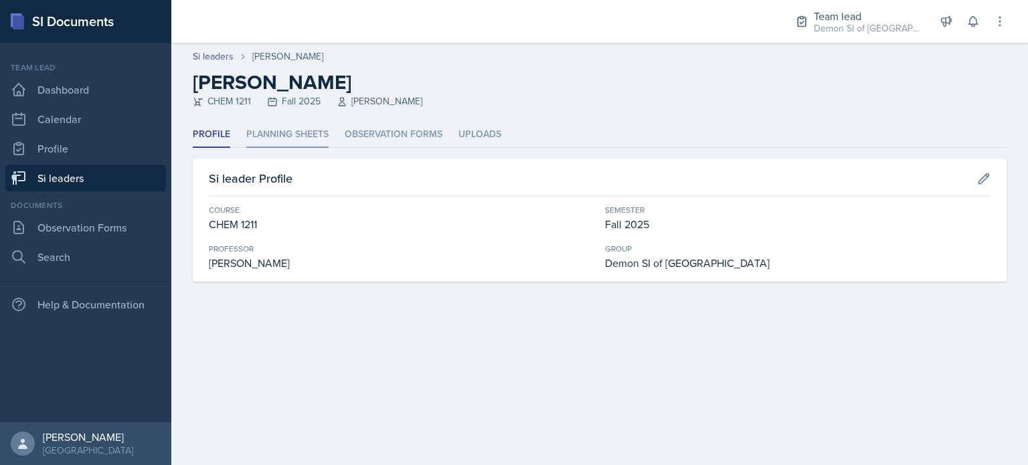
click at [309, 134] on li "Planning Sheets" at bounding box center [287, 135] width 82 height 26
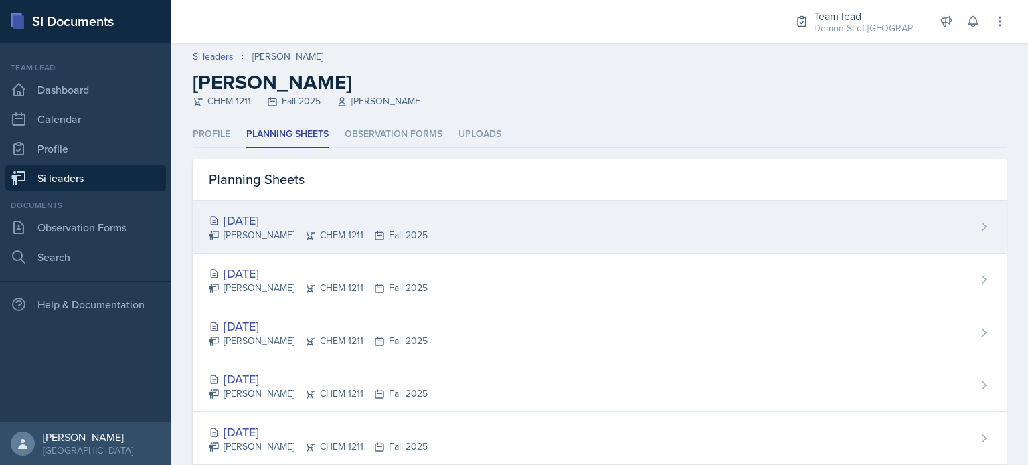
click at [310, 229] on div "[PERSON_NAME] CHEM 1211 Fall 2025" at bounding box center [318, 235] width 219 height 14
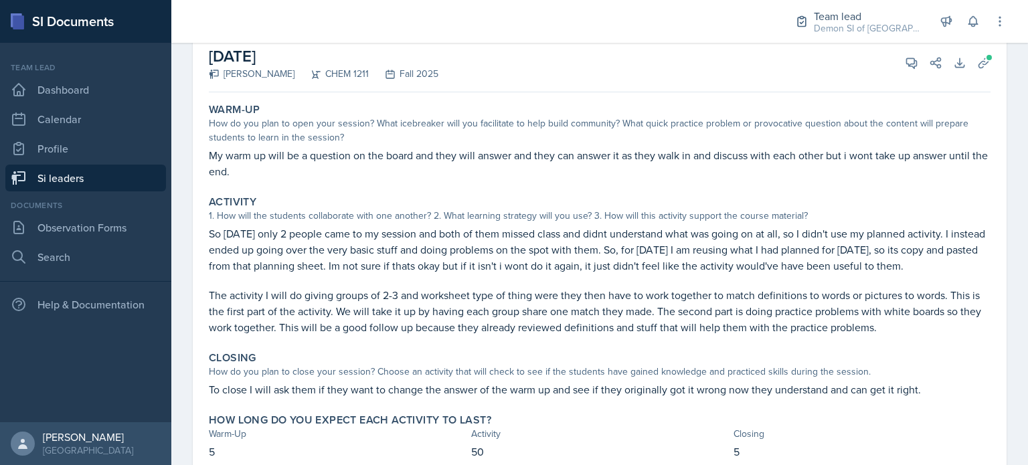
scroll to position [83, 0]
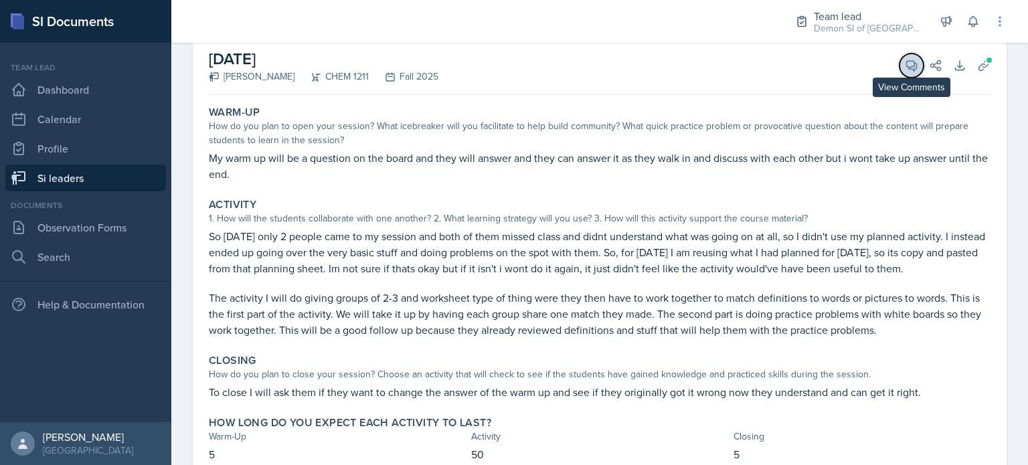
click at [904, 68] on icon at bounding box center [910, 65] width 13 height 13
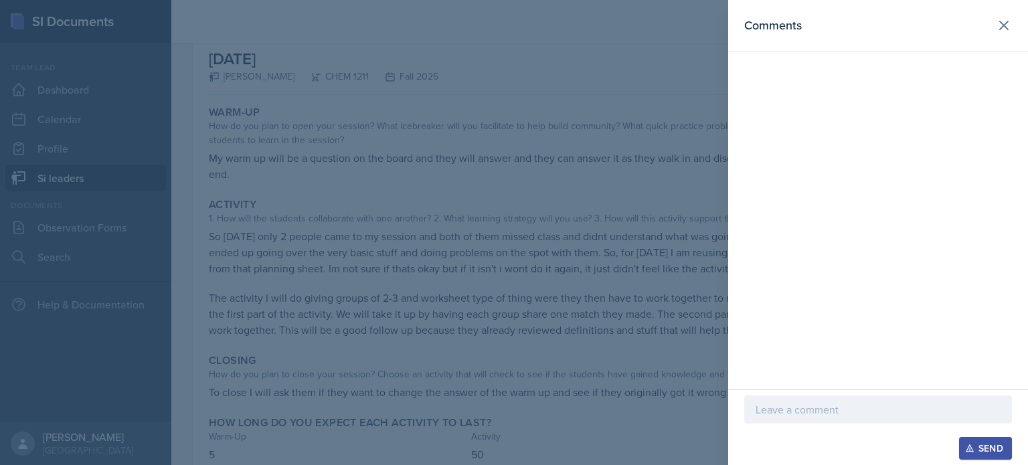
click at [819, 427] on div at bounding box center [878, 429] width 268 height 13
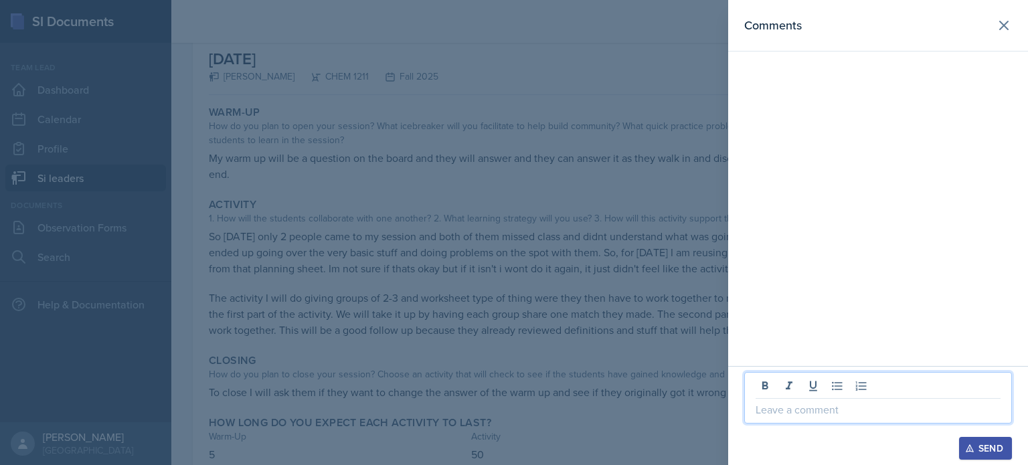
click at [801, 414] on p at bounding box center [877, 409] width 245 height 16
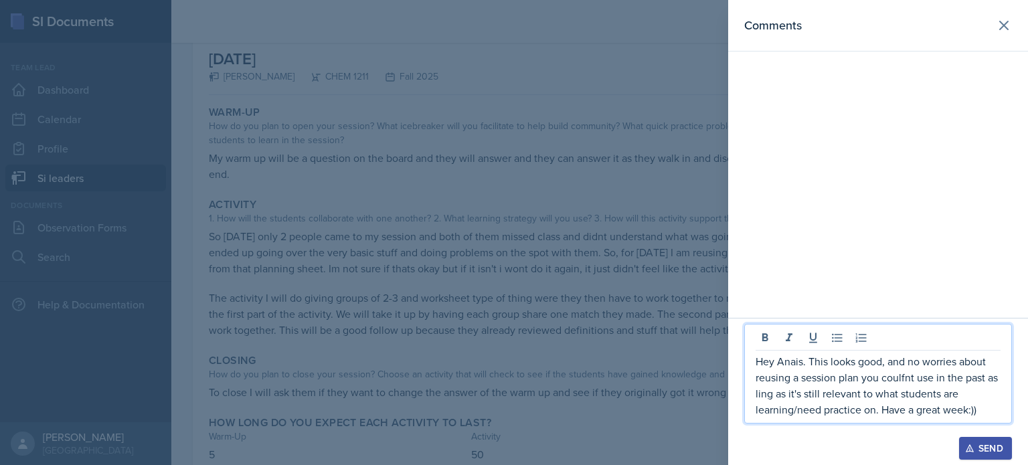
click at [969, 450] on icon "button" at bounding box center [969, 448] width 9 height 9
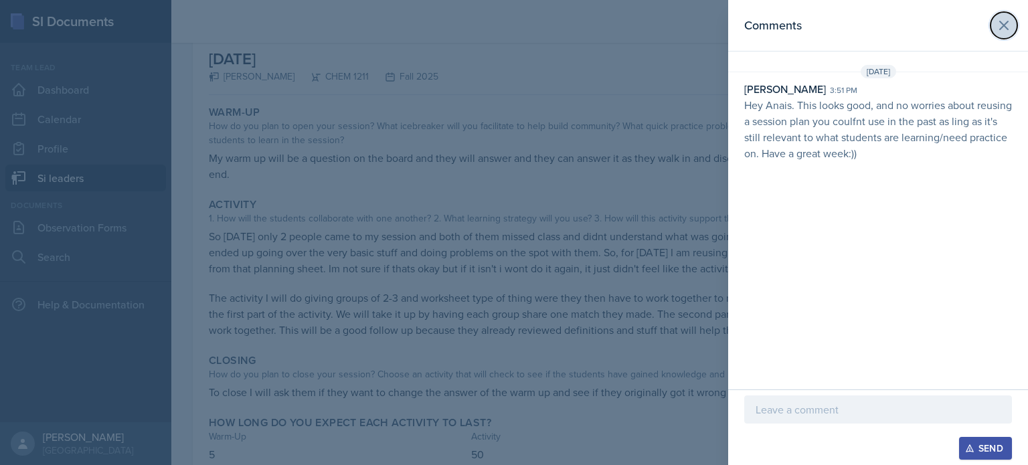
click at [993, 29] on button at bounding box center [1003, 25] width 27 height 27
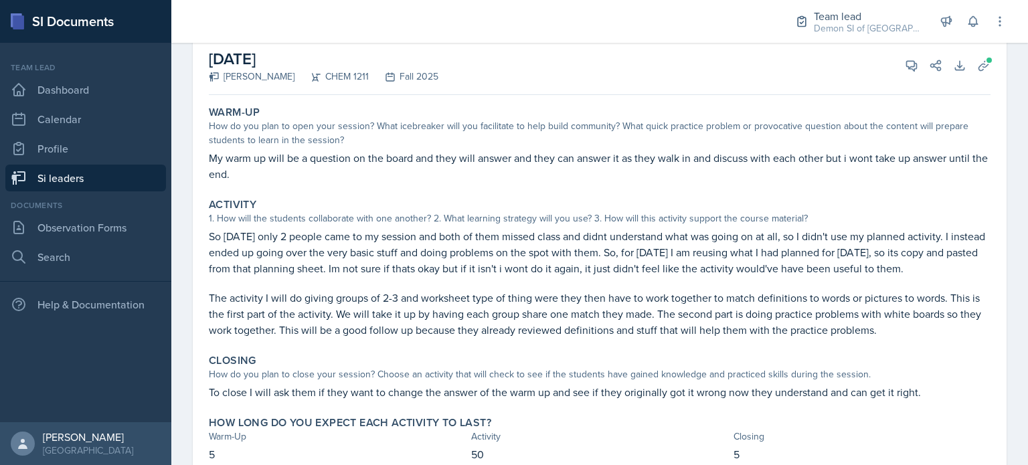
scroll to position [0, 0]
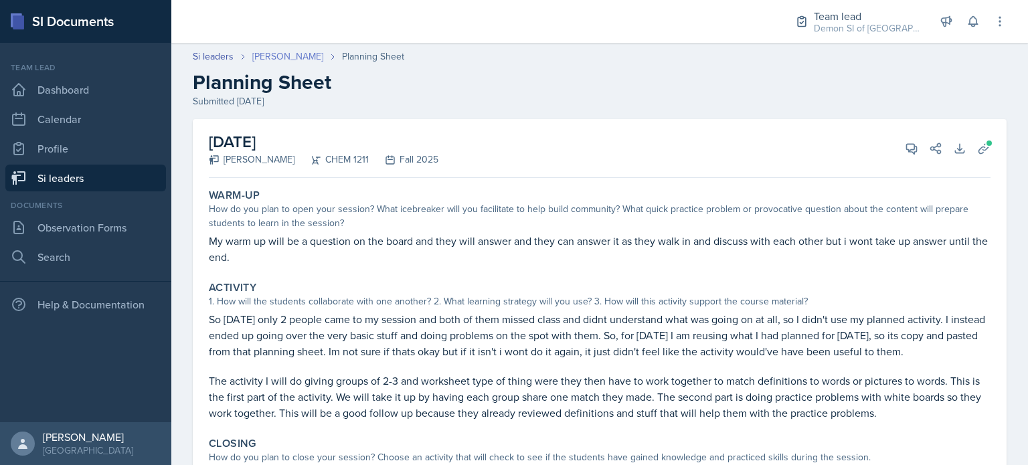
click at [269, 56] on link "[PERSON_NAME]" at bounding box center [287, 57] width 71 height 14
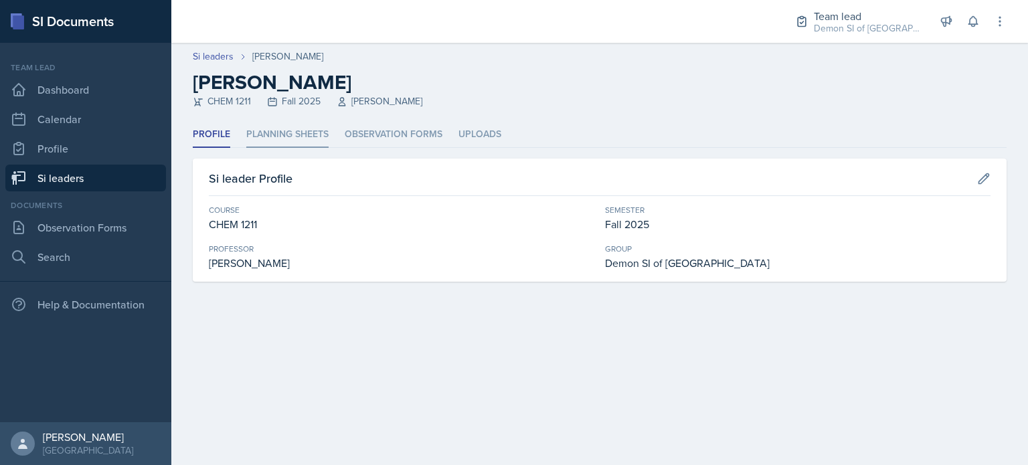
click at [282, 133] on li "Planning Sheets" at bounding box center [287, 135] width 82 height 26
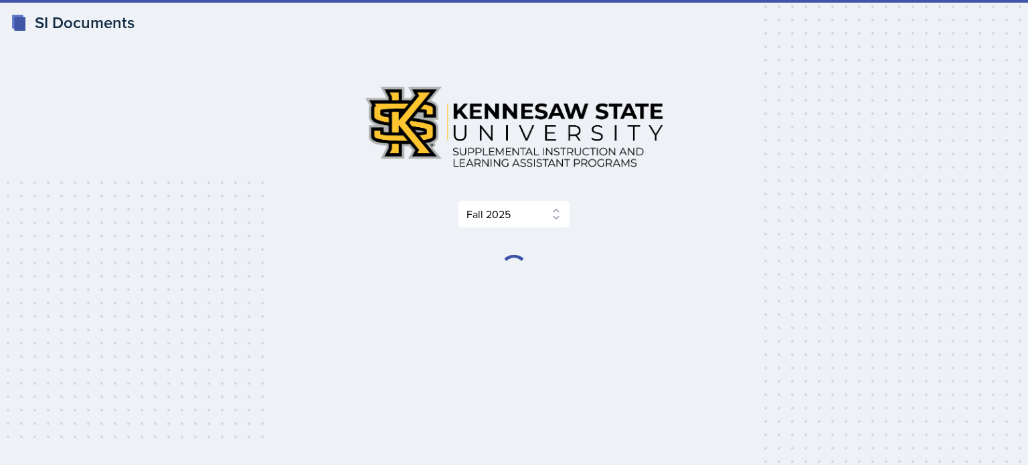
select select "2bed604d-1099-4043-b1bc-2365e8740244"
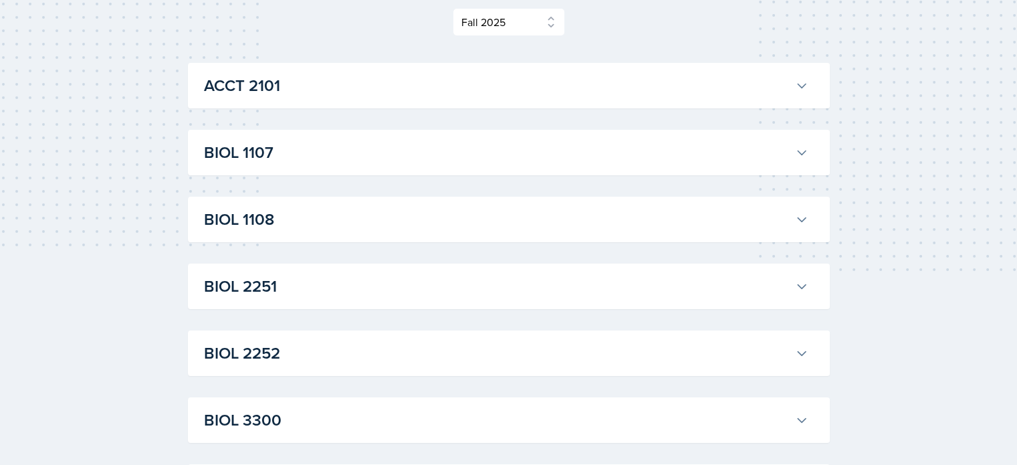
scroll to position [203, 0]
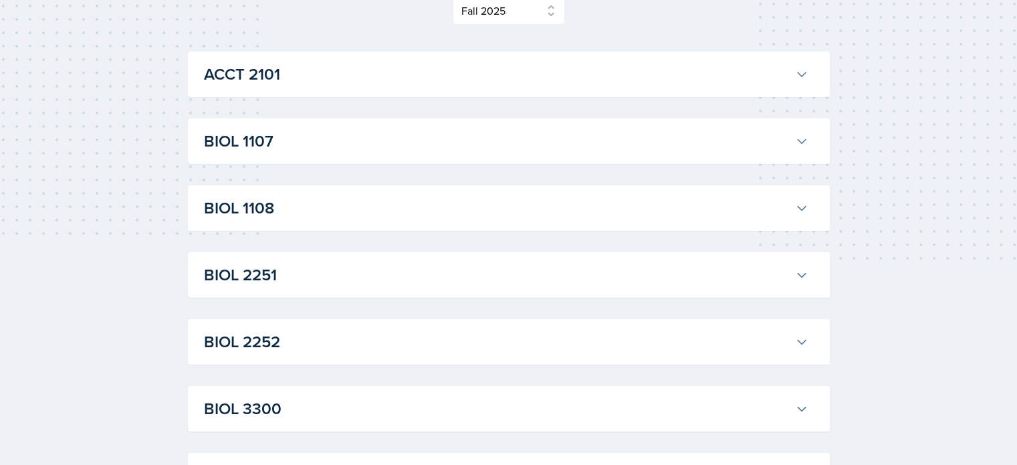
click at [492, 281] on h3 "BIOL 2251" at bounding box center [497, 275] width 586 height 24
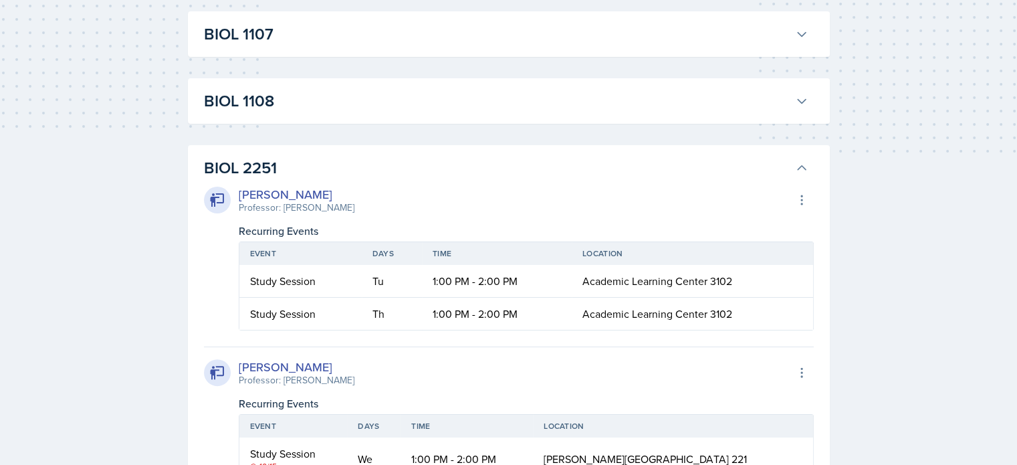
scroll to position [313, 0]
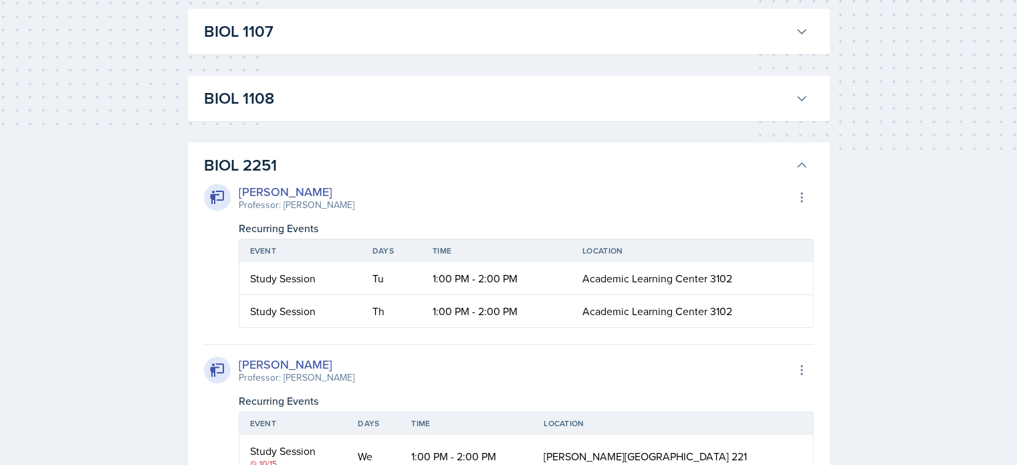
click at [309, 38] on h3 "BIOL 1107" at bounding box center [497, 31] width 586 height 24
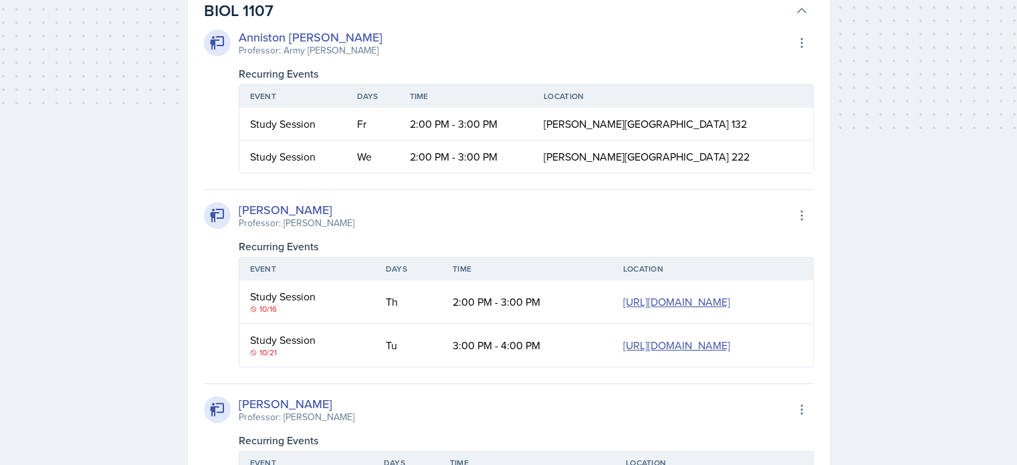
scroll to position [334, 0]
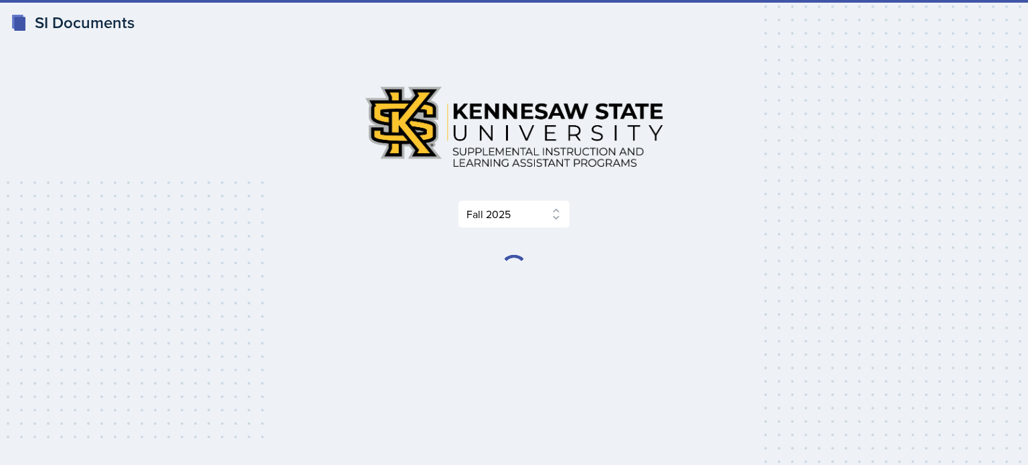
select select "2bed604d-1099-4043-b1bc-2365e8740244"
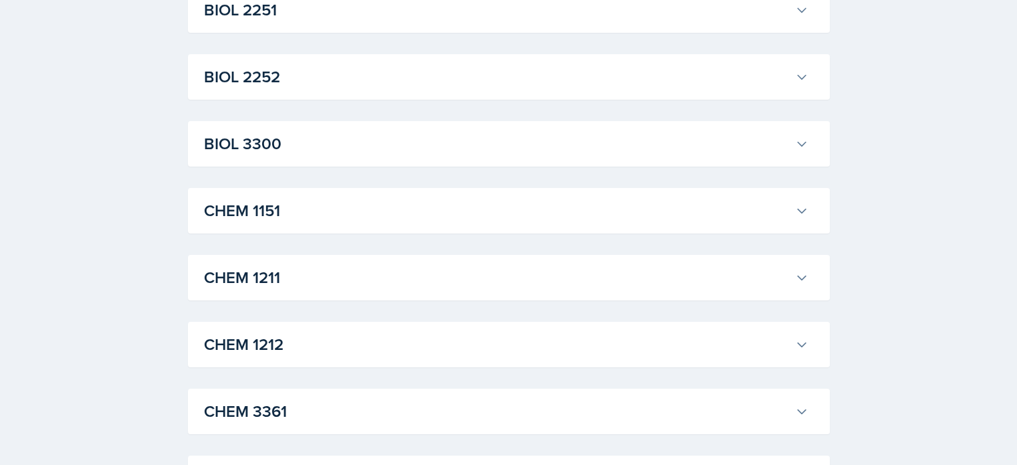
scroll to position [474, 0]
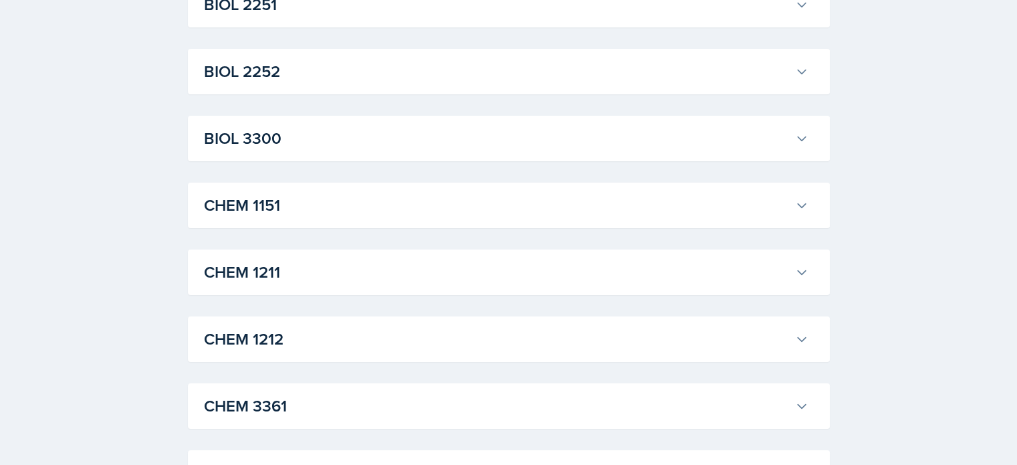
click at [241, 283] on h3 "CHEM 1211" at bounding box center [497, 272] width 586 height 24
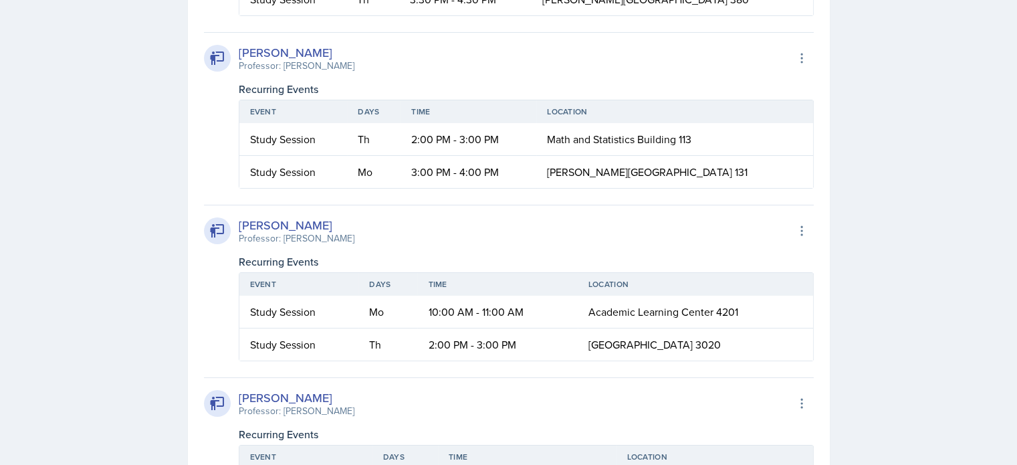
scroll to position [1723, 0]
